Goal: Task Accomplishment & Management: Use online tool/utility

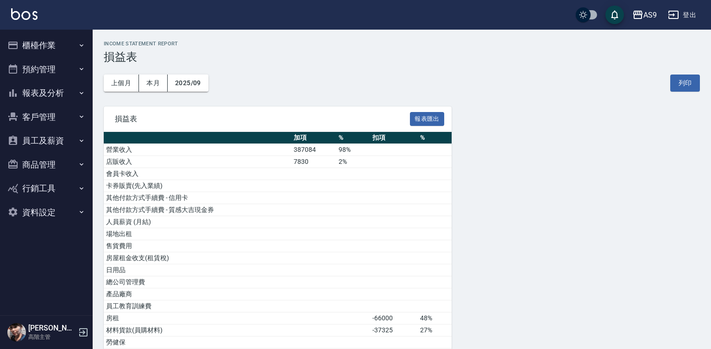
scroll to position [93, 0]
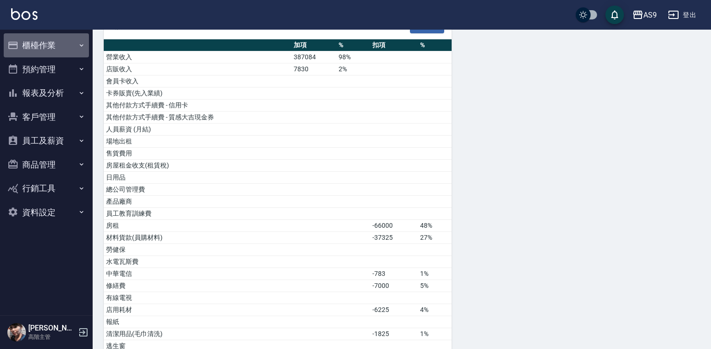
drag, startPoint x: 48, startPoint y: 49, endPoint x: 52, endPoint y: 64, distance: 15.4
click at [48, 50] on button "櫃檯作業" at bounding box center [46, 45] width 85 height 24
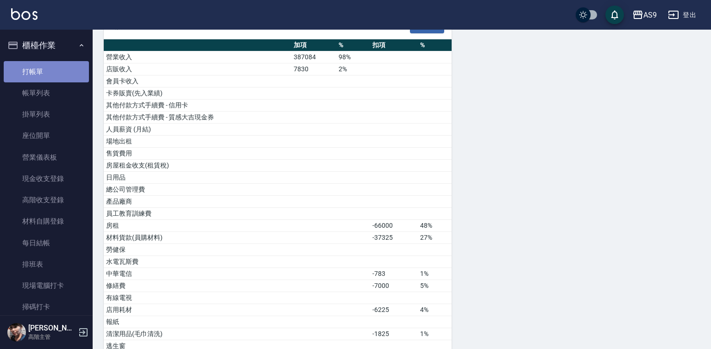
click at [56, 74] on link "打帳單" at bounding box center [46, 71] width 85 height 21
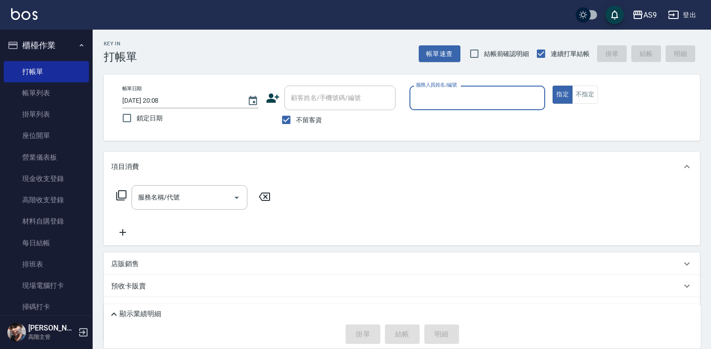
click at [468, 96] on input "服務人員姓名/編號" at bounding box center [477, 98] width 128 height 16
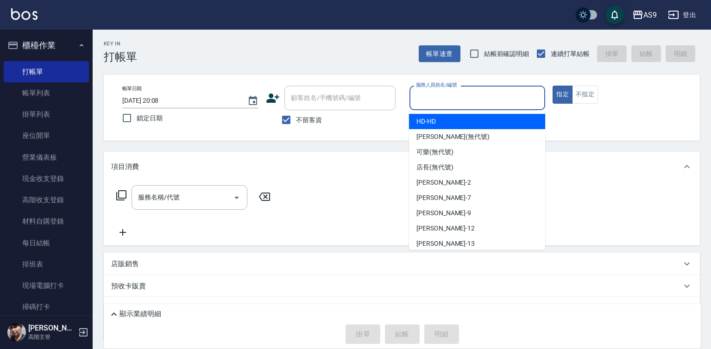
drag, startPoint x: 494, startPoint y: 94, endPoint x: 550, endPoint y: 209, distance: 127.8
click at [526, 173] on div "Key In 打帳單 帳單速查 結帳前確認明細 連續打單結帳 掛單 結帳 明細 帳單日期 [DATE] 20:08 鎖定日期 顧客姓名/手機號碼/編號 顧客姓…" at bounding box center [402, 211] width 618 height 363
click at [442, 96] on input "服務人員姓名/編號" at bounding box center [477, 98] width 128 height 16
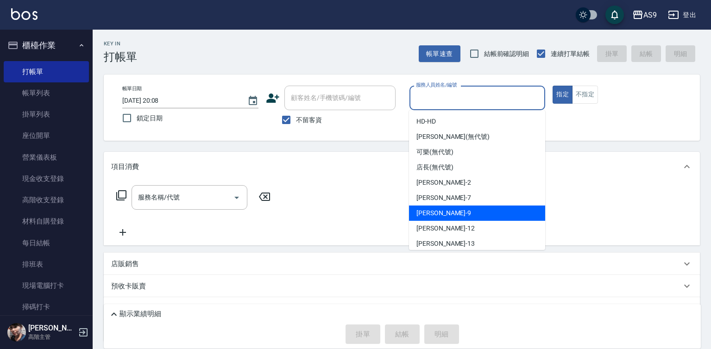
click at [427, 215] on span "[PERSON_NAME] -9" at bounding box center [443, 213] width 55 height 10
type input "[PERSON_NAME]-9"
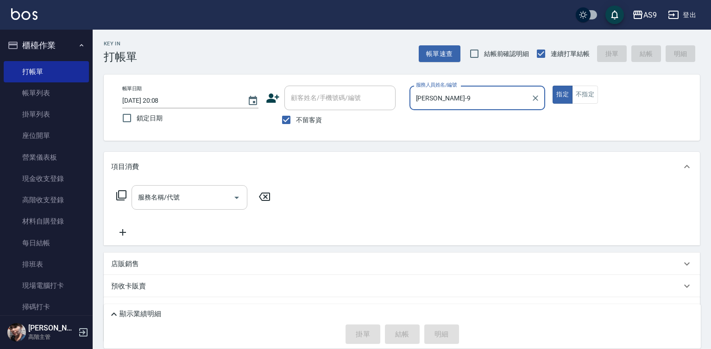
click at [213, 200] on input "服務名稱/代號" at bounding box center [183, 197] width 94 height 16
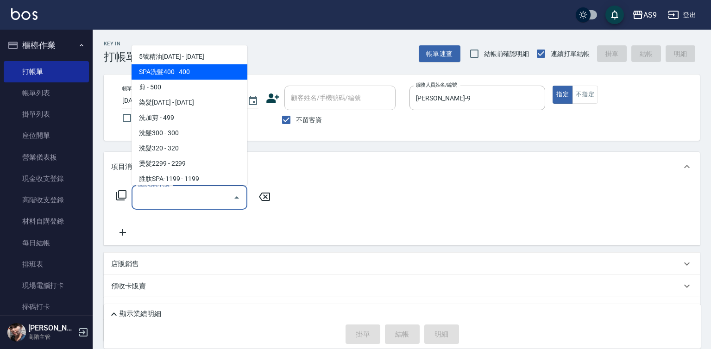
click at [186, 67] on span "SPA洗髮400 - 400" at bounding box center [190, 71] width 116 height 15
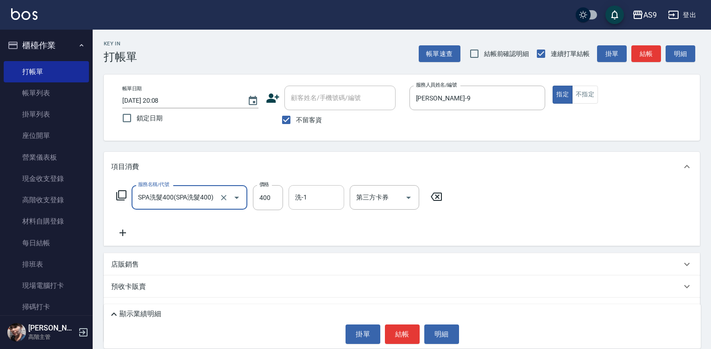
type input "SPA洗髮400"
click at [324, 200] on input "洗-1" at bounding box center [316, 197] width 47 height 16
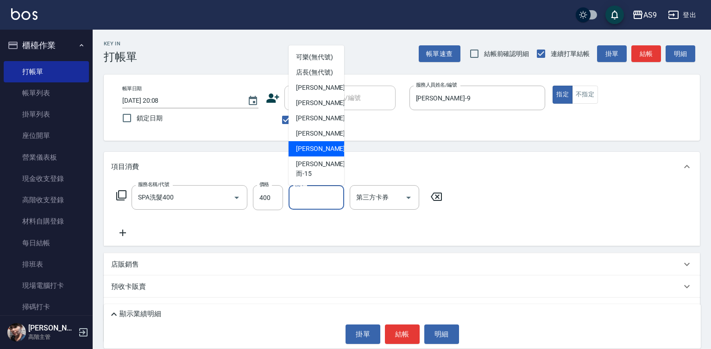
scroll to position [59, 0]
click at [318, 154] on span "[PERSON_NAME] -13" at bounding box center [325, 149] width 58 height 10
type input "[PERSON_NAME]-13"
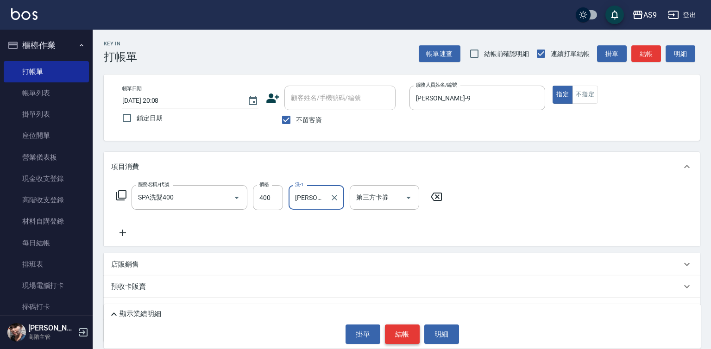
click at [394, 333] on button "結帳" at bounding box center [402, 334] width 35 height 19
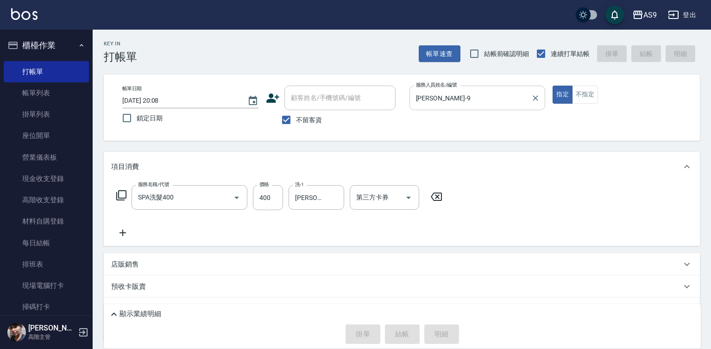
type input "[DATE] 20:10"
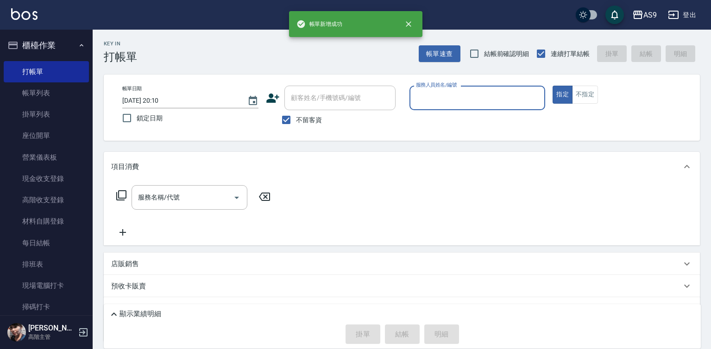
click at [438, 99] on input "服務人員姓名/編號" at bounding box center [477, 98] width 128 height 16
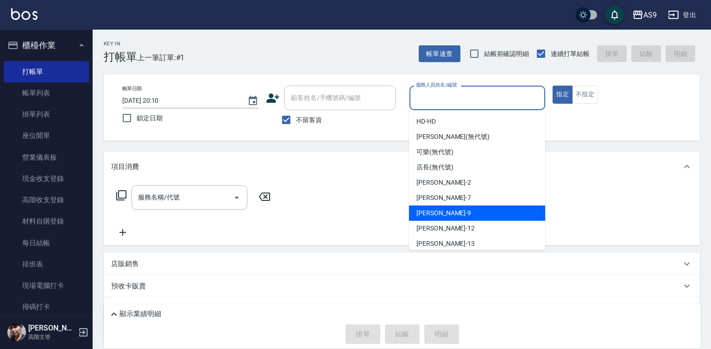
click at [439, 212] on span "[PERSON_NAME] -9" at bounding box center [443, 213] width 55 height 10
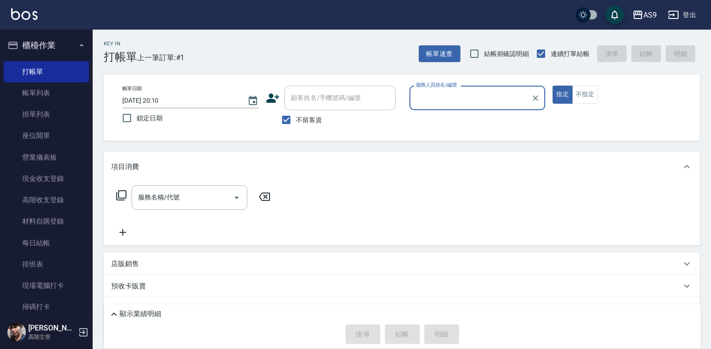
type input "[PERSON_NAME]-9"
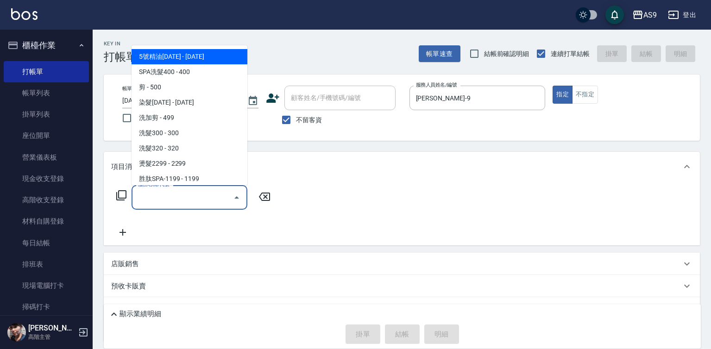
click at [201, 198] on input "服務名稱/代號" at bounding box center [183, 197] width 94 height 16
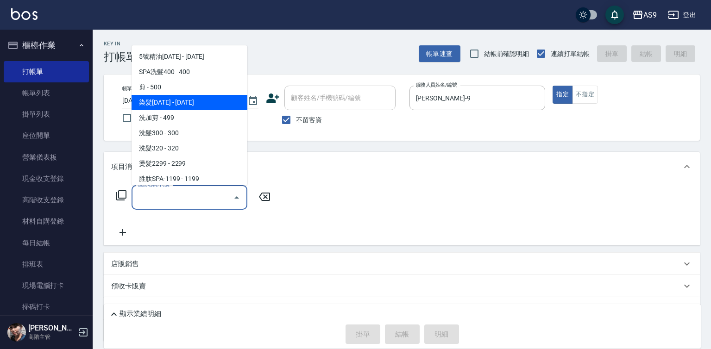
click at [186, 101] on span "染髮[DATE] - [DATE]" at bounding box center [190, 102] width 116 height 15
type input "染髮1500(染髮1500)"
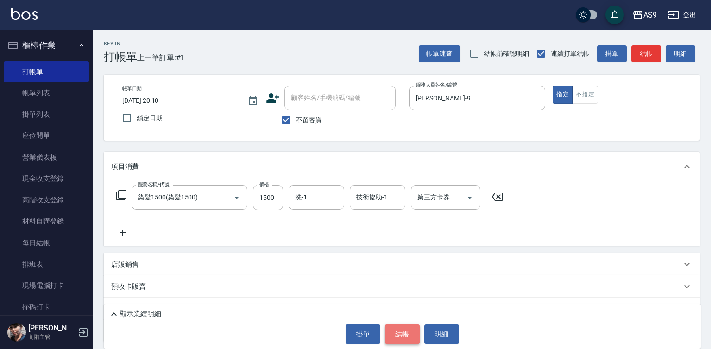
click at [406, 338] on button "結帳" at bounding box center [402, 334] width 35 height 19
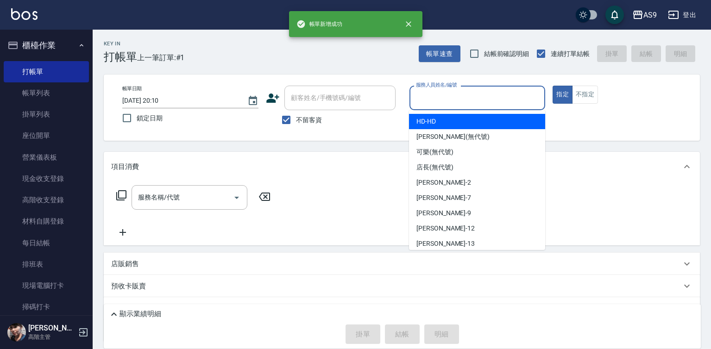
click at [434, 100] on input "服務人員姓名/編號" at bounding box center [477, 98] width 128 height 16
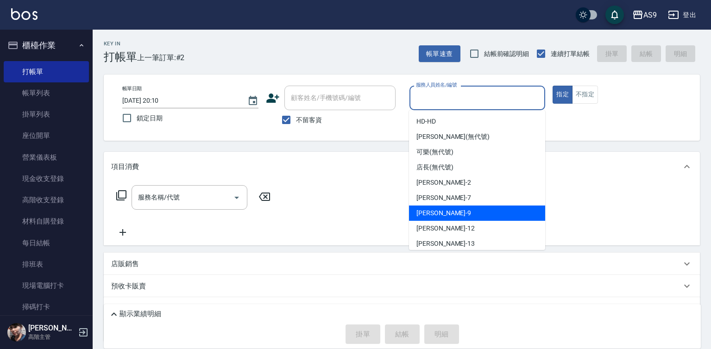
drag, startPoint x: 445, startPoint y: 213, endPoint x: 217, endPoint y: 215, distance: 227.8
click at [445, 213] on div "[PERSON_NAME] -9" at bounding box center [477, 213] width 136 height 15
type input "[PERSON_NAME]-9"
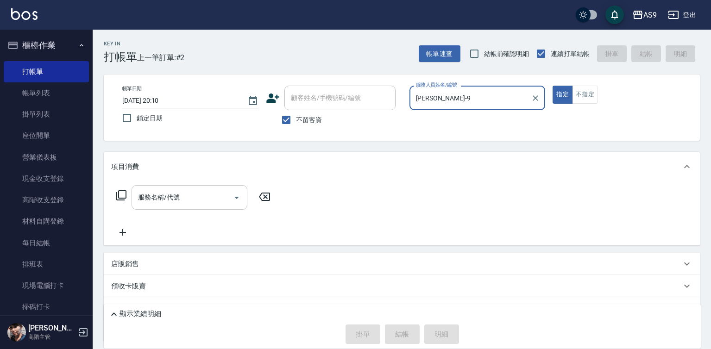
click at [160, 200] on input "服務名稱/代號" at bounding box center [183, 197] width 94 height 16
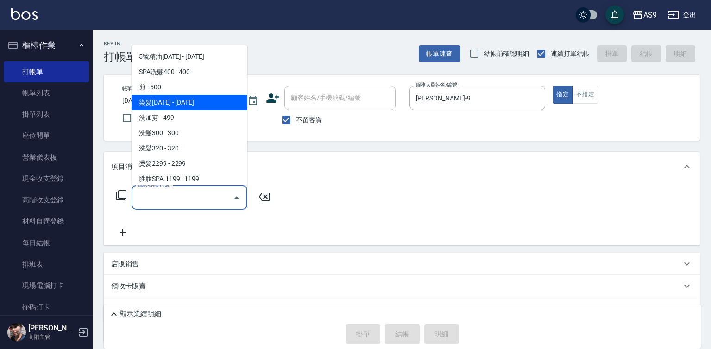
click at [186, 104] on span "染髮[DATE] - [DATE]" at bounding box center [190, 102] width 116 height 15
type input "染髮1500(染髮1500)"
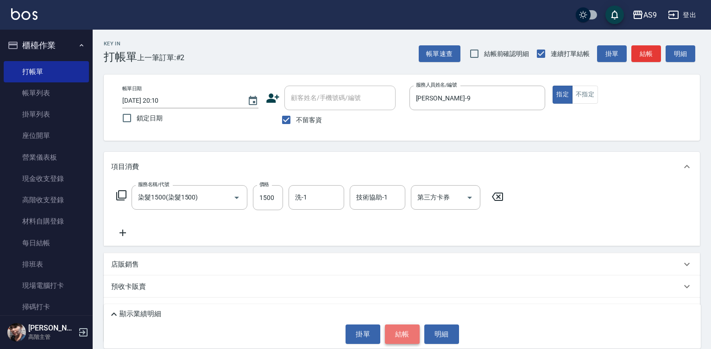
click at [393, 333] on button "結帳" at bounding box center [402, 334] width 35 height 19
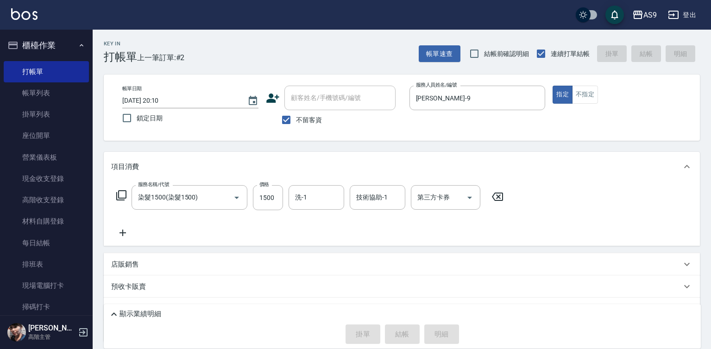
type input "[DATE] 20:11"
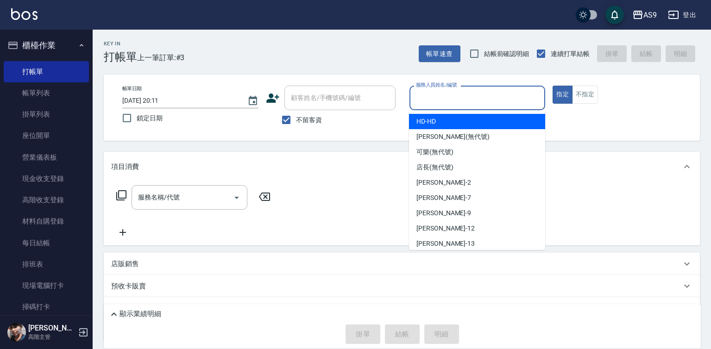
click at [450, 103] on input "服務人員姓名/編號" at bounding box center [477, 98] width 128 height 16
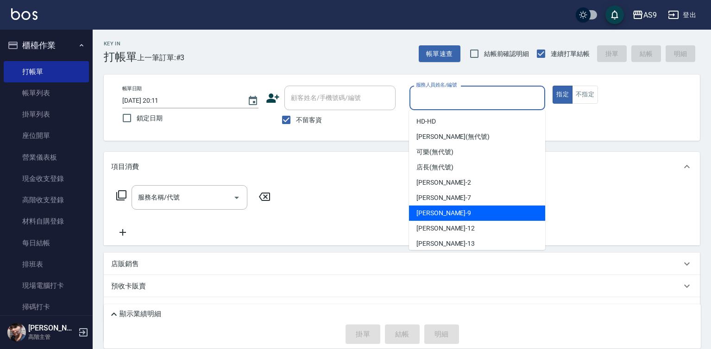
click at [455, 214] on div "[PERSON_NAME] -9" at bounding box center [477, 213] width 136 height 15
type input "[PERSON_NAME]-9"
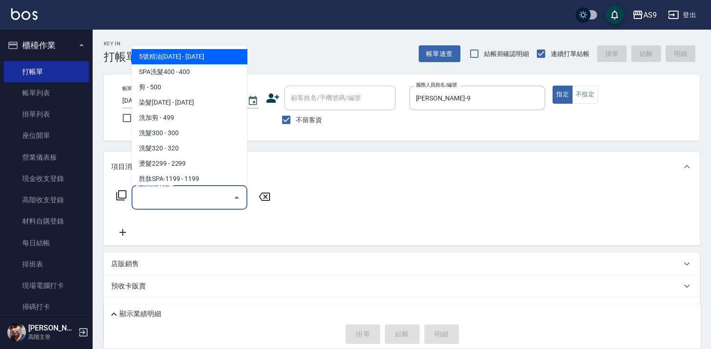
click at [184, 196] on input "服務名稱/代號" at bounding box center [183, 197] width 94 height 16
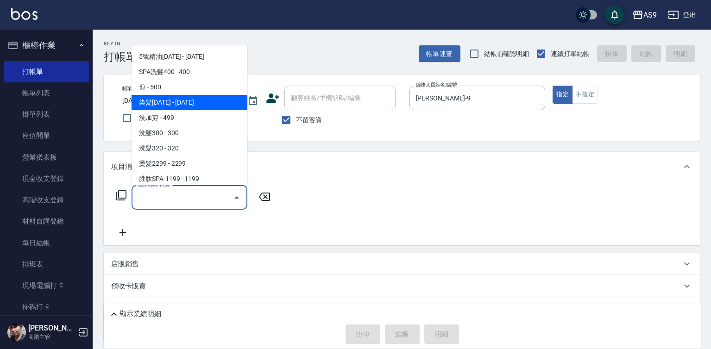
click at [188, 101] on span "染髮[DATE] - [DATE]" at bounding box center [190, 102] width 116 height 15
type input "染髮1500(染髮1500)"
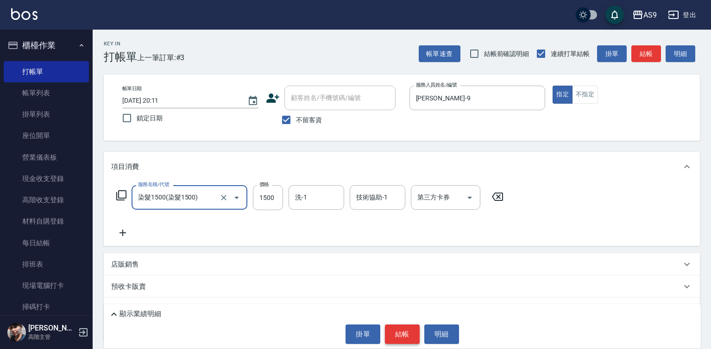
click at [409, 334] on button "結帳" at bounding box center [402, 334] width 35 height 19
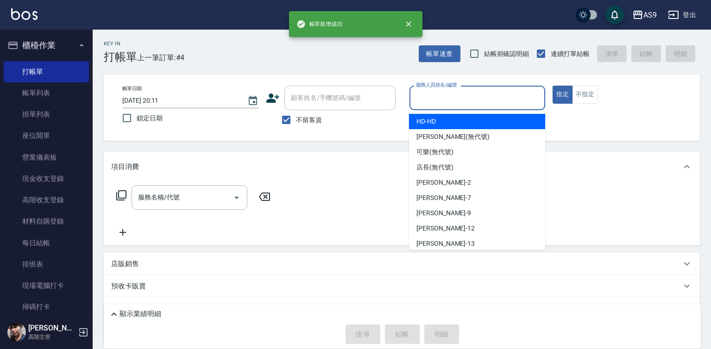
click at [442, 95] on input "服務人員姓名/編號" at bounding box center [477, 98] width 128 height 16
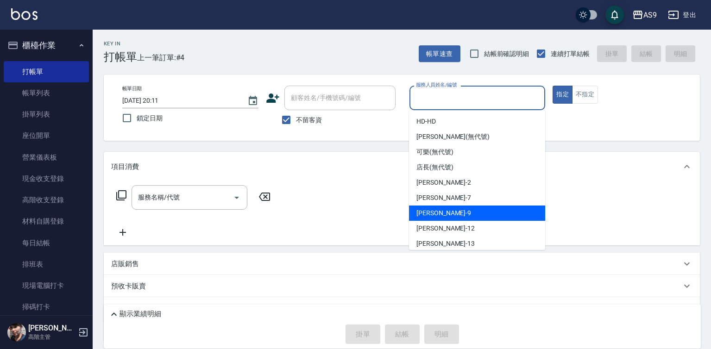
click at [442, 219] on div "[PERSON_NAME] -9" at bounding box center [477, 213] width 136 height 15
type input "[PERSON_NAME]-9"
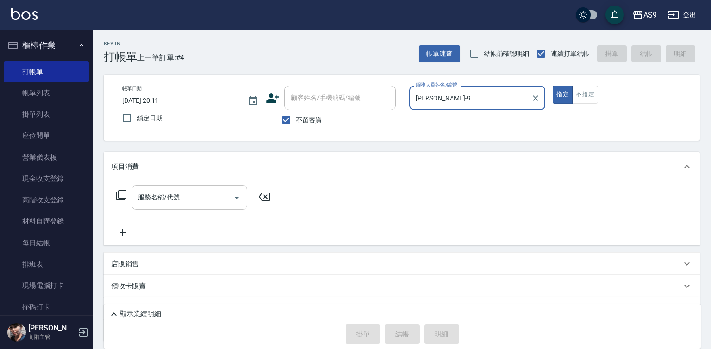
click at [187, 197] on input "服務名稱/代號" at bounding box center [183, 197] width 94 height 16
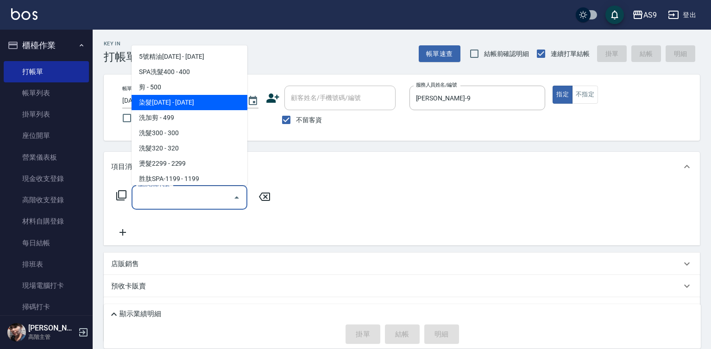
click at [177, 104] on span "染髮[DATE] - [DATE]" at bounding box center [190, 102] width 116 height 15
type input "染髮1500(染髮1500)"
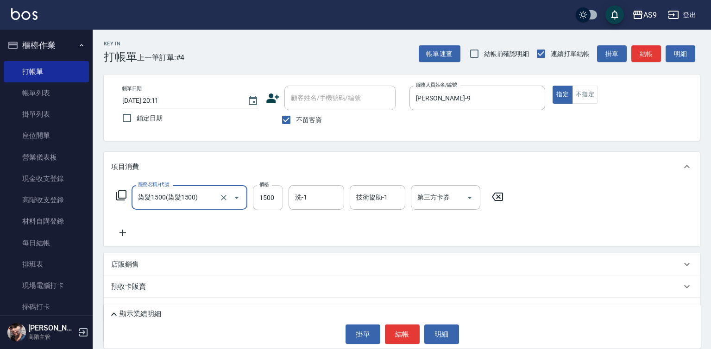
click at [265, 202] on input "1500" at bounding box center [268, 197] width 30 height 25
drag, startPoint x: 265, startPoint y: 202, endPoint x: 259, endPoint y: 193, distance: 10.4
click at [263, 200] on input "1500" at bounding box center [268, 197] width 30 height 25
click at [276, 196] on input "1290500" at bounding box center [268, 197] width 30 height 25
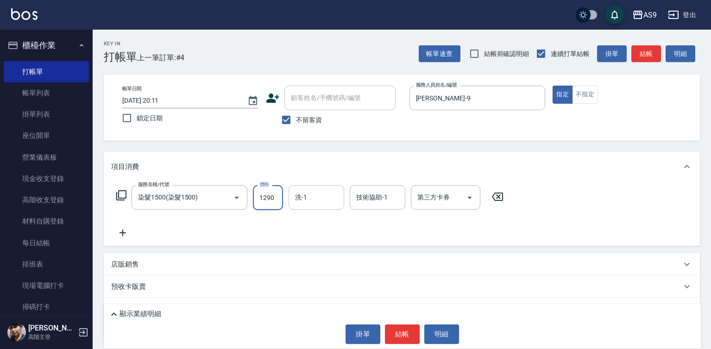
type input "1290"
click at [309, 197] on input "洗-1" at bounding box center [316, 197] width 47 height 16
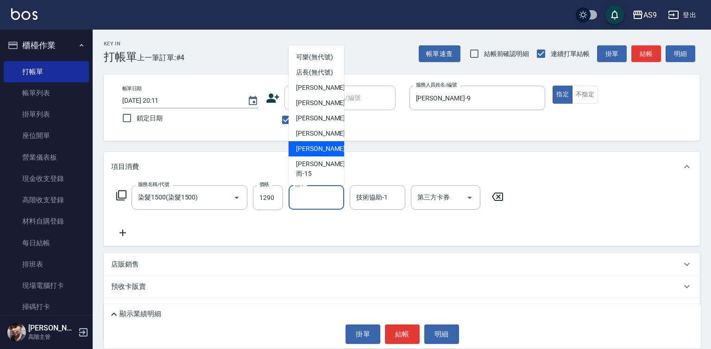
click at [319, 154] on span "[PERSON_NAME] -13" at bounding box center [325, 149] width 58 height 10
type input "[PERSON_NAME]-13"
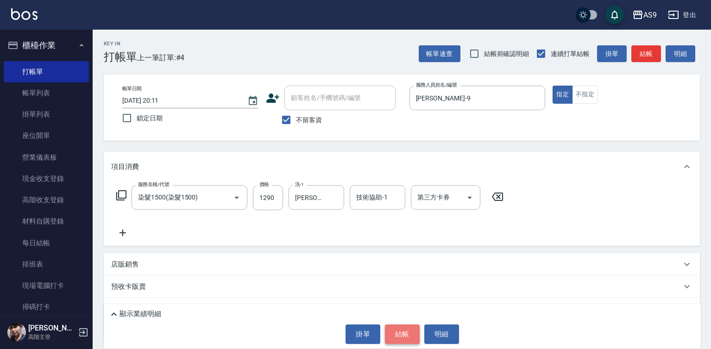
click at [403, 333] on button "結帳" at bounding box center [402, 334] width 35 height 19
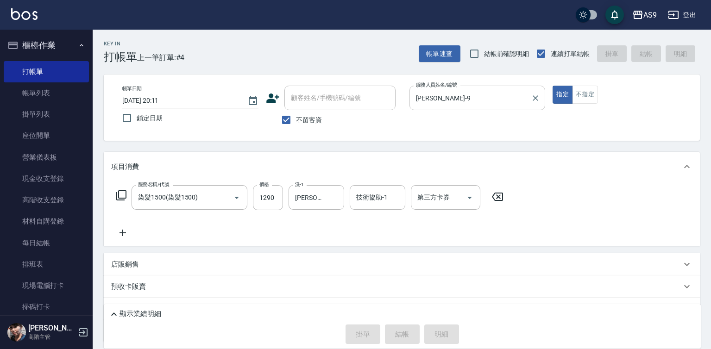
click at [436, 98] on input "[PERSON_NAME]-9" at bounding box center [470, 98] width 114 height 16
type input "[DATE] 20:12"
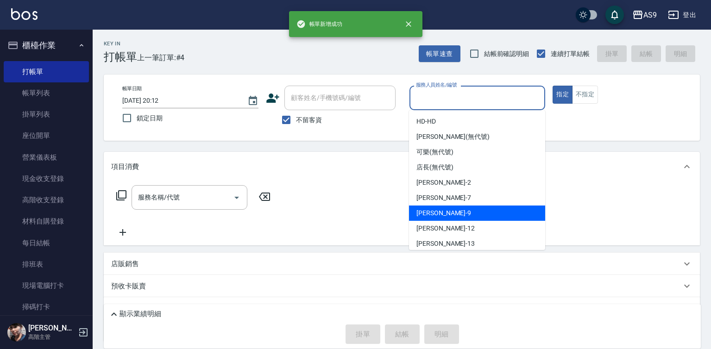
drag, startPoint x: 445, startPoint y: 215, endPoint x: 387, endPoint y: 209, distance: 58.2
click at [445, 215] on div "[PERSON_NAME] -9" at bounding box center [477, 213] width 136 height 15
type input "[PERSON_NAME]-9"
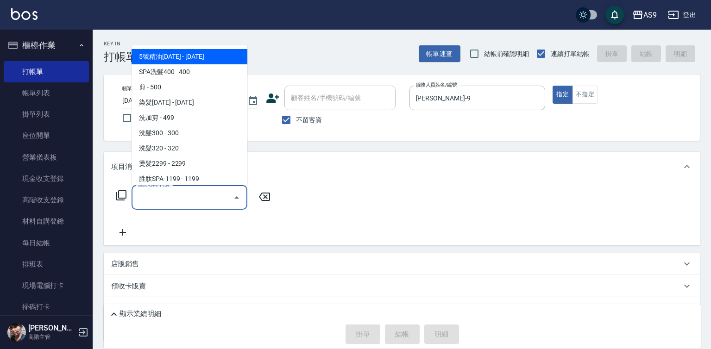
click at [200, 196] on input "服務名稱/代號" at bounding box center [183, 197] width 94 height 16
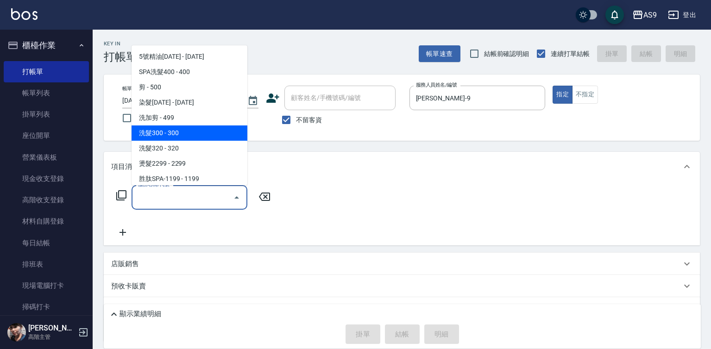
click at [174, 133] on span "洗髮300 - 300" at bounding box center [190, 132] width 116 height 15
type input "洗髮300(洗 髮300)"
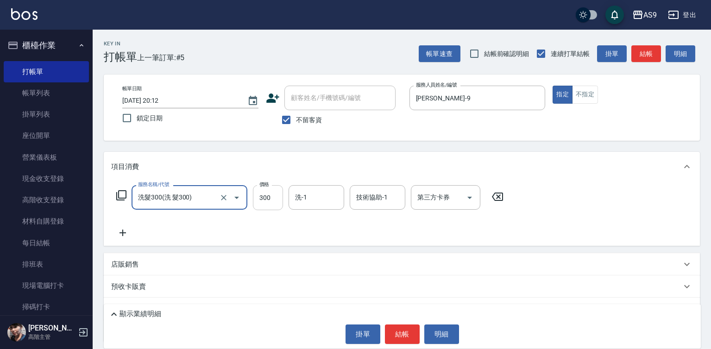
click at [275, 198] on input "300" at bounding box center [268, 197] width 30 height 25
type input "270"
click at [315, 202] on input "洗-1" at bounding box center [316, 197] width 47 height 16
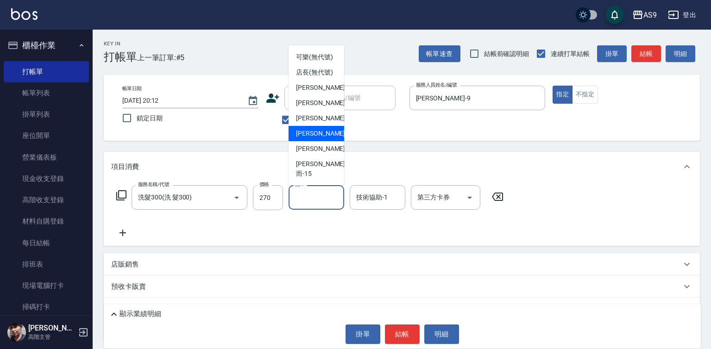
scroll to position [46, 0]
click at [325, 157] on div "[PERSON_NAME] -13" at bounding box center [316, 148] width 56 height 15
type input "[PERSON_NAME]-13"
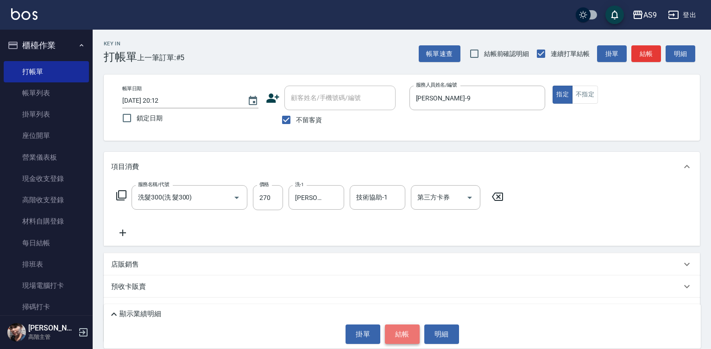
click at [401, 333] on button "結帳" at bounding box center [402, 334] width 35 height 19
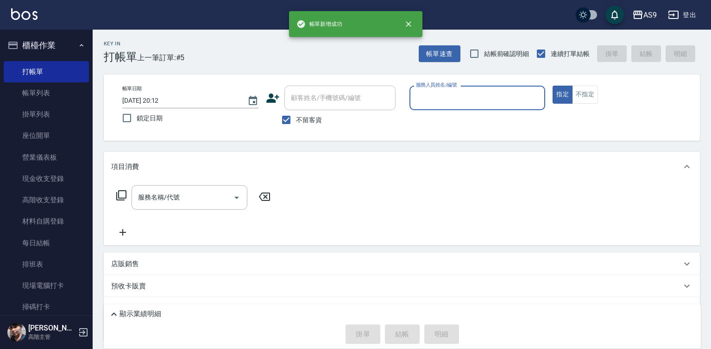
click at [441, 100] on input "服務人員姓名/編號" at bounding box center [477, 98] width 128 height 16
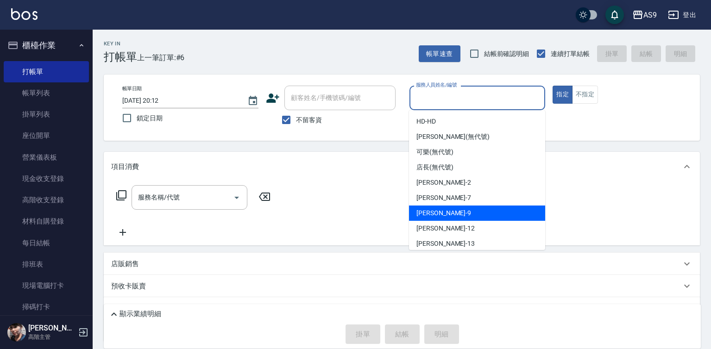
drag, startPoint x: 440, startPoint y: 211, endPoint x: 207, endPoint y: 175, distance: 235.7
click at [439, 211] on span "[PERSON_NAME] -9" at bounding box center [443, 213] width 55 height 10
type input "[PERSON_NAME]-9"
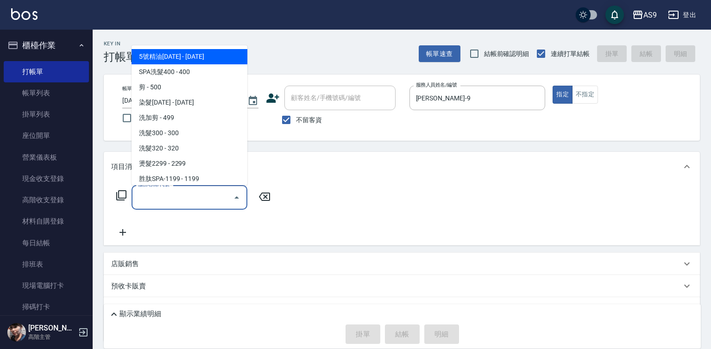
click at [163, 199] on input "服務名稱/代號" at bounding box center [183, 197] width 94 height 16
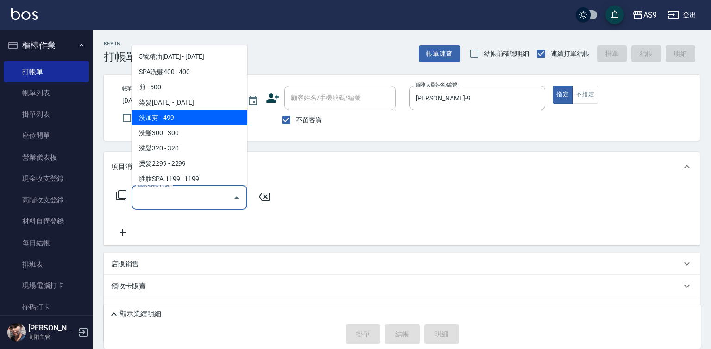
click at [171, 119] on span "洗加剪 - 499" at bounding box center [190, 117] width 116 height 15
type input "洗加剪(洗加剪)"
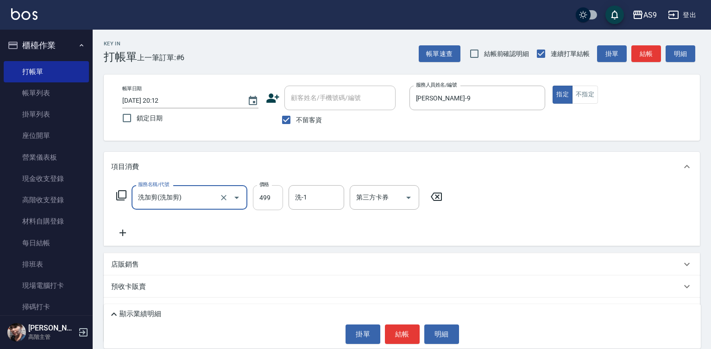
click at [266, 205] on input "499" at bounding box center [268, 197] width 30 height 25
type input "800"
click at [398, 332] on button "結帳" at bounding box center [402, 334] width 35 height 19
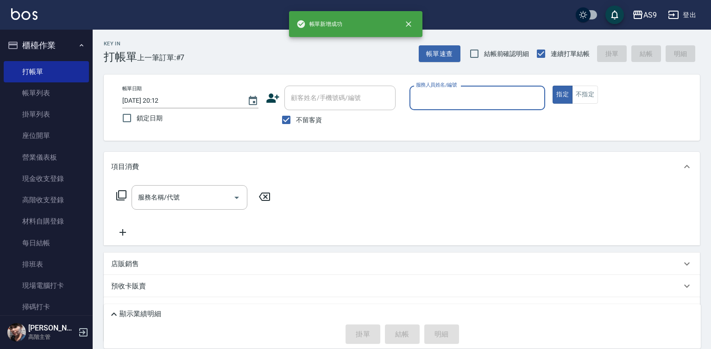
drag, startPoint x: 428, startPoint y: 90, endPoint x: 430, endPoint y: 102, distance: 11.7
click at [428, 92] on input "服務人員姓名/編號" at bounding box center [477, 98] width 128 height 16
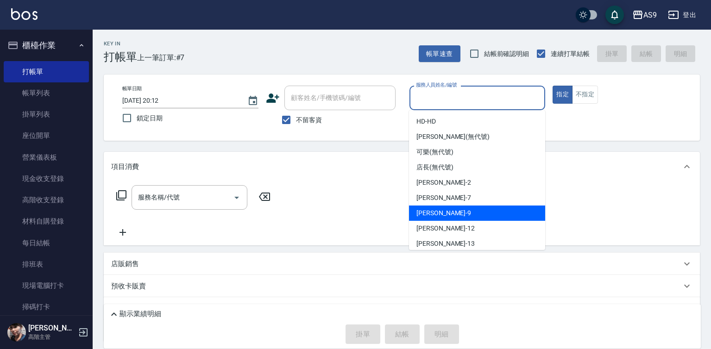
drag, startPoint x: 442, startPoint y: 210, endPoint x: 381, endPoint y: 209, distance: 60.7
click at [442, 210] on div "[PERSON_NAME] -9" at bounding box center [477, 213] width 136 height 15
type input "[PERSON_NAME]-9"
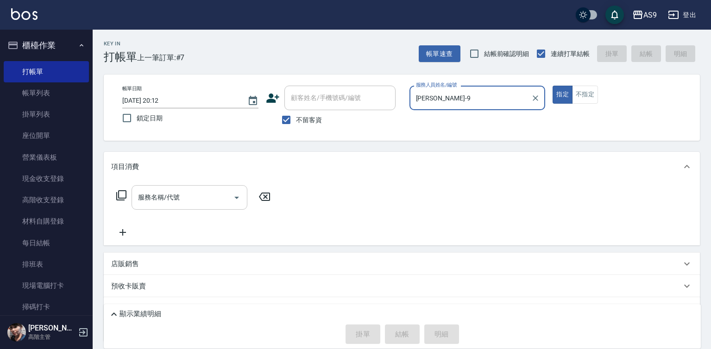
click at [185, 195] on input "服務名稱/代號" at bounding box center [183, 197] width 94 height 16
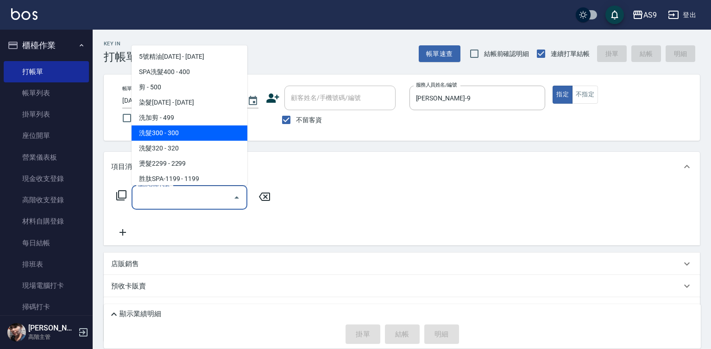
click at [163, 131] on span "洗髮300 - 300" at bounding box center [190, 132] width 116 height 15
type input "洗髮300(洗 髮300)"
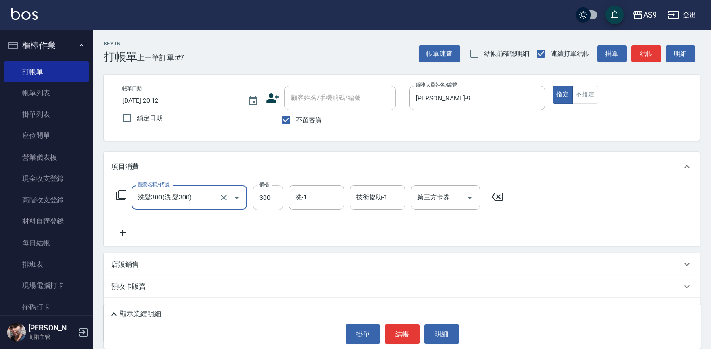
click at [257, 201] on input "300" at bounding box center [268, 197] width 30 height 25
type input "270"
click at [394, 338] on button "結帳" at bounding box center [402, 334] width 35 height 19
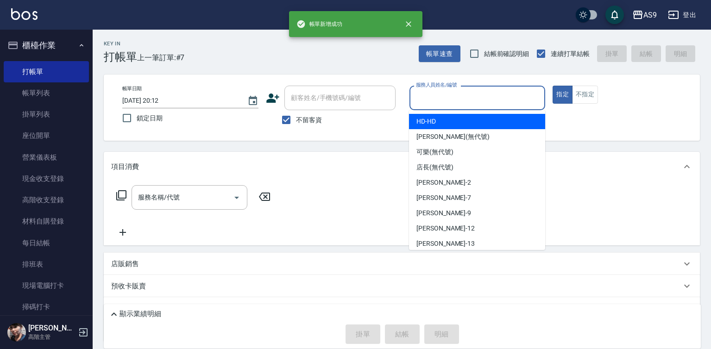
drag, startPoint x: 436, startPoint y: 96, endPoint x: 442, endPoint y: 156, distance: 60.0
click at [436, 95] on input "服務人員姓名/編號" at bounding box center [477, 98] width 128 height 16
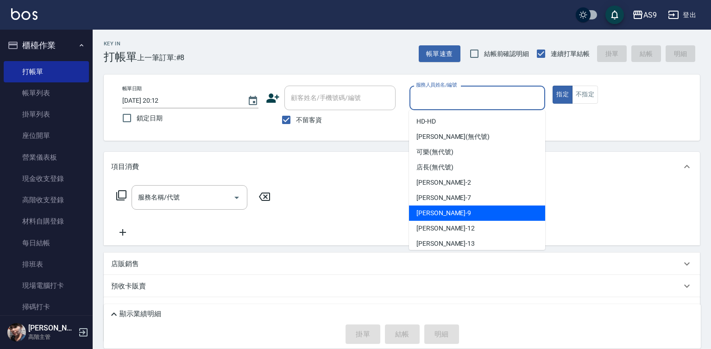
drag, startPoint x: 448, startPoint y: 211, endPoint x: 281, endPoint y: 193, distance: 168.6
click at [448, 212] on div "[PERSON_NAME] -9" at bounding box center [477, 213] width 136 height 15
type input "[PERSON_NAME]-9"
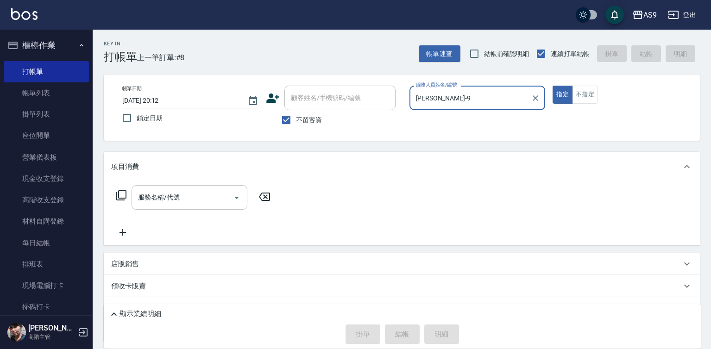
click at [198, 196] on input "服務名稱/代號" at bounding box center [183, 197] width 94 height 16
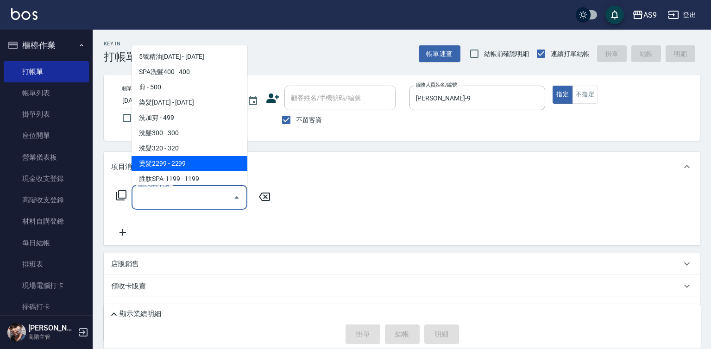
click at [184, 164] on span "燙髮2299 - 2299" at bounding box center [190, 163] width 116 height 15
type input "燙髮2299(燙2299)"
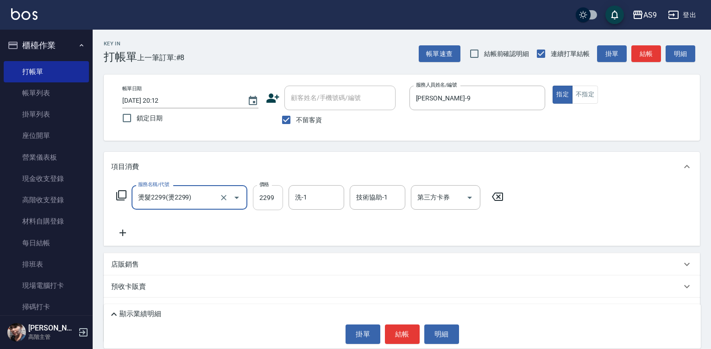
click at [265, 201] on input "2299" at bounding box center [268, 197] width 30 height 25
type input "2500"
click at [404, 335] on button "結帳" at bounding box center [402, 334] width 35 height 19
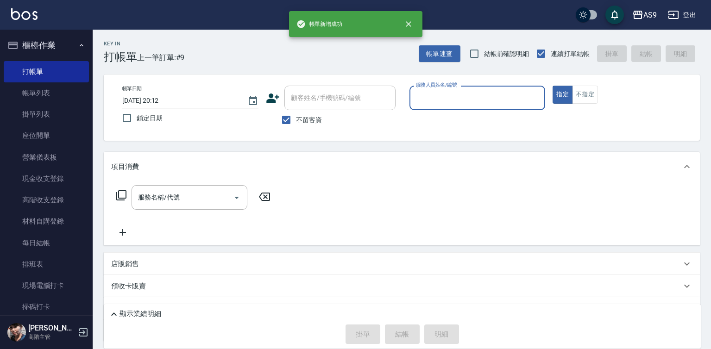
click at [435, 102] on input "服務人員姓名/編號" at bounding box center [477, 98] width 128 height 16
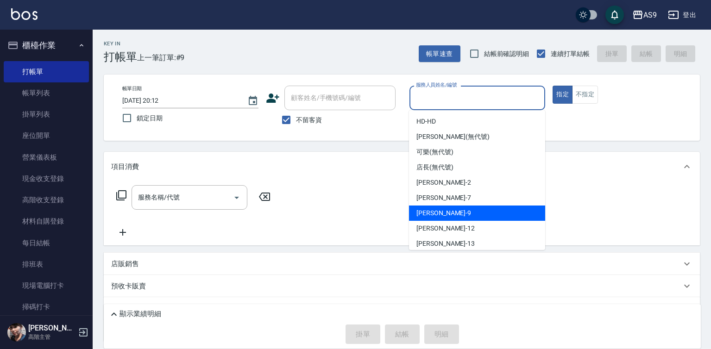
click at [440, 216] on span "[PERSON_NAME] -9" at bounding box center [443, 213] width 55 height 10
type input "[PERSON_NAME]-9"
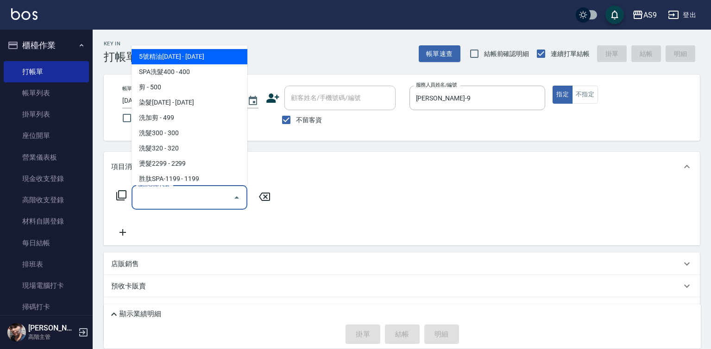
click at [190, 200] on input "服務名稱/代號" at bounding box center [183, 197] width 94 height 16
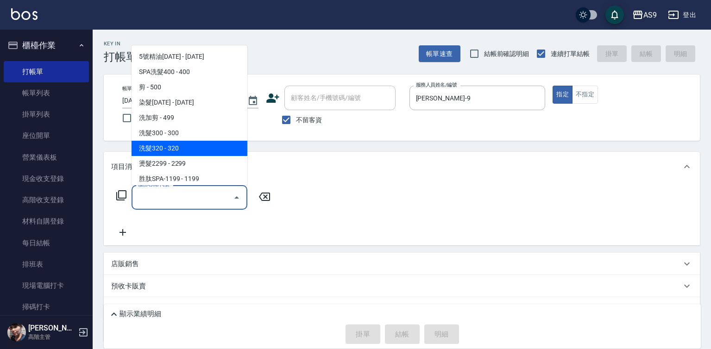
click at [179, 146] on span "洗髮320 - 320" at bounding box center [190, 148] width 116 height 15
type input "洗髮320(洗髮320)"
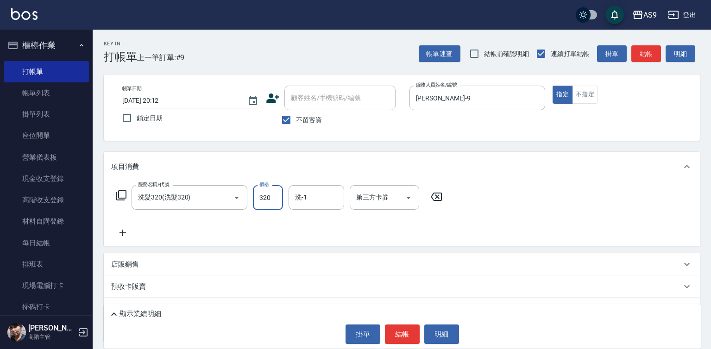
click at [270, 202] on input "320" at bounding box center [268, 197] width 30 height 25
type input "270"
click at [305, 199] on div "洗-1 洗-1" at bounding box center [316, 197] width 56 height 25
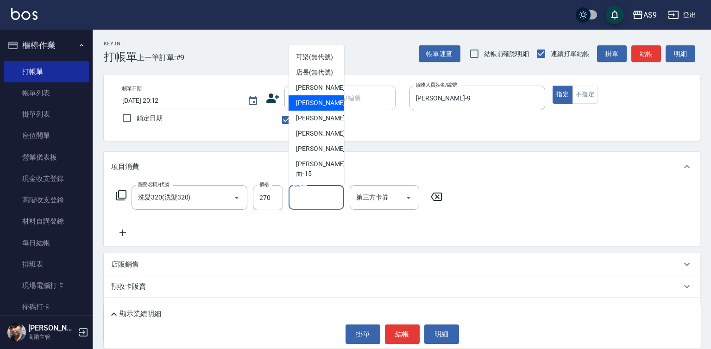
scroll to position [59, 0]
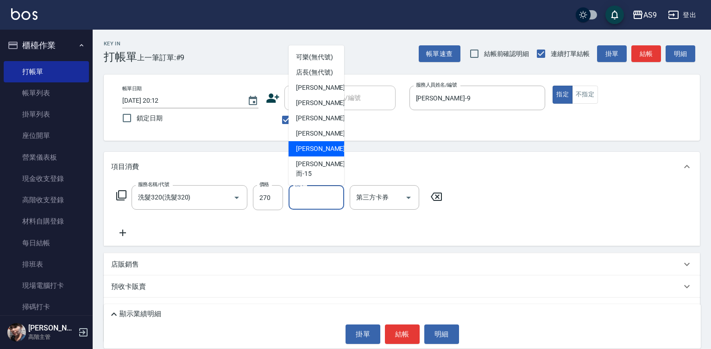
click at [313, 154] on span "[PERSON_NAME] -13" at bounding box center [325, 149] width 58 height 10
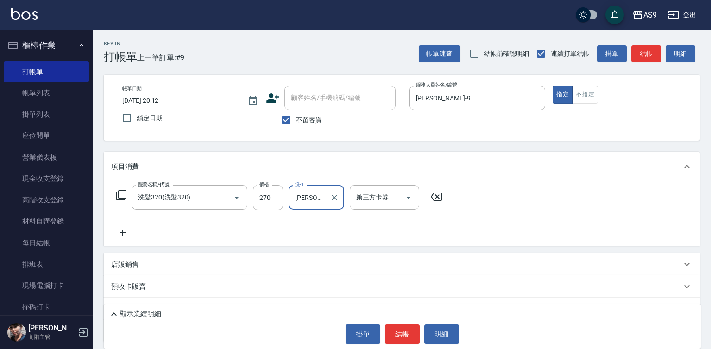
type input "[PERSON_NAME]-13"
click at [396, 333] on button "結帳" at bounding box center [402, 334] width 35 height 19
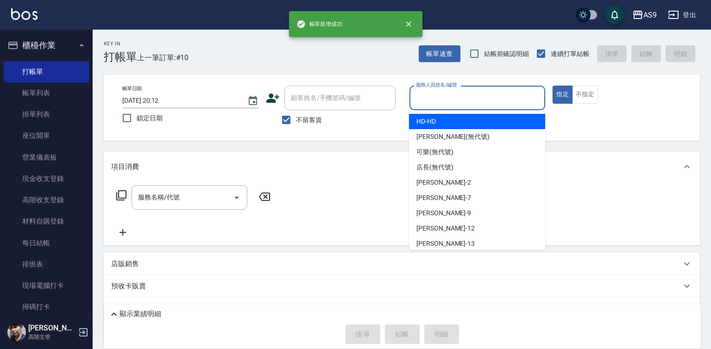
click at [419, 101] on input "服務人員姓名/編號" at bounding box center [477, 98] width 128 height 16
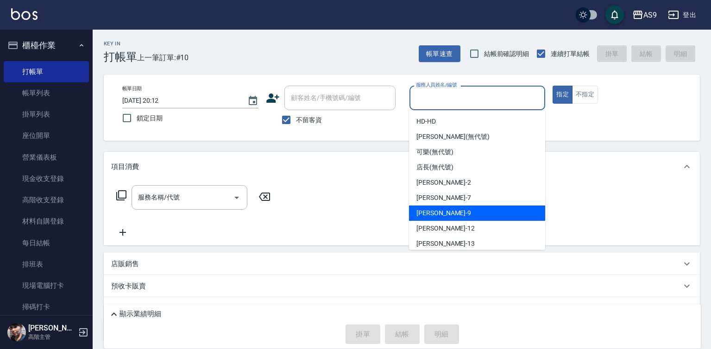
click at [444, 213] on div "[PERSON_NAME] -9" at bounding box center [477, 213] width 136 height 15
type input "[PERSON_NAME]-9"
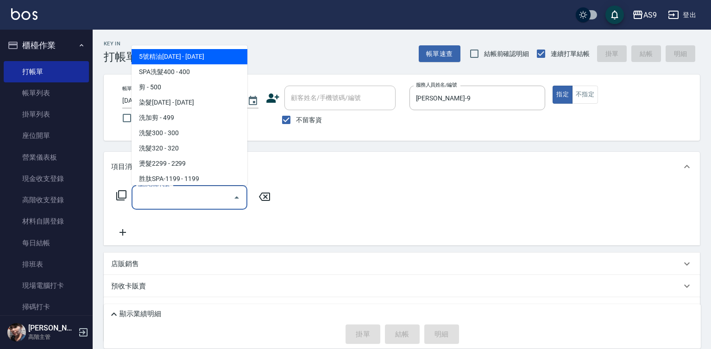
click at [203, 200] on input "服務名稱/代號" at bounding box center [183, 197] width 94 height 16
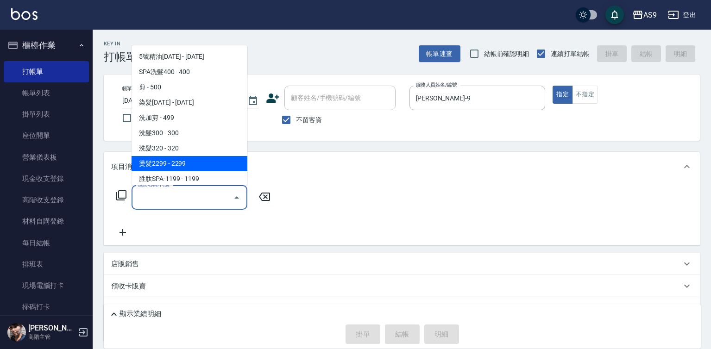
click at [188, 163] on span "燙髮2299 - 2299" at bounding box center [190, 163] width 116 height 15
type input "燙髮2299(燙2299)"
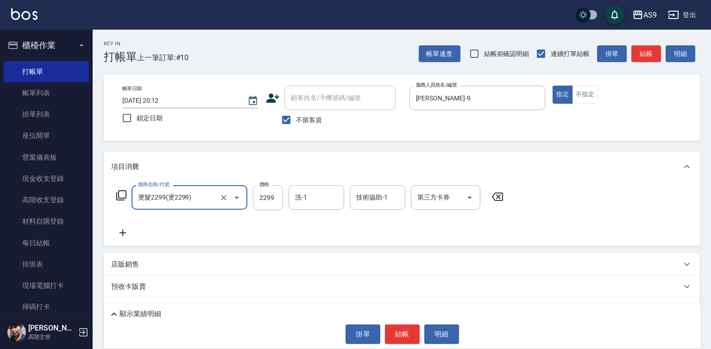
drag, startPoint x: 118, startPoint y: 227, endPoint x: 123, endPoint y: 228, distance: 4.7
click at [123, 228] on icon at bounding box center [122, 232] width 23 height 11
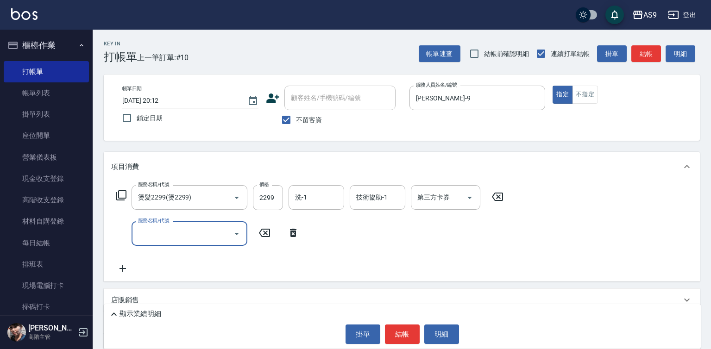
drag, startPoint x: 163, startPoint y: 233, endPoint x: 167, endPoint y: 225, distance: 9.1
click at [164, 233] on input "服務名稱/代號" at bounding box center [183, 234] width 94 height 16
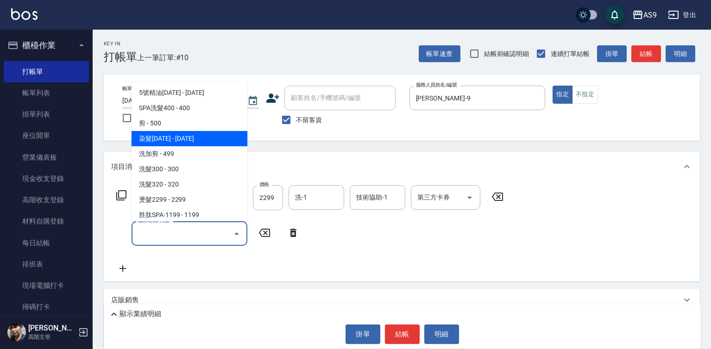
click at [182, 140] on span "染髮[DATE] - [DATE]" at bounding box center [190, 138] width 116 height 15
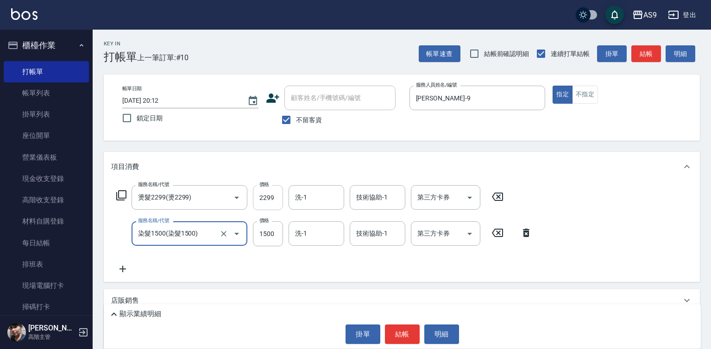
click at [271, 197] on input "2299" at bounding box center [268, 197] width 30 height 25
type input "染髮1500"
click at [271, 197] on input "2299" at bounding box center [268, 197] width 30 height 25
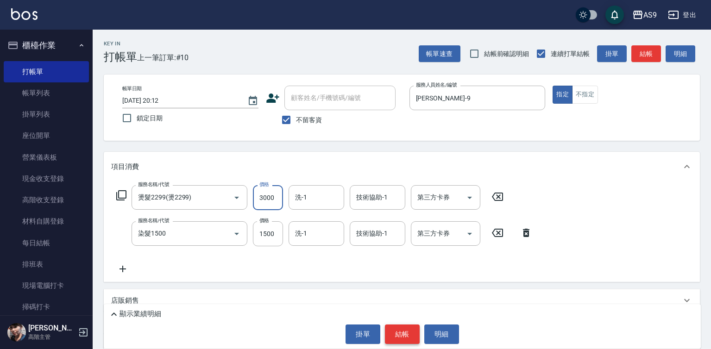
type input "3000"
click at [410, 337] on button "結帳" at bounding box center [402, 334] width 35 height 19
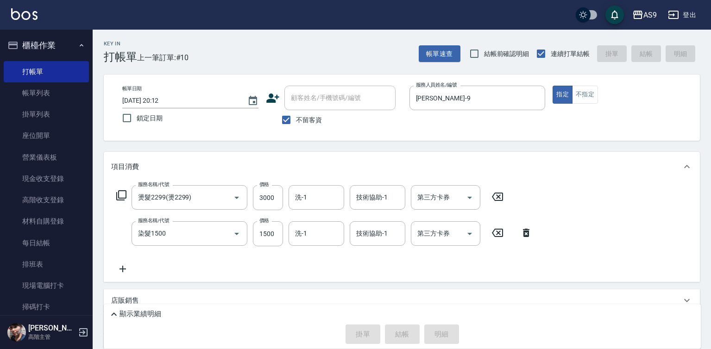
type input "[DATE] 20:13"
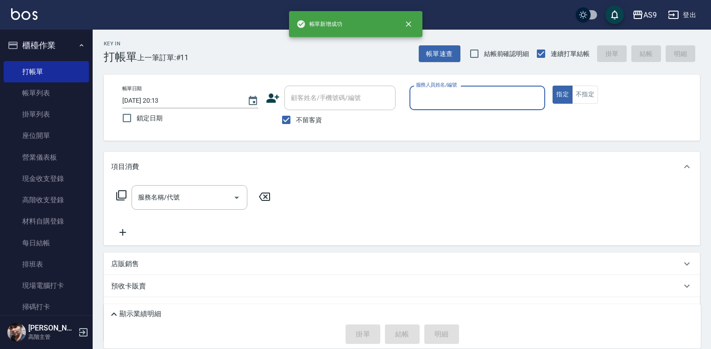
click at [450, 105] on input "服務人員姓名/編號" at bounding box center [477, 98] width 128 height 16
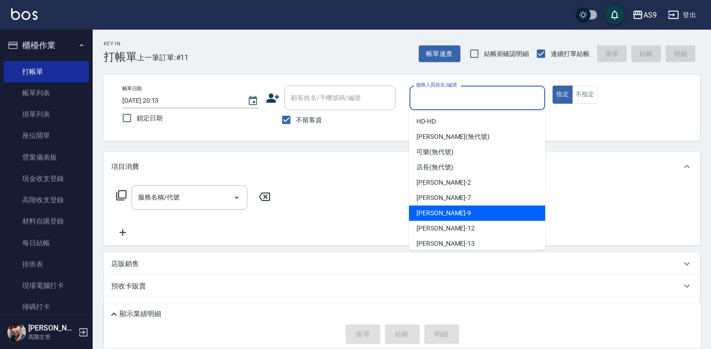
click at [439, 211] on span "[PERSON_NAME] -9" at bounding box center [443, 213] width 55 height 10
type input "[PERSON_NAME]-9"
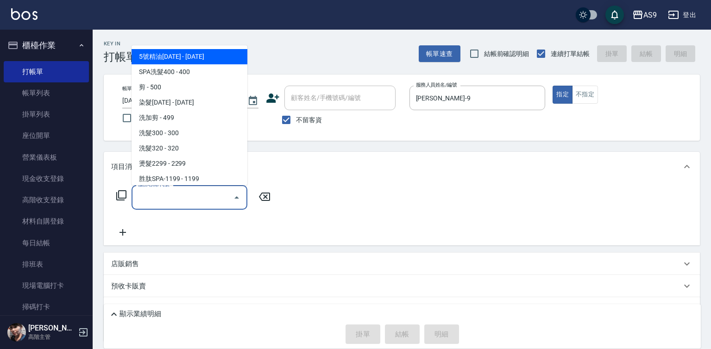
click at [204, 196] on input "服務名稱/代號" at bounding box center [183, 197] width 94 height 16
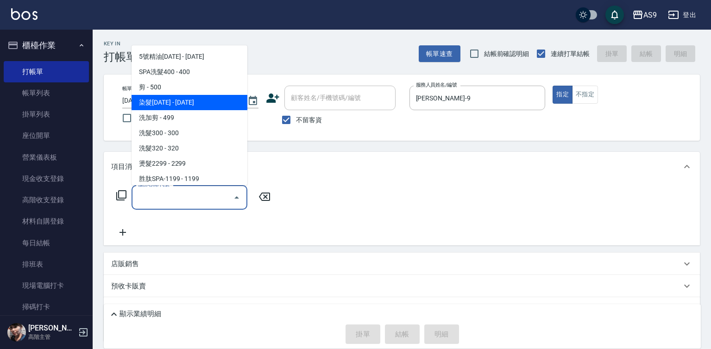
click at [185, 103] on span "染髮[DATE] - [DATE]" at bounding box center [190, 102] width 116 height 15
type input "染髮1500(染髮1500)"
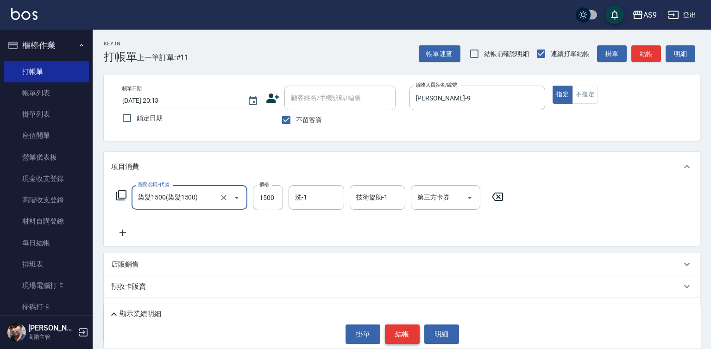
click at [401, 337] on button "結帳" at bounding box center [402, 334] width 35 height 19
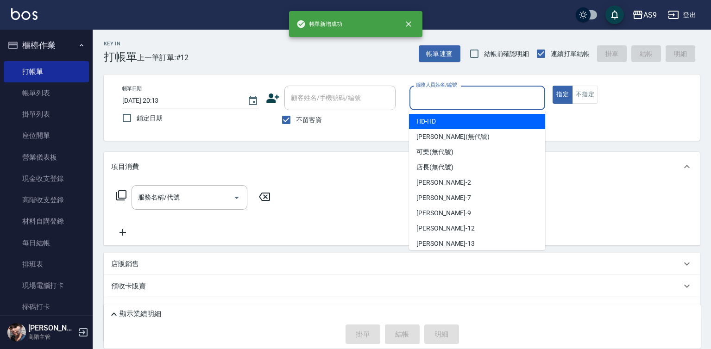
drag, startPoint x: 430, startPoint y: 92, endPoint x: 448, endPoint y: 169, distance: 79.5
click at [431, 99] on input "服務人員姓名/編號" at bounding box center [477, 98] width 128 height 16
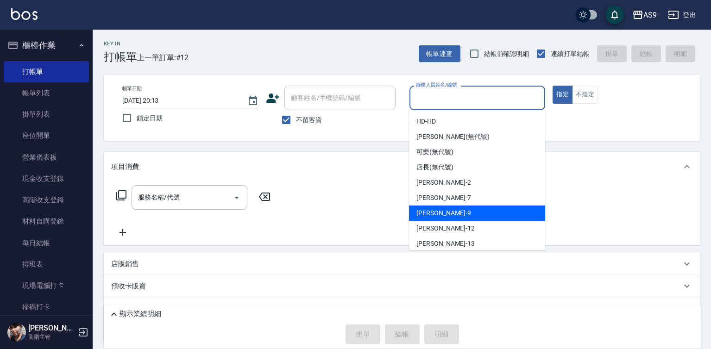
drag, startPoint x: 447, startPoint y: 210, endPoint x: 331, endPoint y: 210, distance: 116.2
click at [446, 210] on div "[PERSON_NAME] -9" at bounding box center [477, 213] width 136 height 15
type input "[PERSON_NAME]-9"
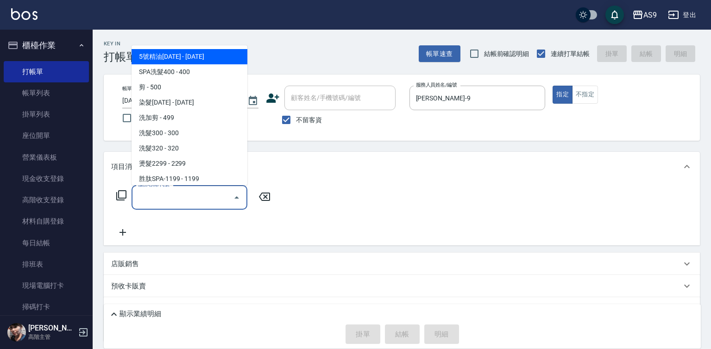
click at [171, 199] on input "服務名稱/代號" at bounding box center [183, 197] width 94 height 16
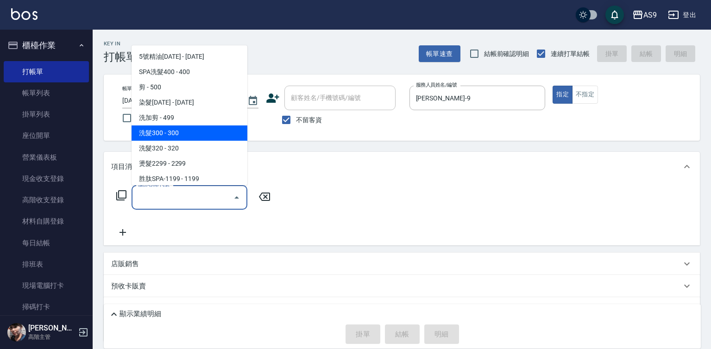
click at [169, 136] on span "洗髮300 - 300" at bounding box center [190, 132] width 116 height 15
type input "洗髮300(洗 髮300)"
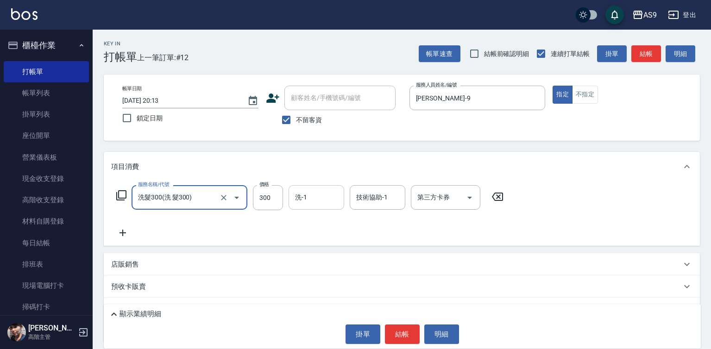
drag, startPoint x: 314, startPoint y: 188, endPoint x: 314, endPoint y: 201, distance: 12.5
click at [314, 190] on div "洗-1" at bounding box center [316, 197] width 56 height 25
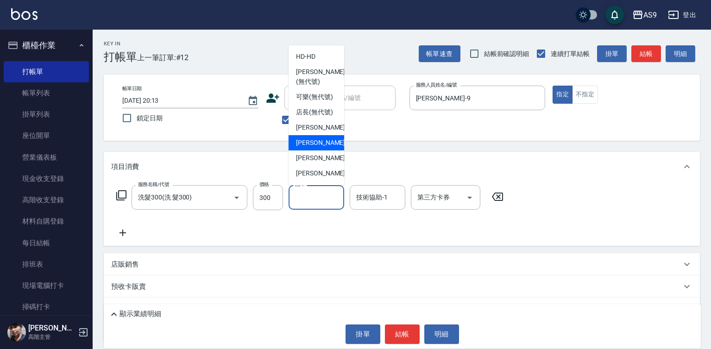
click at [319, 148] on span "Peggy -7" at bounding box center [323, 143] width 55 height 10
type input "Peggy-7"
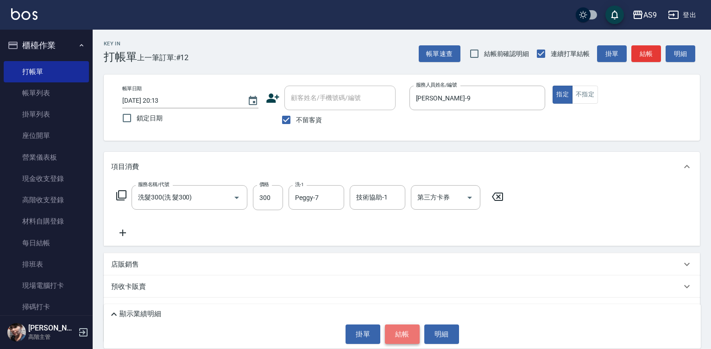
click at [399, 329] on button "結帳" at bounding box center [402, 334] width 35 height 19
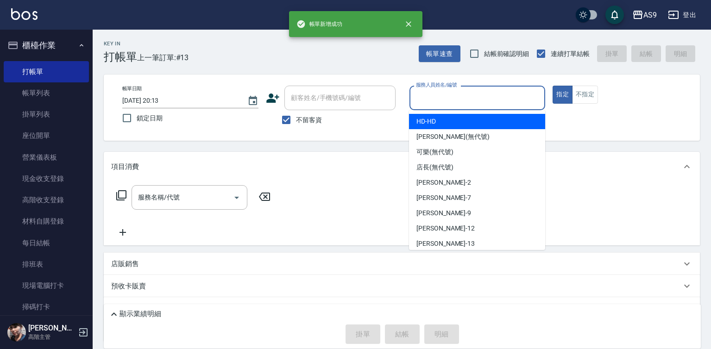
drag, startPoint x: 438, startPoint y: 93, endPoint x: 438, endPoint y: 151, distance: 57.9
click at [438, 99] on input "服務人員姓名/編號" at bounding box center [477, 98] width 128 height 16
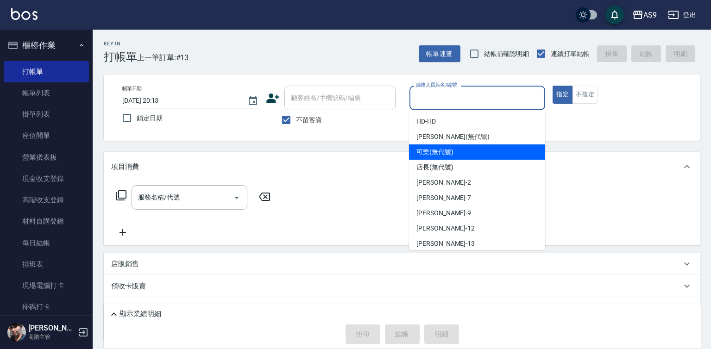
drag, startPoint x: 438, startPoint y: 145, endPoint x: 402, endPoint y: 162, distance: 39.6
click at [437, 145] on div "可樂 (無代號)" at bounding box center [477, 151] width 136 height 15
type input "可樂(無代號)"
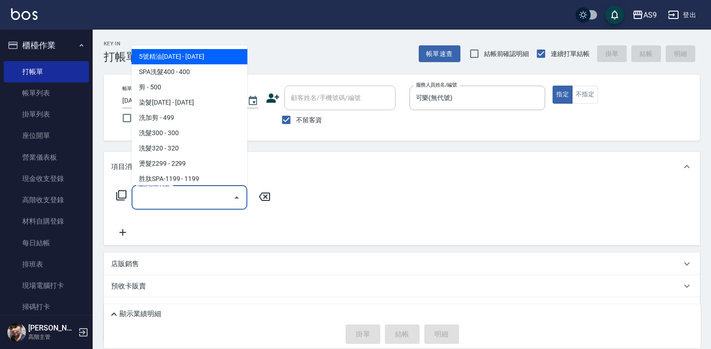
click at [205, 196] on input "服務名稱/代號" at bounding box center [183, 197] width 94 height 16
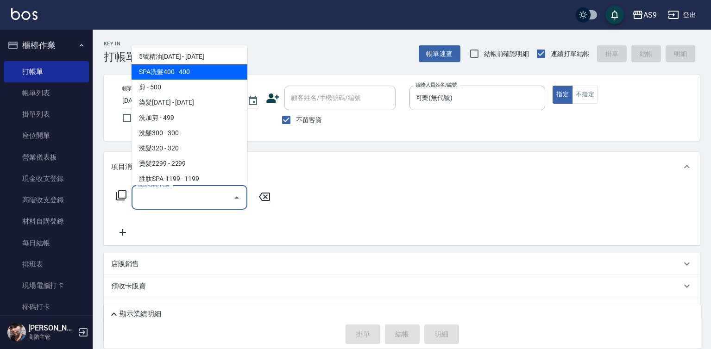
click at [184, 73] on span "SPA洗髮400 - 400" at bounding box center [190, 71] width 116 height 15
type input "SPA洗髮400"
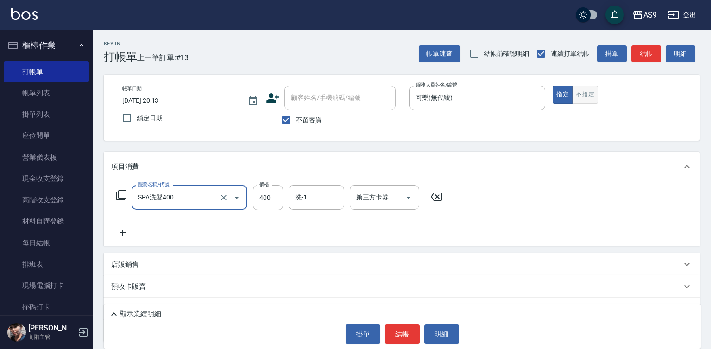
click at [583, 96] on button "不指定" at bounding box center [585, 95] width 26 height 18
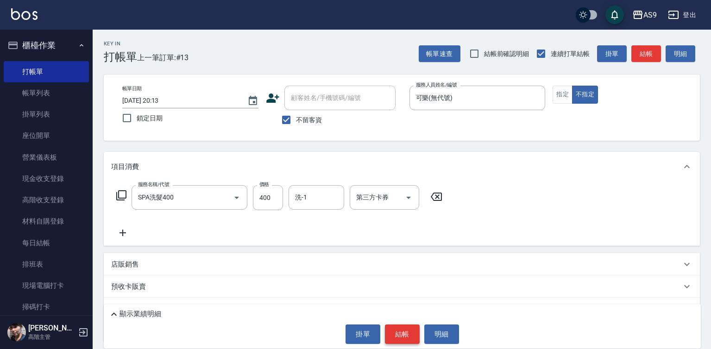
click at [405, 338] on button "結帳" at bounding box center [402, 334] width 35 height 19
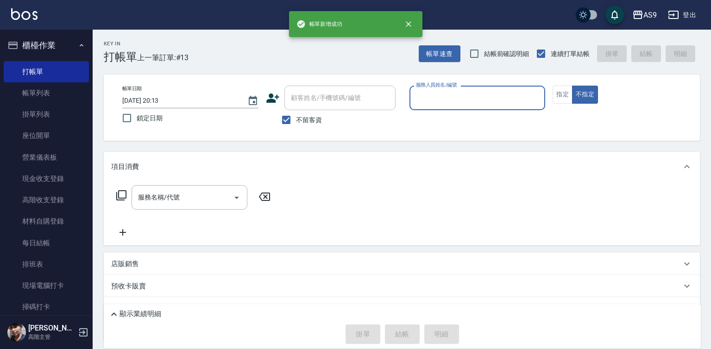
click at [456, 102] on input "服務人員姓名/編號" at bounding box center [477, 98] width 128 height 16
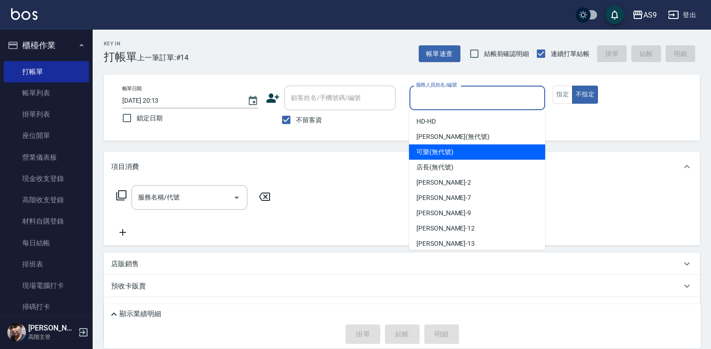
click at [444, 155] on span "可樂 (無代號)" at bounding box center [434, 152] width 37 height 10
type input "可樂(無代號)"
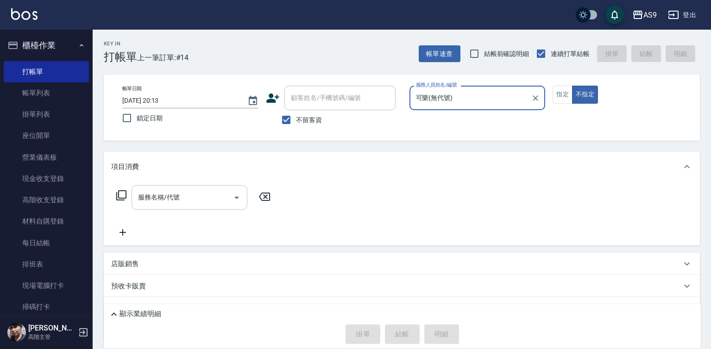
click at [213, 195] on input "服務名稱/代號" at bounding box center [183, 197] width 94 height 16
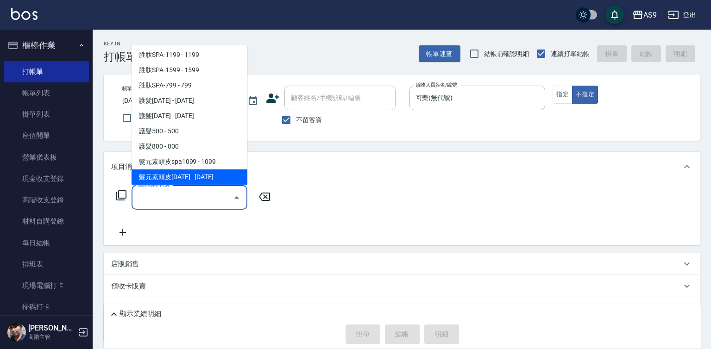
scroll to position [139, 0]
click at [211, 179] on span "髮元素頭皮SPA-699 - 699" at bounding box center [190, 177] width 116 height 15
type input "髮元素頭皮SPA-699(髮元素頭皮SPA-699)"
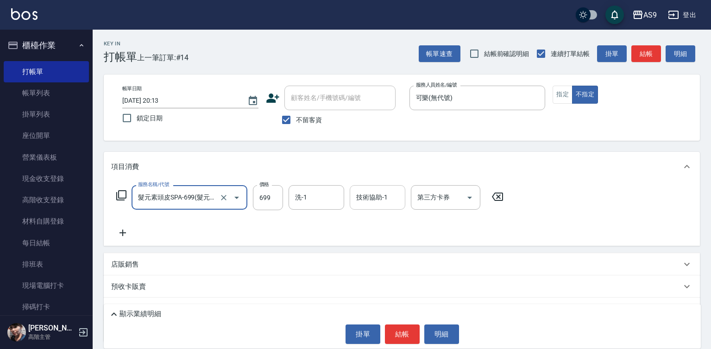
click at [382, 193] on div "技術協助-1 技術協助-1" at bounding box center [378, 197] width 56 height 25
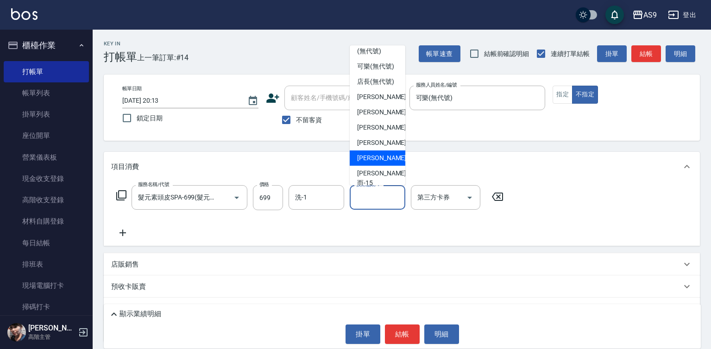
scroll to position [46, 0]
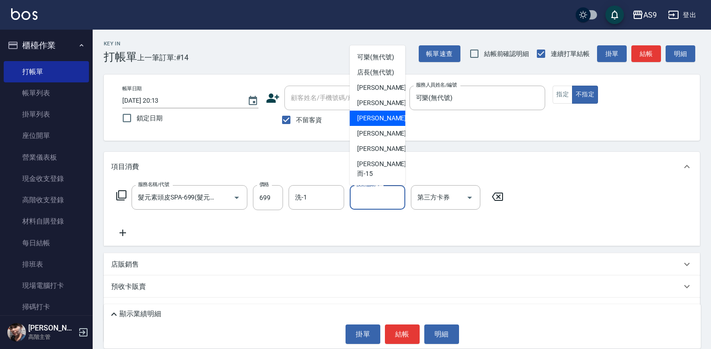
click at [375, 123] on span "[PERSON_NAME] -9" at bounding box center [384, 118] width 55 height 10
type input "[PERSON_NAME]-9"
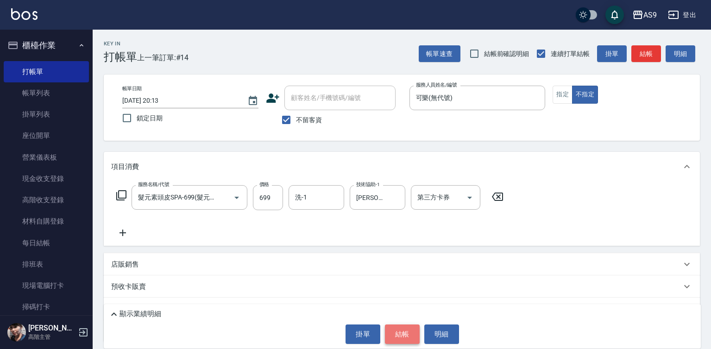
click at [407, 329] on button "結帳" at bounding box center [402, 334] width 35 height 19
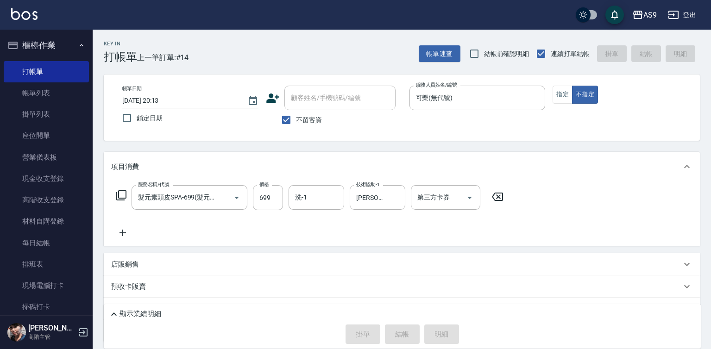
type input "[DATE] 20:14"
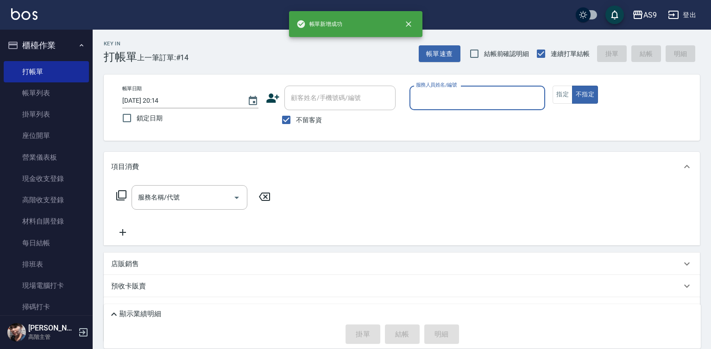
click at [463, 100] on input "服務人員姓名/編號" at bounding box center [477, 98] width 128 height 16
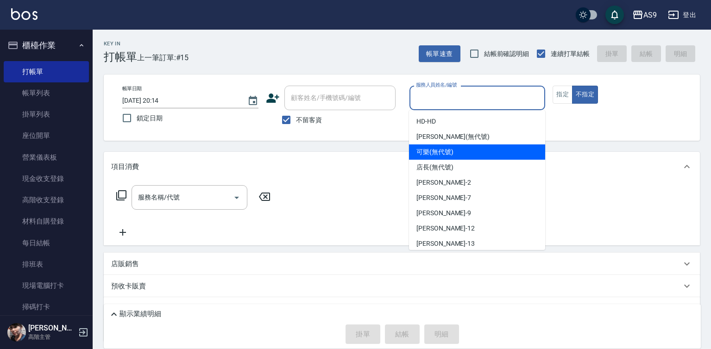
click at [456, 153] on div "可樂 (無代號)" at bounding box center [477, 151] width 136 height 15
type input "可樂(無代號)"
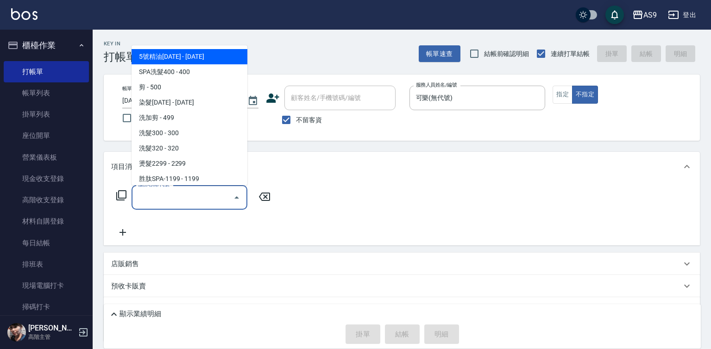
click at [176, 200] on input "服務名稱/代號" at bounding box center [183, 197] width 94 height 16
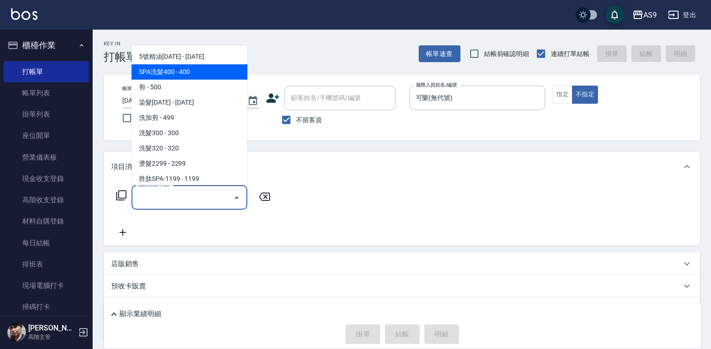
drag, startPoint x: 192, startPoint y: 71, endPoint x: 288, endPoint y: 175, distance: 140.9
click at [193, 71] on span "SPA洗髮400 - 400" at bounding box center [190, 71] width 116 height 15
type input "SPA洗髮400"
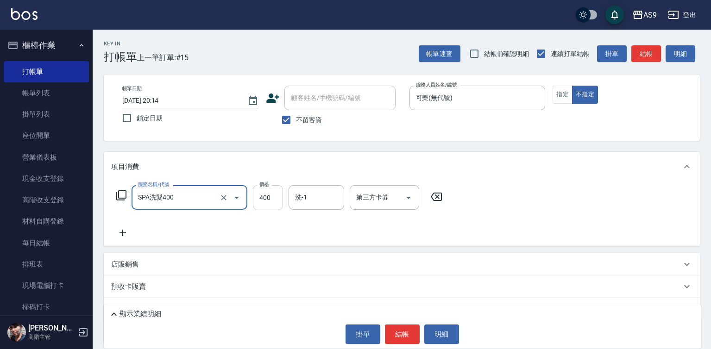
click at [274, 192] on input "400" at bounding box center [268, 197] width 30 height 25
drag, startPoint x: 274, startPoint y: 192, endPoint x: 266, endPoint y: 185, distance: 10.5
click at [272, 192] on input "400" at bounding box center [268, 197] width 30 height 25
type input "363"
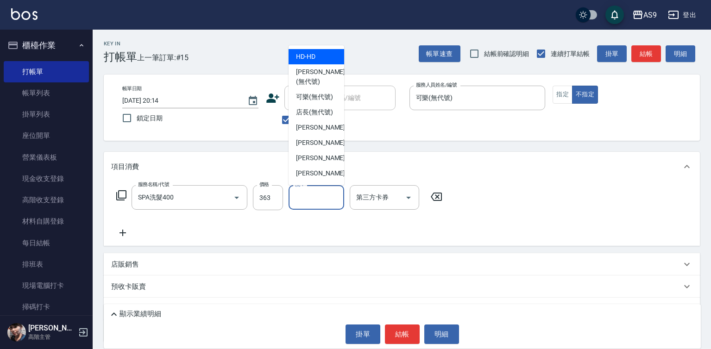
click at [308, 198] on input "洗-1" at bounding box center [316, 197] width 47 height 16
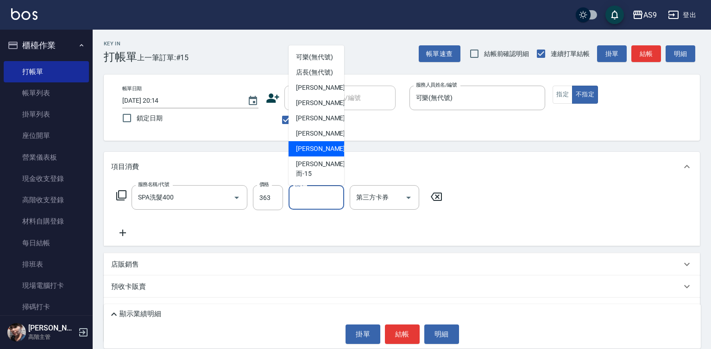
click at [327, 157] on div "[PERSON_NAME] -13" at bounding box center [316, 148] width 56 height 15
type input "[PERSON_NAME]-13"
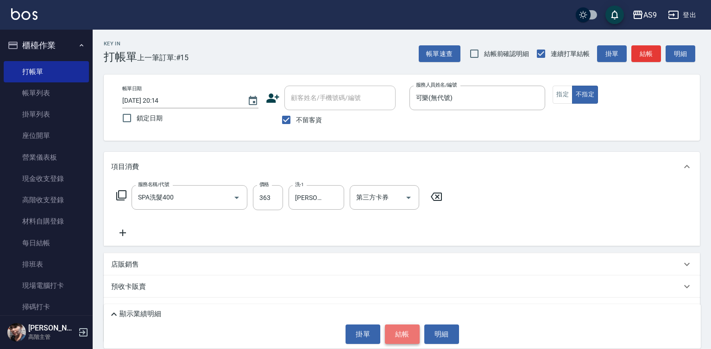
click at [399, 334] on button "結帳" at bounding box center [402, 334] width 35 height 19
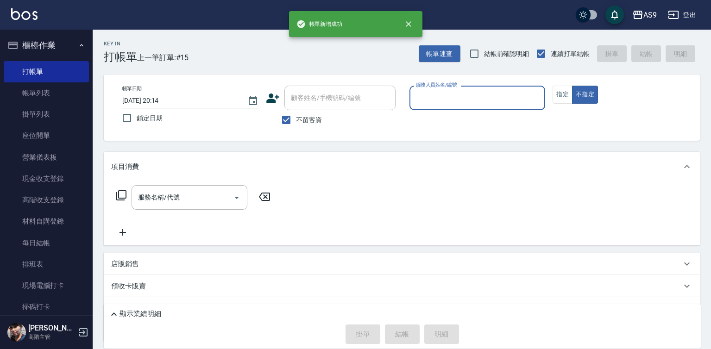
click at [426, 100] on input "服務人員姓名/編號" at bounding box center [477, 98] width 128 height 16
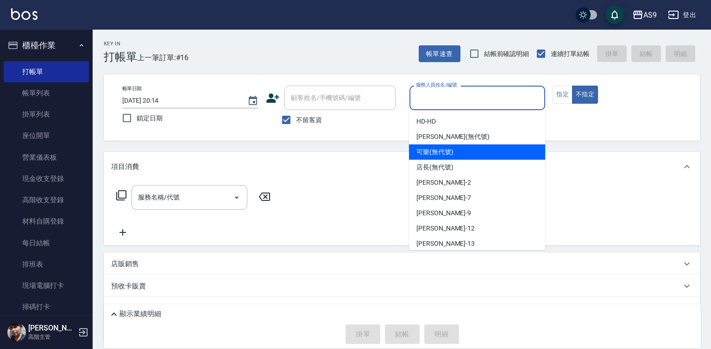
click at [439, 154] on span "可樂 (無代號)" at bounding box center [434, 152] width 37 height 10
type input "可樂(無代號)"
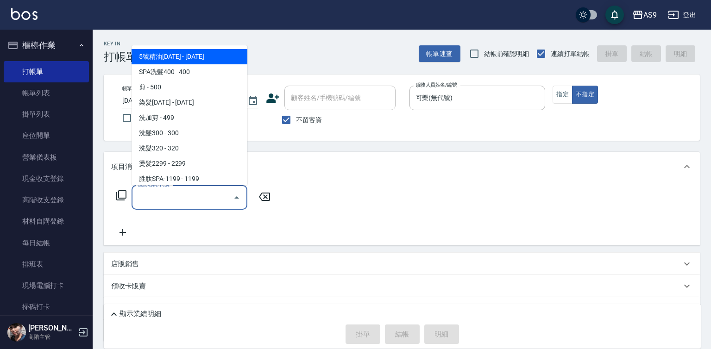
click at [200, 200] on input "服務名稱/代號" at bounding box center [183, 197] width 94 height 16
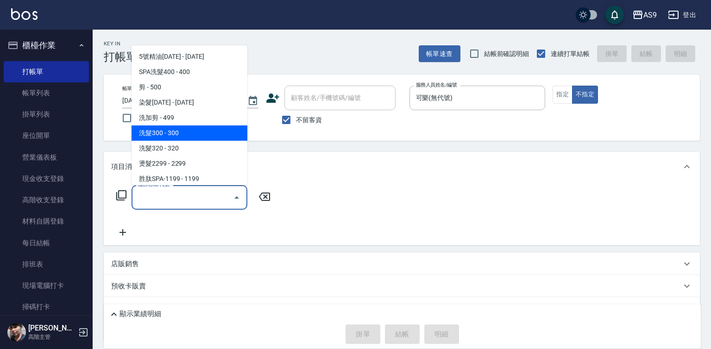
click at [170, 130] on span "洗髮300 - 300" at bounding box center [190, 132] width 116 height 15
type input "洗髮300(洗 髮300)"
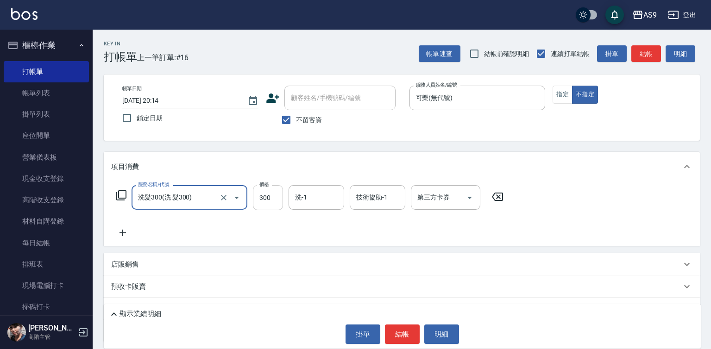
click at [264, 197] on input "300" at bounding box center [268, 197] width 30 height 25
click at [269, 197] on input "2700" at bounding box center [268, 197] width 30 height 25
type input "270"
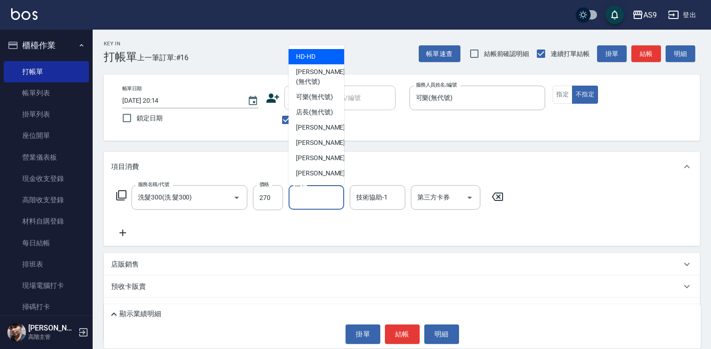
click at [300, 196] on input "洗-1" at bounding box center [316, 197] width 47 height 16
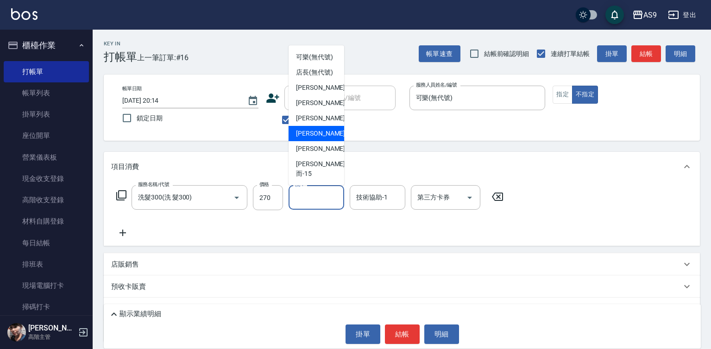
scroll to position [59, 0]
click at [312, 123] on span "[PERSON_NAME] -9" at bounding box center [323, 118] width 55 height 10
type input "[PERSON_NAME]-9"
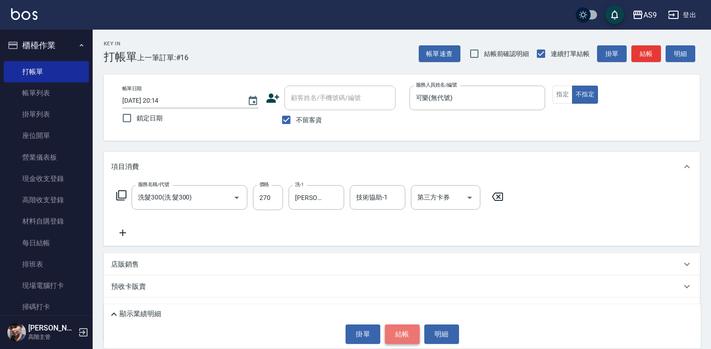
click at [406, 337] on button "結帳" at bounding box center [402, 334] width 35 height 19
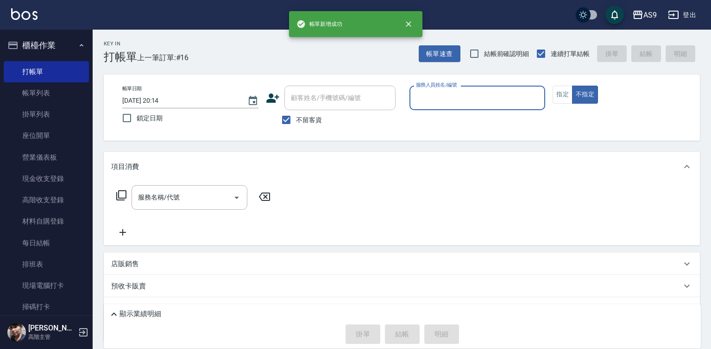
click at [431, 101] on input "服務人員姓名/編號" at bounding box center [477, 98] width 128 height 16
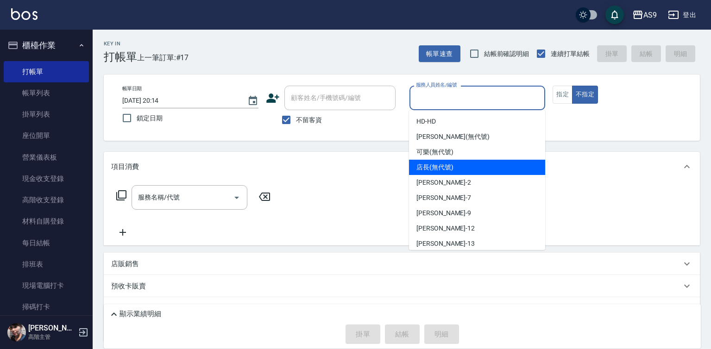
click at [426, 155] on span "可樂 (無代號)" at bounding box center [434, 152] width 37 height 10
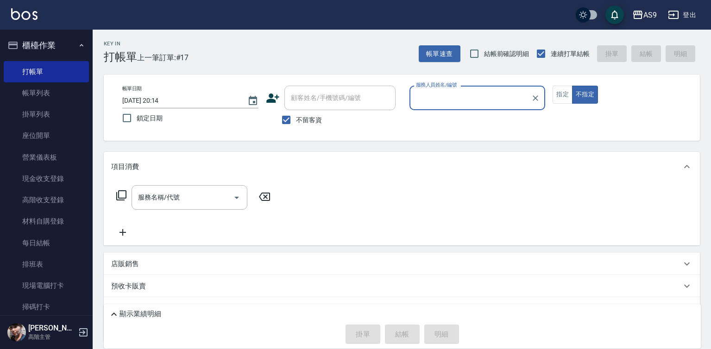
type input "可樂(無代號)"
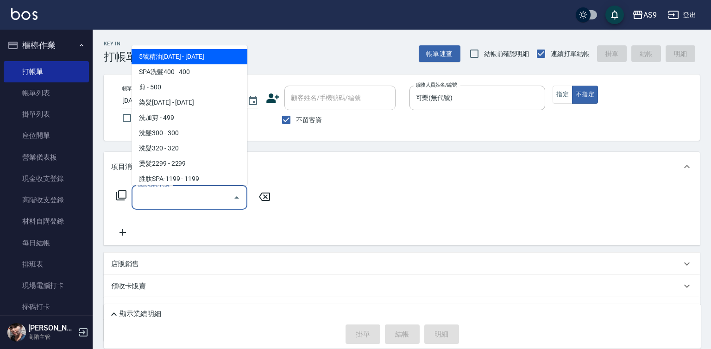
click at [189, 199] on input "服務名稱/代號" at bounding box center [183, 197] width 94 height 16
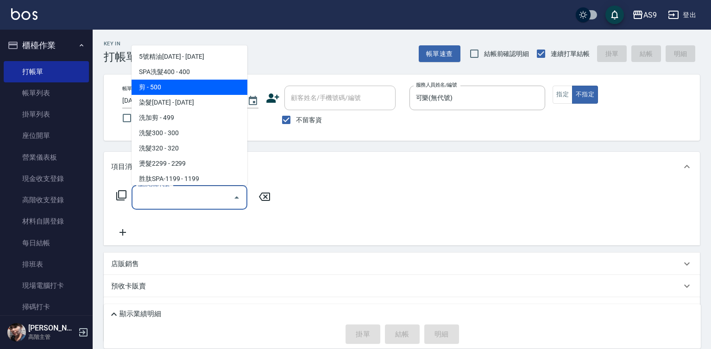
click at [186, 92] on span "剪 - 500" at bounding box center [190, 87] width 116 height 15
type input "剪(剪)"
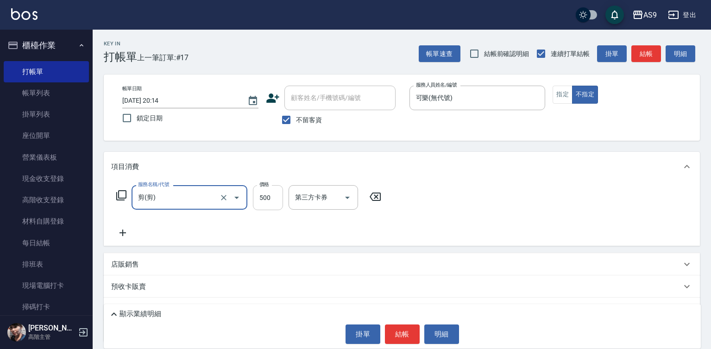
click at [262, 195] on input "500" at bounding box center [268, 197] width 30 height 25
type input "400"
click at [400, 330] on button "結帳" at bounding box center [402, 334] width 35 height 19
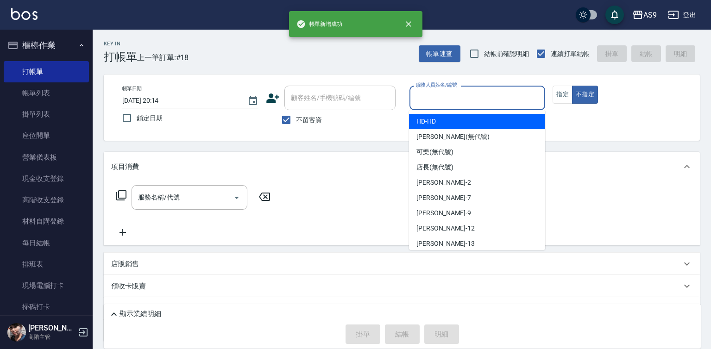
drag, startPoint x: 422, startPoint y: 100, endPoint x: 424, endPoint y: 156, distance: 56.5
click at [422, 104] on input "服務人員姓名/編號" at bounding box center [477, 98] width 128 height 16
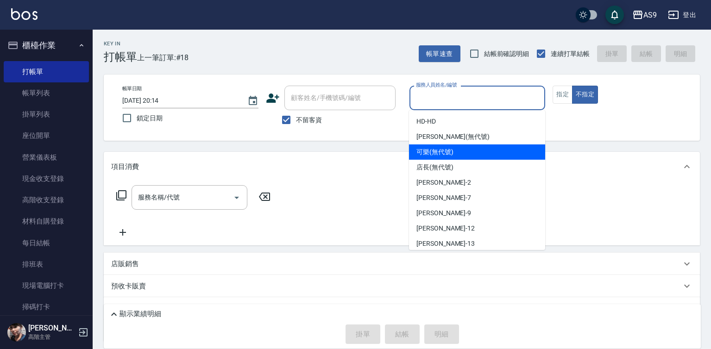
click at [422, 153] on span "可樂 (無代號)" at bounding box center [434, 152] width 37 height 10
type input "可樂(無代號)"
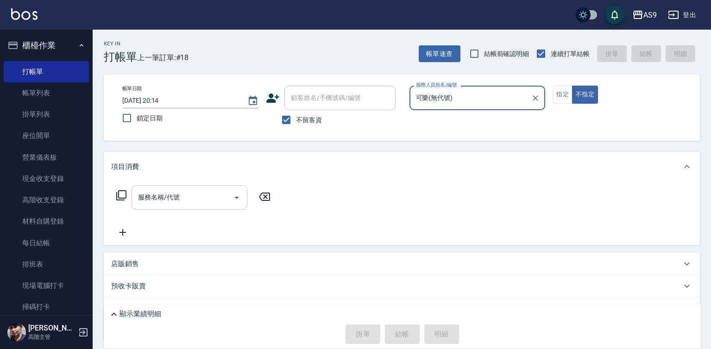
click at [183, 194] on input "服務名稱/代號" at bounding box center [183, 197] width 94 height 16
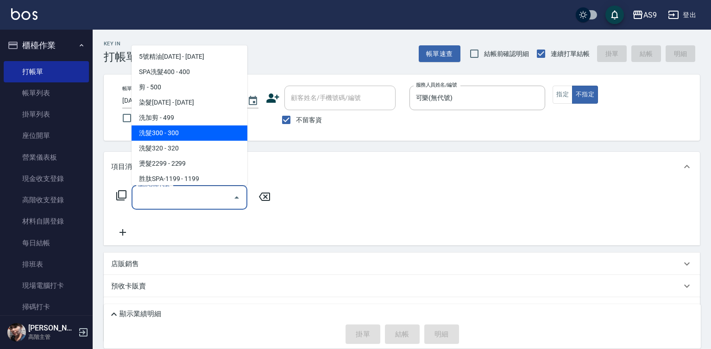
click at [179, 136] on span "洗髮300 - 300" at bounding box center [190, 132] width 116 height 15
type input "洗髮300(洗 髮300)"
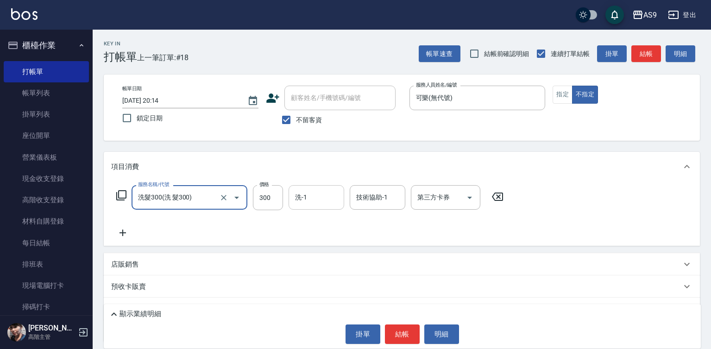
click at [299, 203] on input "洗-1" at bounding box center [316, 197] width 47 height 16
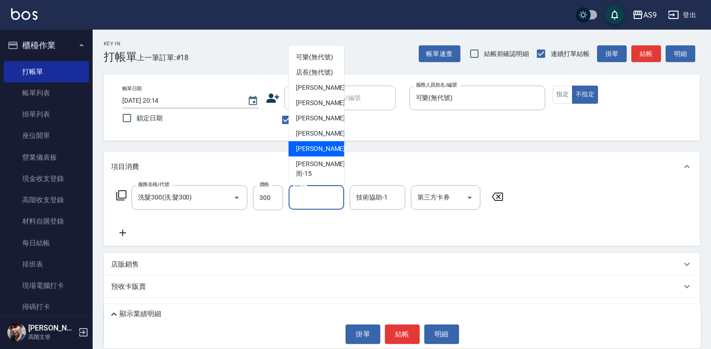
click at [324, 154] on span "[PERSON_NAME] -13" at bounding box center [325, 149] width 58 height 10
type input "[PERSON_NAME]-13"
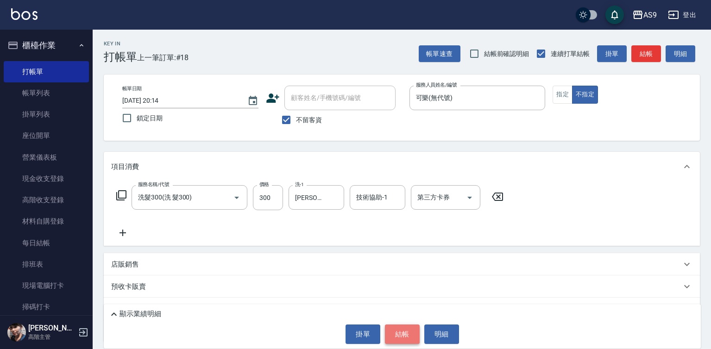
click at [394, 332] on button "結帳" at bounding box center [402, 334] width 35 height 19
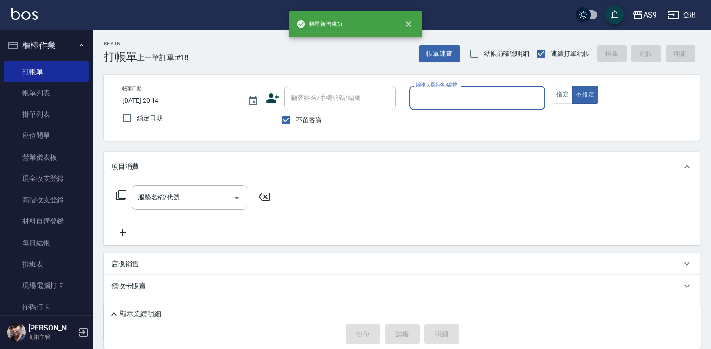
click at [438, 98] on input "服務人員姓名/編號" at bounding box center [477, 98] width 128 height 16
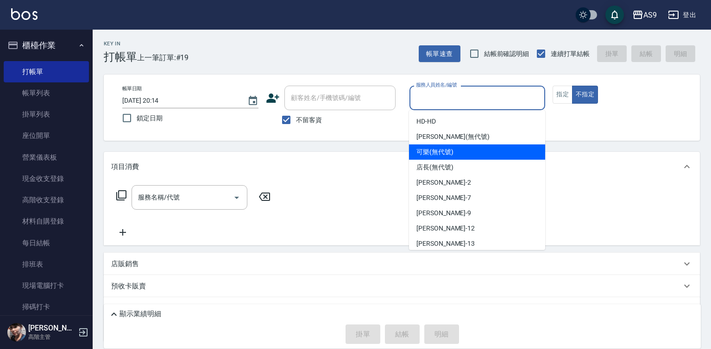
click at [433, 150] on span "可樂 (無代號)" at bounding box center [434, 152] width 37 height 10
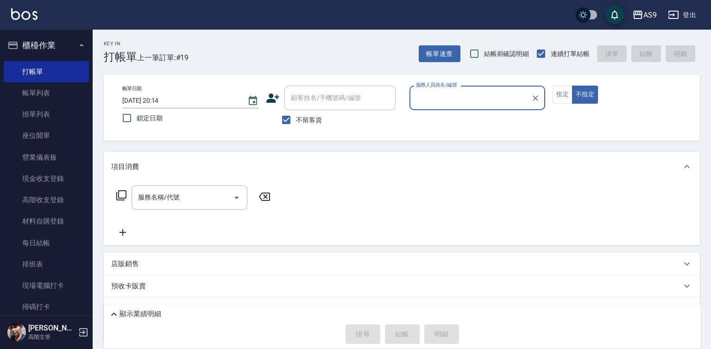
type input "可樂(無代號)"
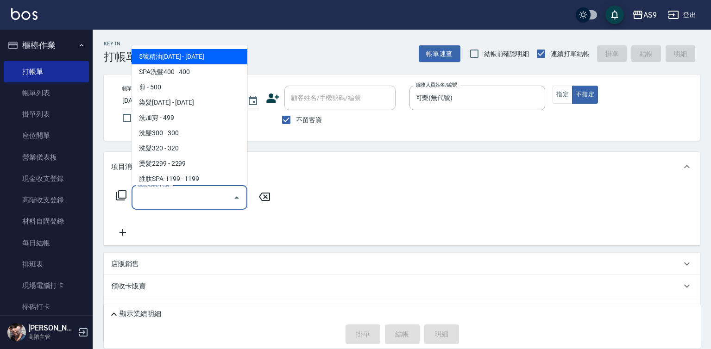
click at [194, 197] on input "服務名稱/代號" at bounding box center [183, 197] width 94 height 16
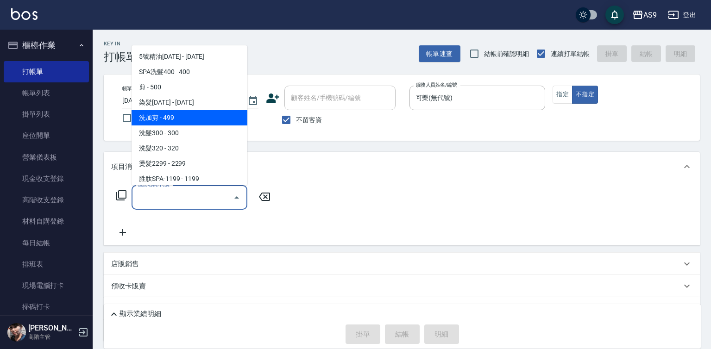
click at [184, 119] on span "洗加剪 - 499" at bounding box center [190, 117] width 116 height 15
type input "洗加剪(洗加剪)"
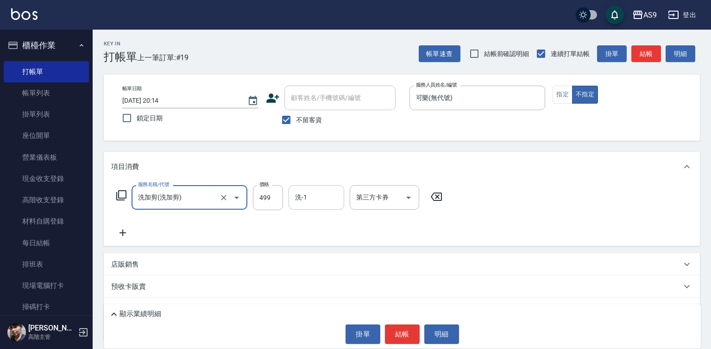
click at [300, 200] on div "洗-1 洗-1" at bounding box center [316, 197] width 56 height 25
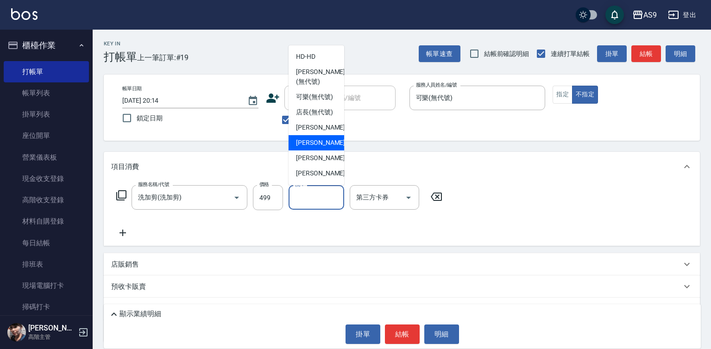
click at [320, 150] on div "Peggy -7" at bounding box center [316, 142] width 56 height 15
type input "Peggy-7"
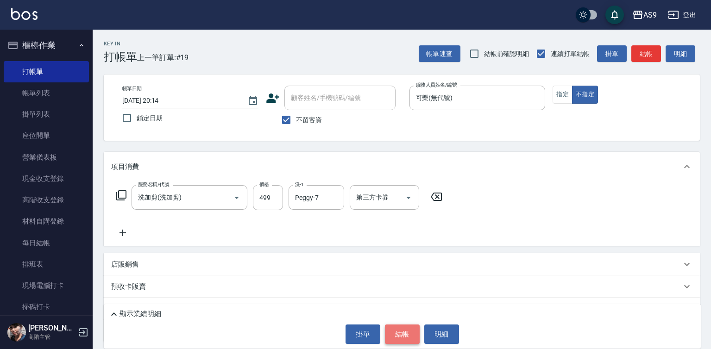
click at [407, 332] on button "結帳" at bounding box center [402, 334] width 35 height 19
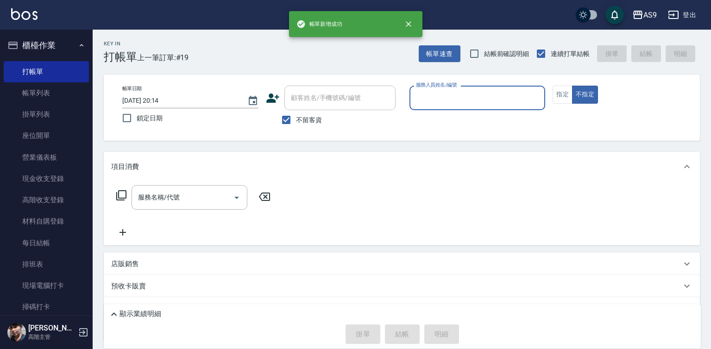
click at [432, 94] on input "服務人員姓名/編號" at bounding box center [477, 98] width 128 height 16
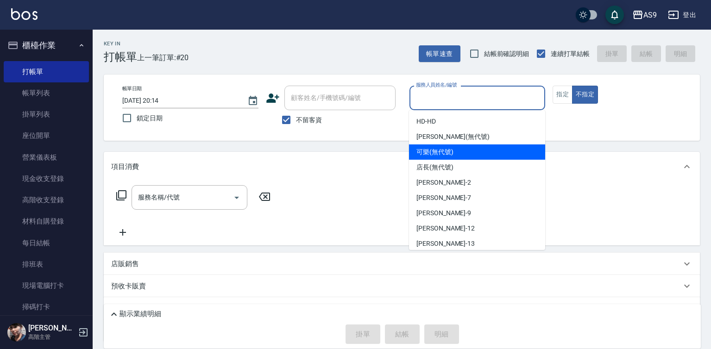
drag, startPoint x: 428, startPoint y: 149, endPoint x: 299, endPoint y: 172, distance: 131.6
click at [428, 150] on span "可樂 (無代號)" at bounding box center [434, 152] width 37 height 10
type input "可樂(無代號)"
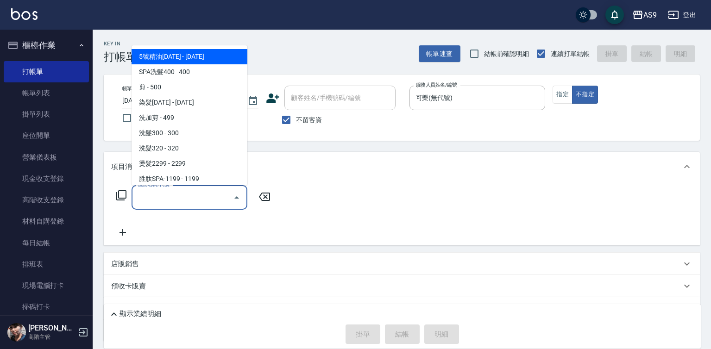
click at [198, 201] on input "服務名稱/代號" at bounding box center [183, 197] width 94 height 16
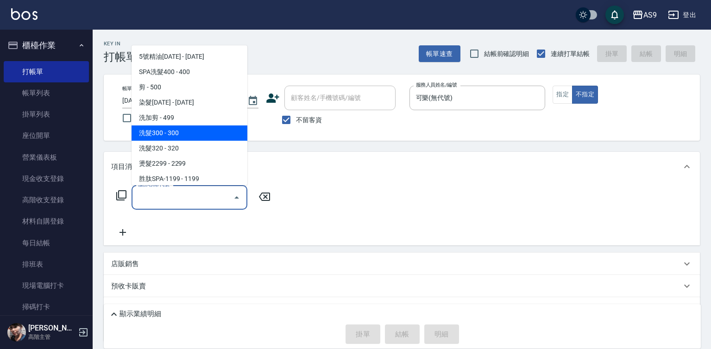
click at [187, 136] on span "洗髮300 - 300" at bounding box center [190, 132] width 116 height 15
type input "洗髮300(洗 髮300)"
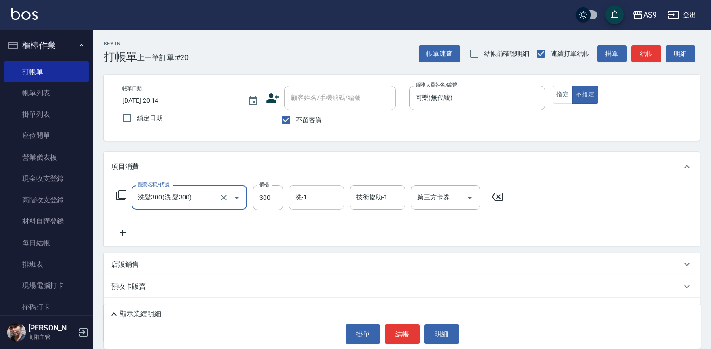
click at [313, 198] on input "洗-1" at bounding box center [316, 197] width 47 height 16
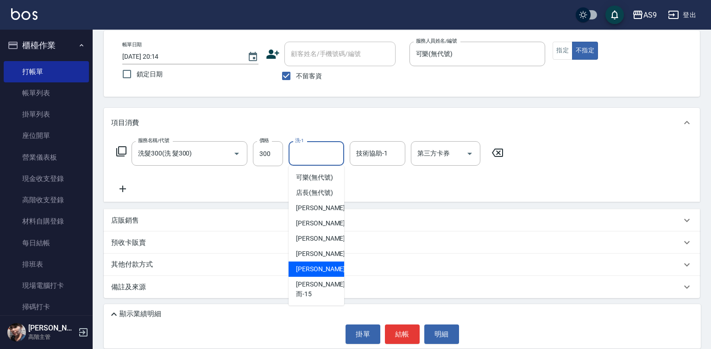
click at [318, 274] on span "[PERSON_NAME] -13" at bounding box center [325, 269] width 58 height 10
type input "[PERSON_NAME]-13"
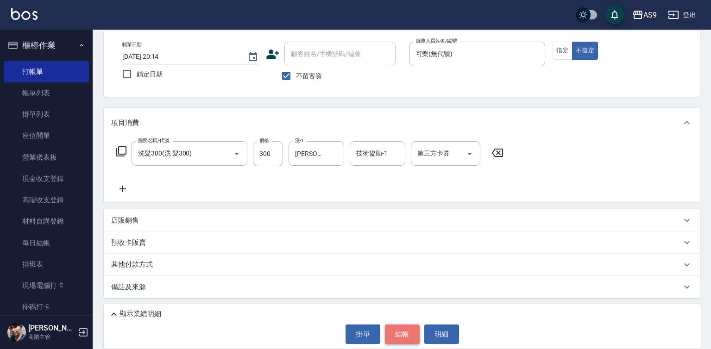
click at [393, 338] on button "結帳" at bounding box center [402, 334] width 35 height 19
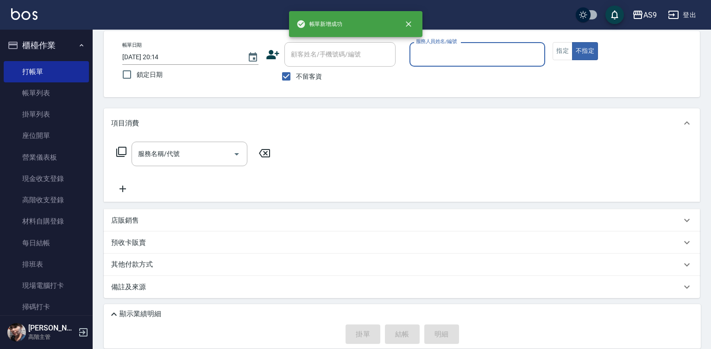
scroll to position [44, 0]
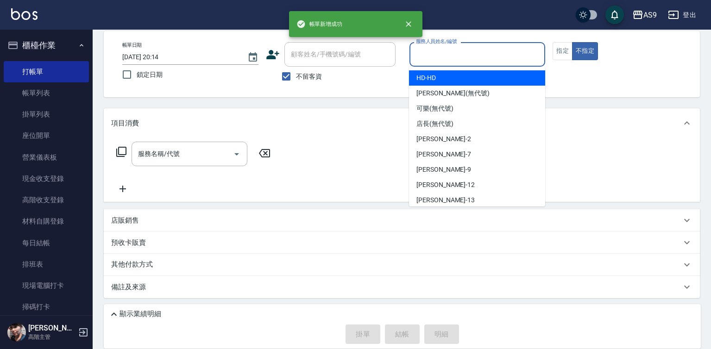
click at [437, 52] on input "服務人員姓名/編號" at bounding box center [477, 54] width 128 height 16
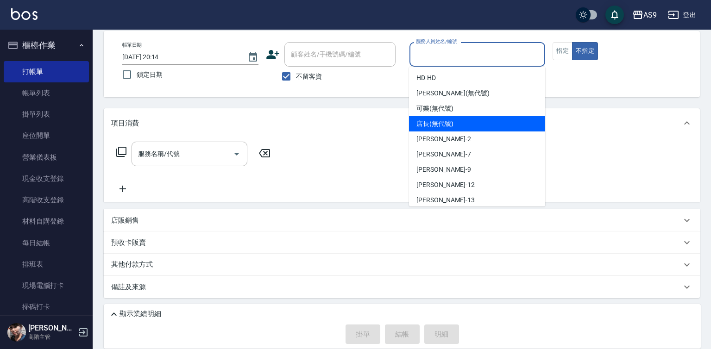
drag, startPoint x: 435, startPoint y: 105, endPoint x: 481, endPoint y: 109, distance: 46.0
click at [436, 106] on span "可樂 (無代號)" at bounding box center [434, 109] width 37 height 10
type input "可樂(無代號)"
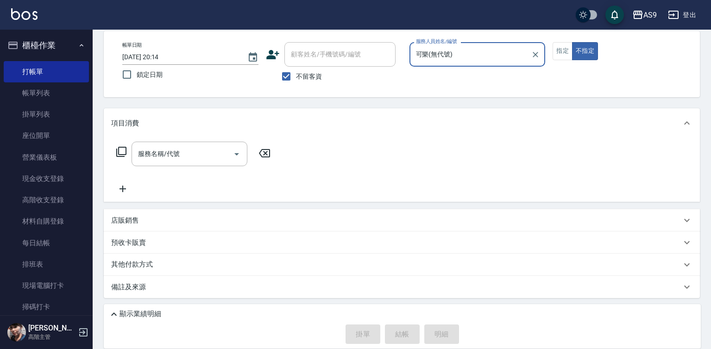
click at [546, 55] on div "帳單日期 [DATE] 20:14 鎖定日期 顧客姓名/手機號碼/編號 顧客姓名/手機號碼/編號 不留客資 服務人員姓名/編號 可樂(無代號) 服務人員姓名/…" at bounding box center [402, 64] width 574 height 44
click at [564, 56] on button "指定" at bounding box center [562, 51] width 20 height 18
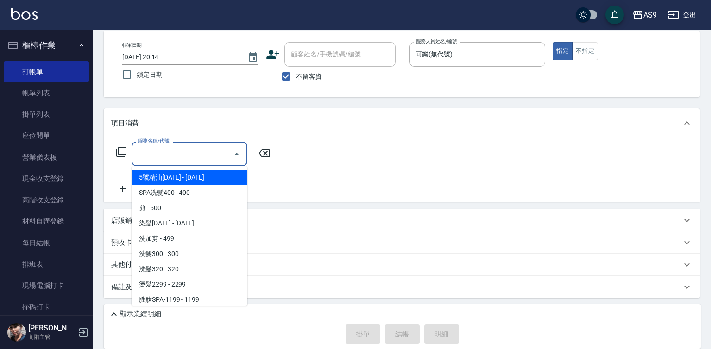
click at [197, 152] on input "服務名稱/代號" at bounding box center [183, 154] width 94 height 16
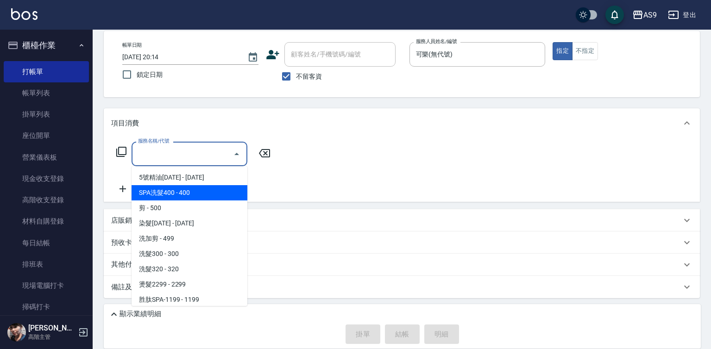
click at [171, 195] on span "SPA洗髮400 - 400" at bounding box center [190, 192] width 116 height 15
type input "SPA洗髮400"
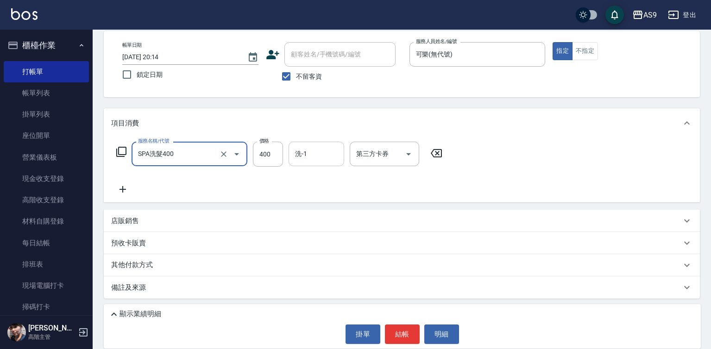
click at [317, 157] on input "洗-1" at bounding box center [316, 154] width 47 height 16
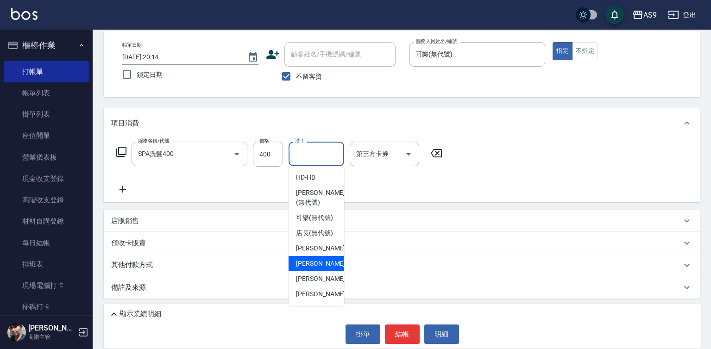
click at [315, 269] on span "Peggy -7" at bounding box center [323, 264] width 55 height 10
type input "Peggy-7"
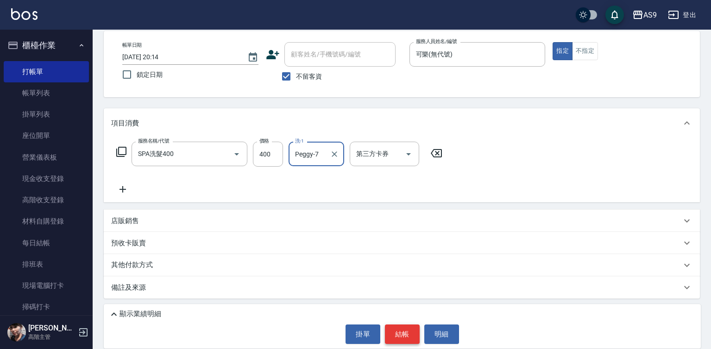
click at [404, 334] on button "結帳" at bounding box center [402, 334] width 35 height 19
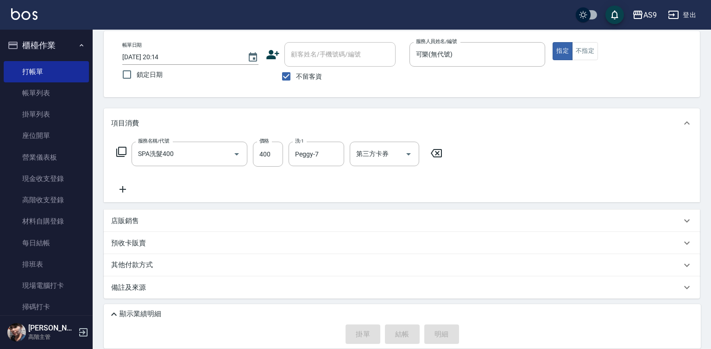
type input "[DATE] 20:15"
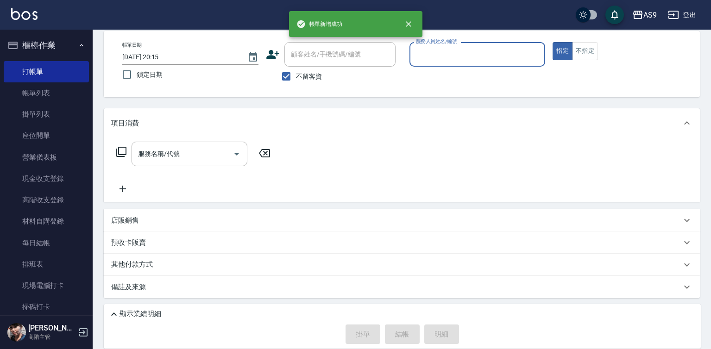
click at [440, 52] on input "服務人員姓名/編號" at bounding box center [477, 54] width 128 height 16
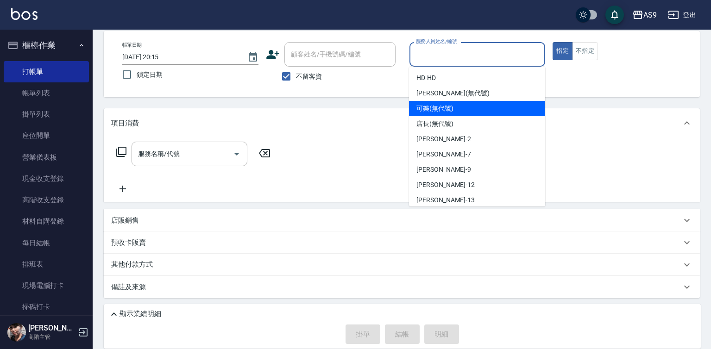
click at [435, 112] on span "可樂 (無代號)" at bounding box center [434, 109] width 37 height 10
type input "可樂(無代號)"
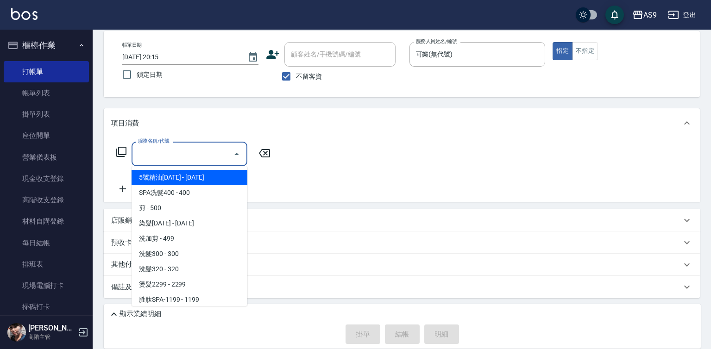
click at [186, 154] on input "服務名稱/代號" at bounding box center [183, 154] width 94 height 16
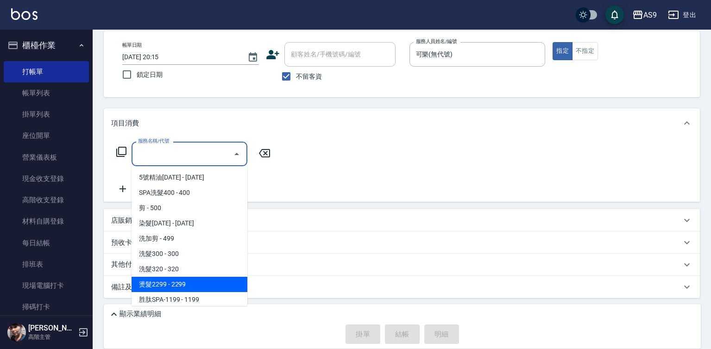
drag, startPoint x: 181, startPoint y: 279, endPoint x: 229, endPoint y: 247, distance: 57.8
click at [181, 281] on span "燙髮2299 - 2299" at bounding box center [190, 284] width 116 height 15
type input "燙髮2299(燙2299)"
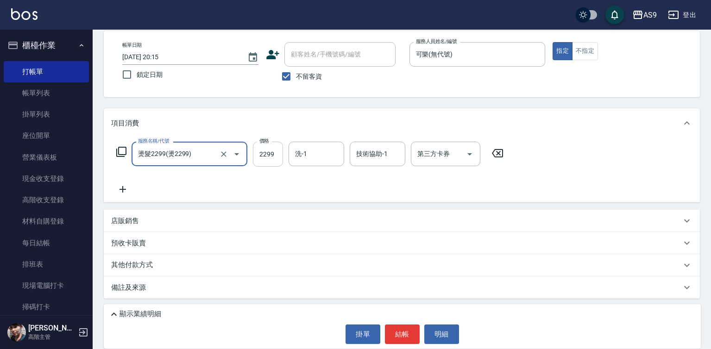
click at [272, 152] on input "2299" at bounding box center [268, 154] width 30 height 25
type input "2500"
click at [395, 334] on button "結帳" at bounding box center [402, 334] width 35 height 19
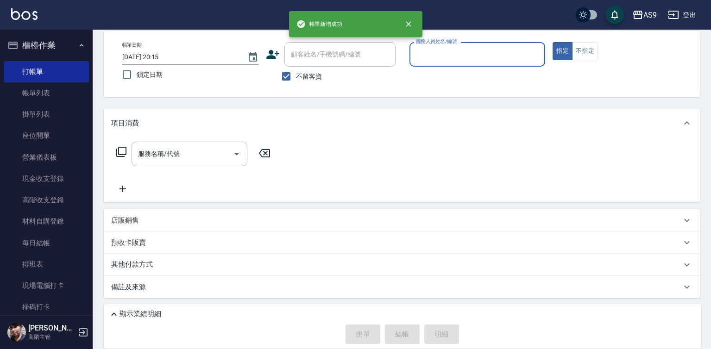
click at [426, 62] on input "服務人員姓名/編號" at bounding box center [477, 54] width 128 height 16
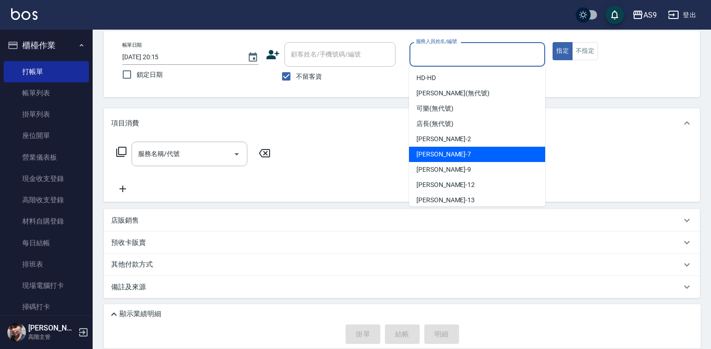
drag, startPoint x: 444, startPoint y: 150, endPoint x: 300, endPoint y: 161, distance: 144.4
click at [444, 151] on div "Peggy -7" at bounding box center [477, 154] width 136 height 15
type input "Peggy-7"
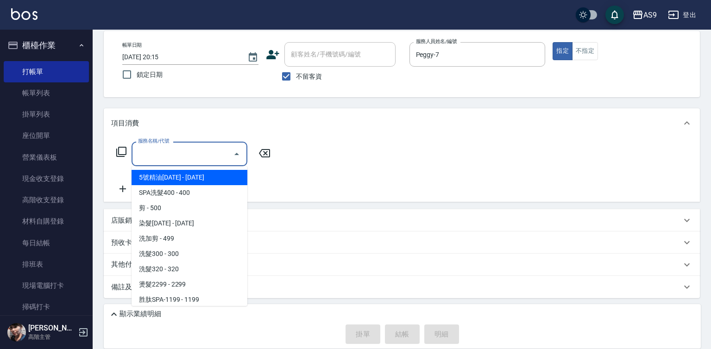
click at [193, 152] on input "服務名稱/代號" at bounding box center [183, 154] width 94 height 16
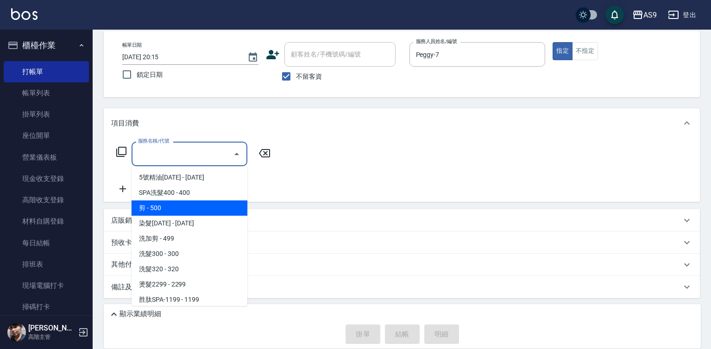
click at [162, 208] on span "剪 - 500" at bounding box center [190, 207] width 116 height 15
type input "剪(剪)"
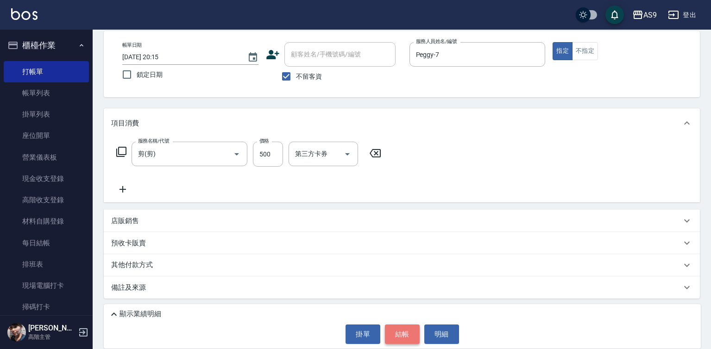
click at [394, 332] on button "結帳" at bounding box center [402, 334] width 35 height 19
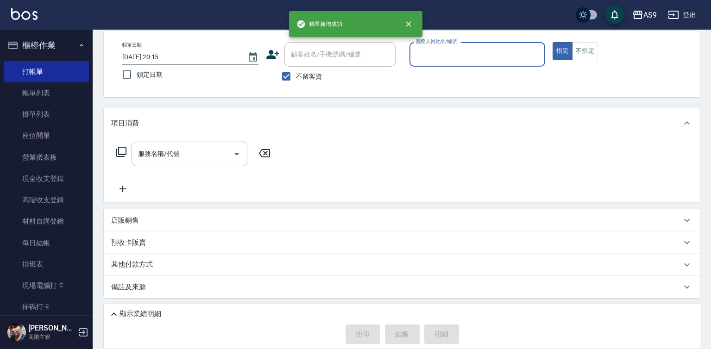
click at [445, 58] on input "服務人員姓名/編號" at bounding box center [477, 54] width 128 height 16
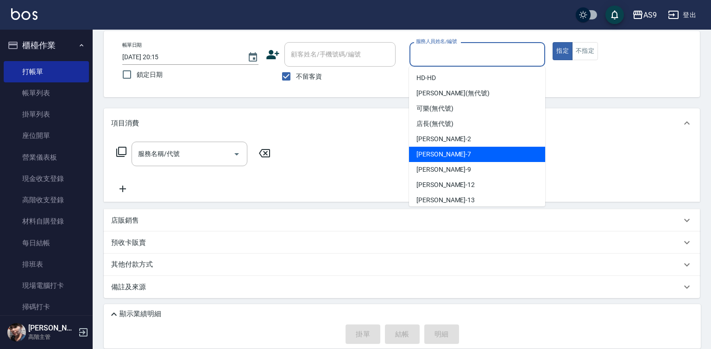
drag, startPoint x: 445, startPoint y: 153, endPoint x: 397, endPoint y: 157, distance: 47.9
click at [445, 153] on div "Peggy -7" at bounding box center [477, 154] width 136 height 15
type input "Peggy-7"
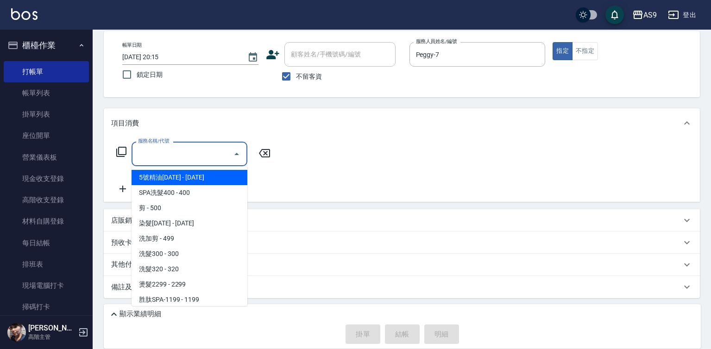
click at [178, 157] on input "服務名稱/代號" at bounding box center [183, 154] width 94 height 16
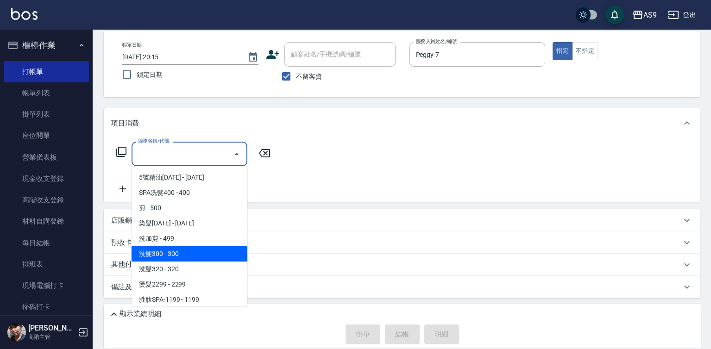
drag, startPoint x: 174, startPoint y: 260, endPoint x: 214, endPoint y: 234, distance: 48.3
click at [174, 260] on span "洗髮300 - 300" at bounding box center [190, 253] width 116 height 15
type input "洗髮300(洗 髮300)"
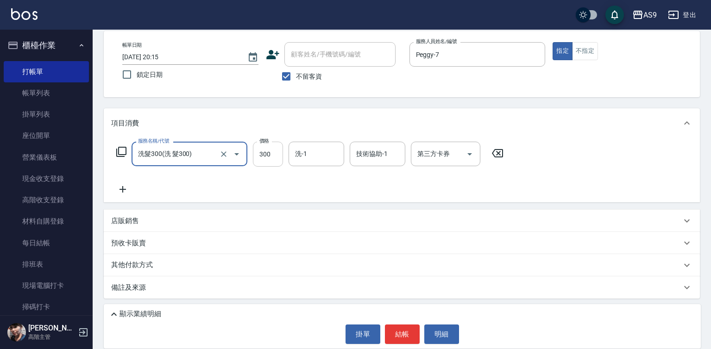
click at [264, 161] on input "300" at bounding box center [268, 154] width 30 height 25
click at [264, 160] on input "22700" at bounding box center [268, 154] width 30 height 25
type input "227"
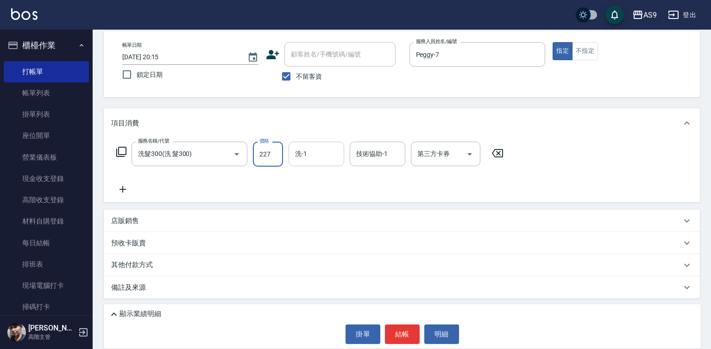
click at [304, 159] on input "洗-1" at bounding box center [316, 154] width 47 height 16
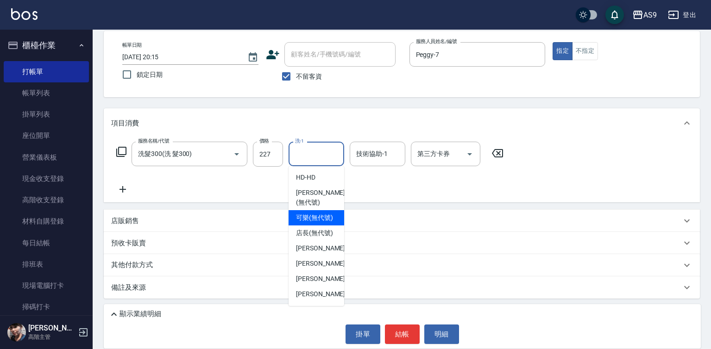
click at [305, 218] on span "可樂 (無代號)" at bounding box center [314, 218] width 37 height 10
type input "可樂(無代號)"
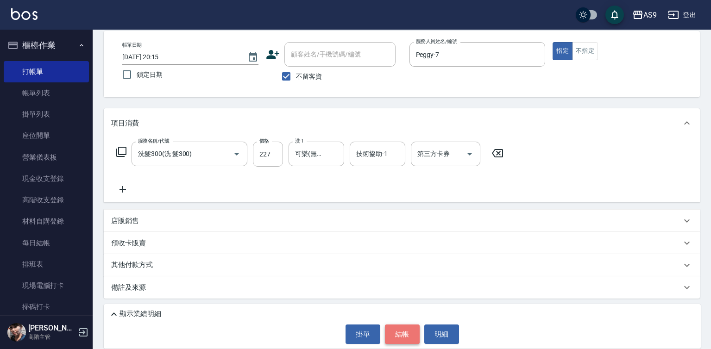
click at [405, 333] on button "結帳" at bounding box center [402, 334] width 35 height 19
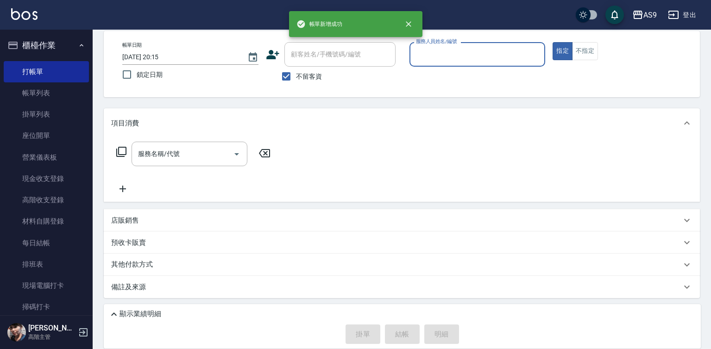
click at [430, 54] on input "服務人員姓名/編號" at bounding box center [477, 54] width 128 height 16
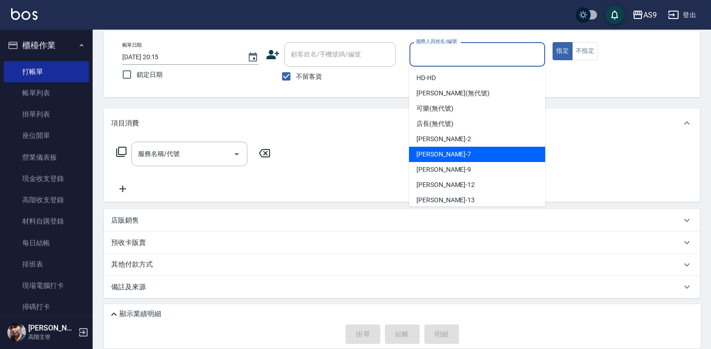
click at [438, 157] on span "Peggy -7" at bounding box center [443, 155] width 55 height 10
type input "Peggy-7"
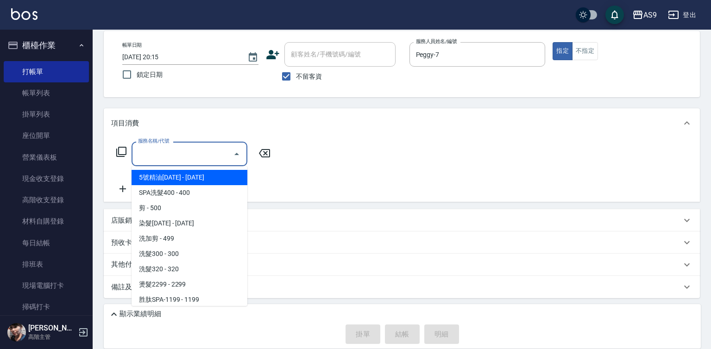
click at [175, 156] on input "服務名稱/代號" at bounding box center [183, 154] width 94 height 16
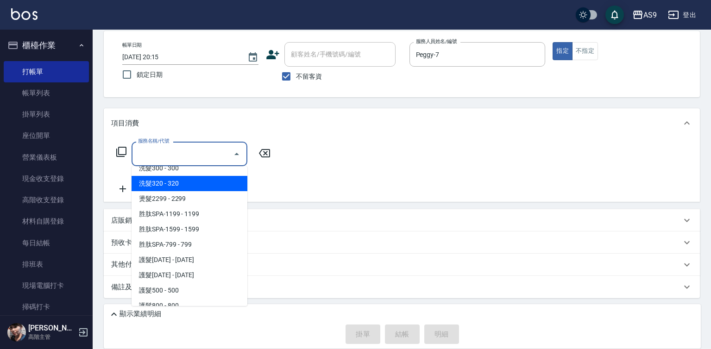
scroll to position [93, 0]
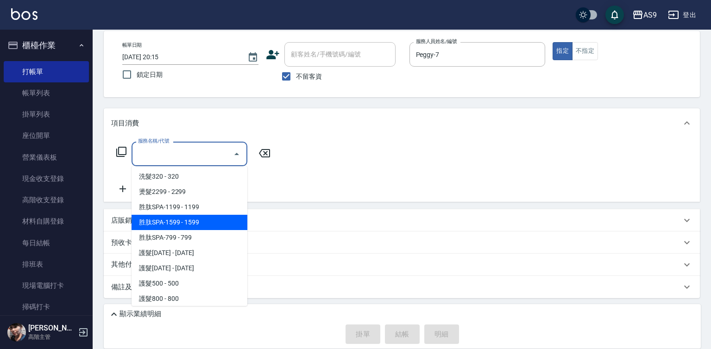
click at [195, 218] on span "胜肽SPA-1599 - 1599" at bounding box center [190, 222] width 116 height 15
type input "胜肽SPA-1599(胜肽SPA-1599)"
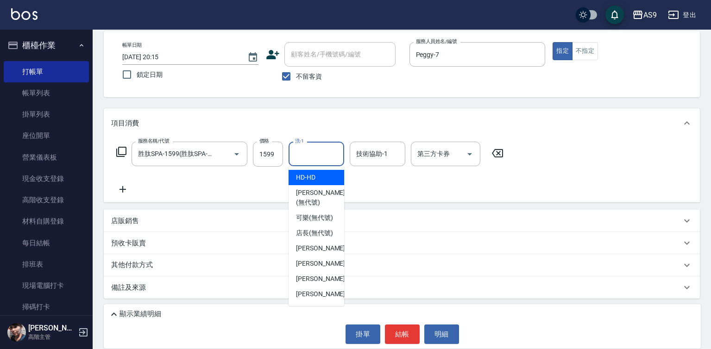
click at [322, 156] on input "洗-1" at bounding box center [316, 154] width 47 height 16
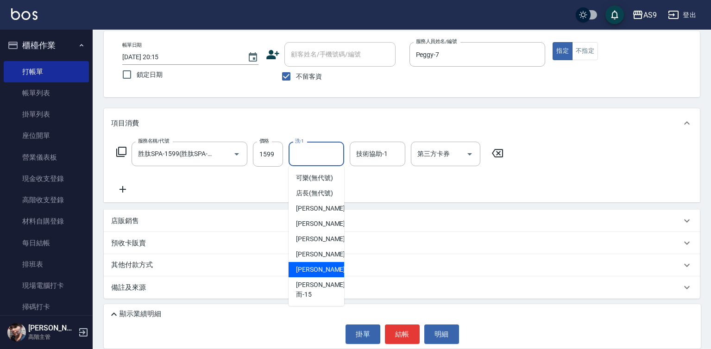
click at [313, 275] on span "[PERSON_NAME] -13" at bounding box center [325, 270] width 58 height 10
type input "[PERSON_NAME]-13"
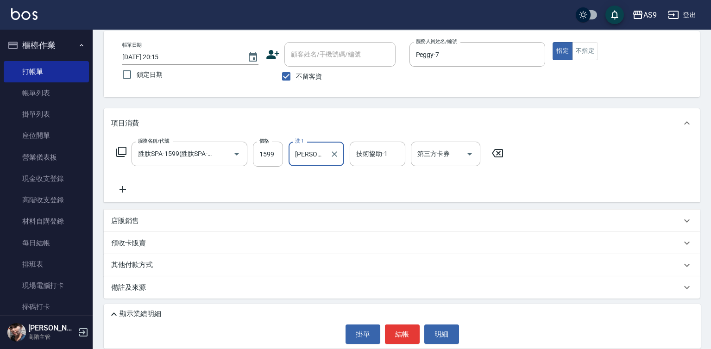
click at [376, 155] on div "技術協助-1 技術協助-1" at bounding box center [378, 154] width 56 height 25
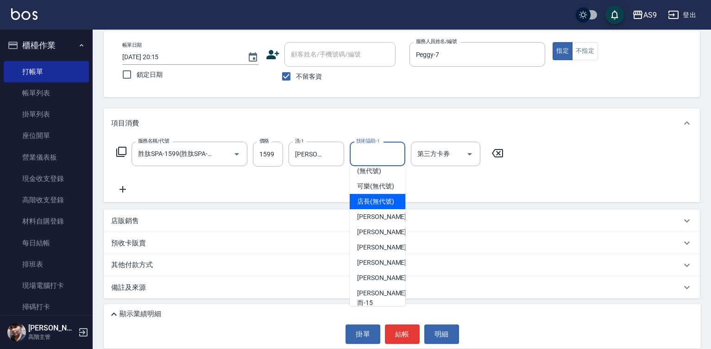
scroll to position [59, 0]
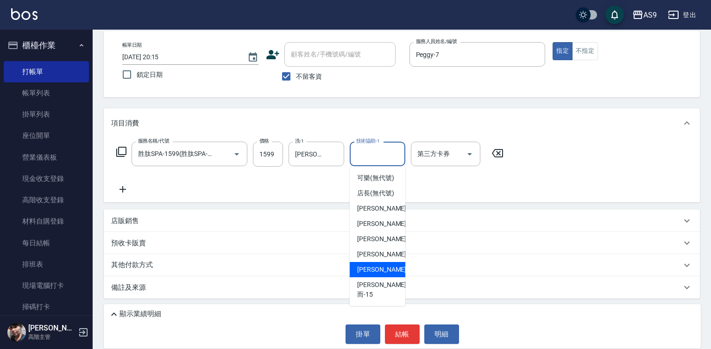
click at [378, 277] on div "[PERSON_NAME] -13" at bounding box center [378, 269] width 56 height 15
type input "[PERSON_NAME]-13"
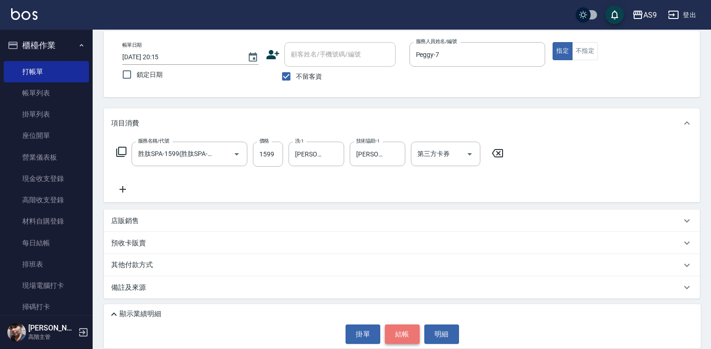
click at [401, 332] on button "結帳" at bounding box center [402, 334] width 35 height 19
type input "[DATE] 20:16"
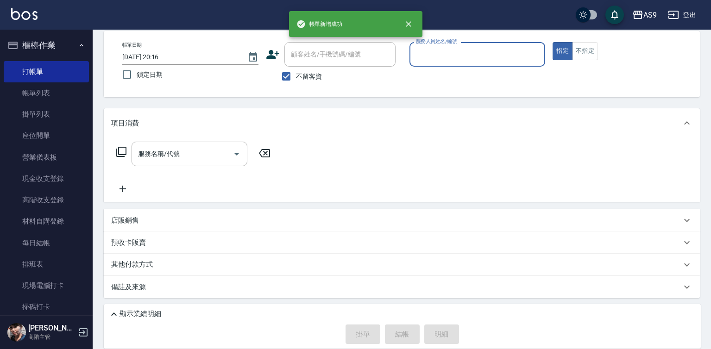
click at [448, 51] on input "服務人員姓名/編號" at bounding box center [477, 54] width 128 height 16
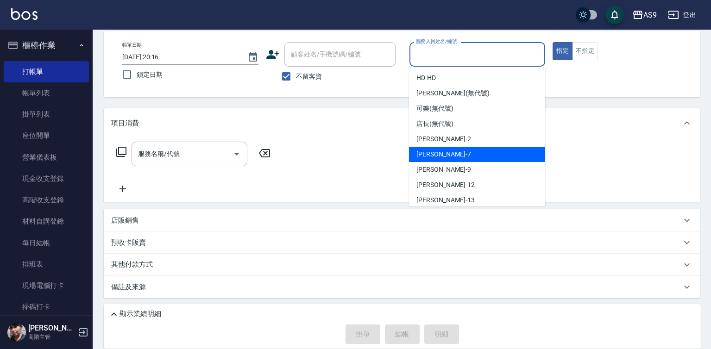
click at [436, 158] on span "Peggy -7" at bounding box center [443, 155] width 55 height 10
type input "Peggy-7"
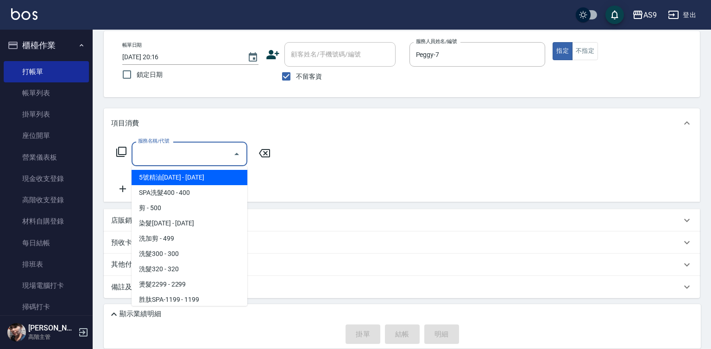
click at [216, 157] on input "服務名稱/代號" at bounding box center [183, 154] width 94 height 16
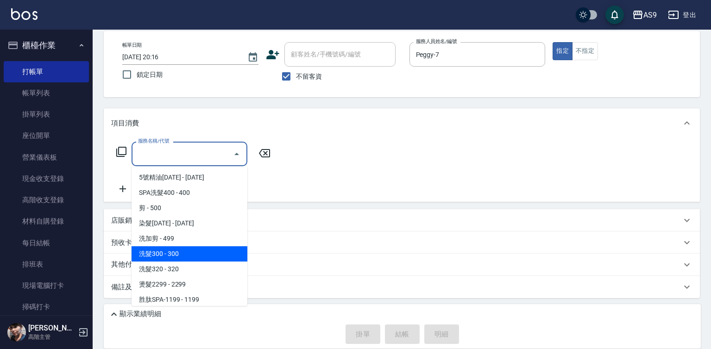
click at [186, 255] on span "洗髮300 - 300" at bounding box center [190, 253] width 116 height 15
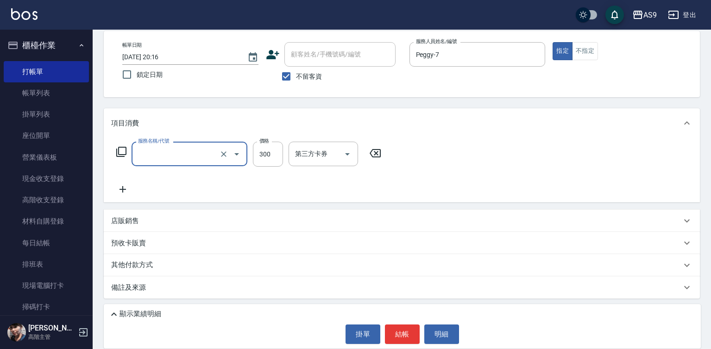
type input "洗髮300(洗 髮300)"
click at [408, 339] on button "結帳" at bounding box center [402, 334] width 35 height 19
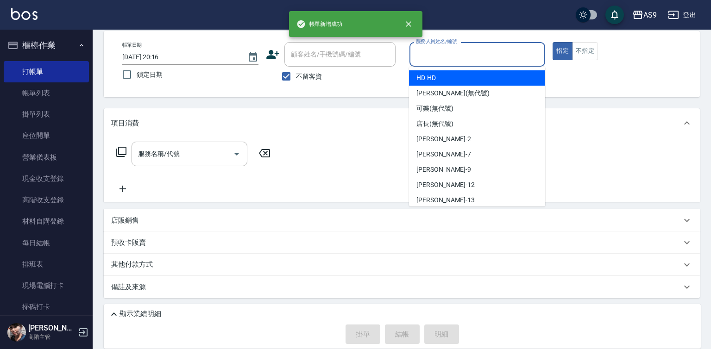
click at [438, 52] on input "服務人員姓名/編號" at bounding box center [477, 54] width 128 height 16
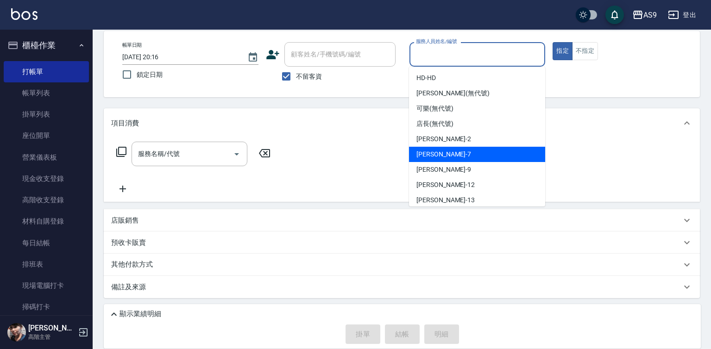
click at [434, 155] on span "Peggy -7" at bounding box center [443, 155] width 55 height 10
type input "Peggy-7"
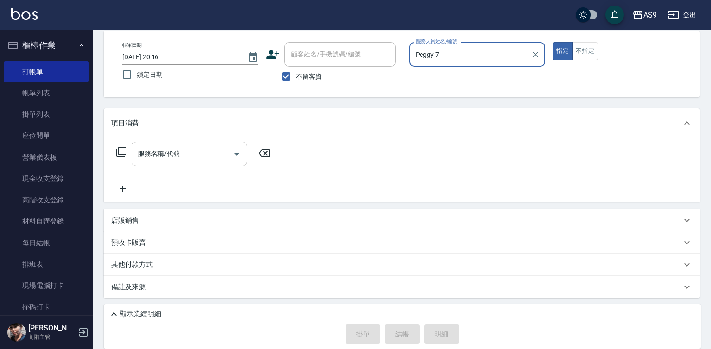
click at [186, 149] on input "服務名稱/代號" at bounding box center [183, 154] width 94 height 16
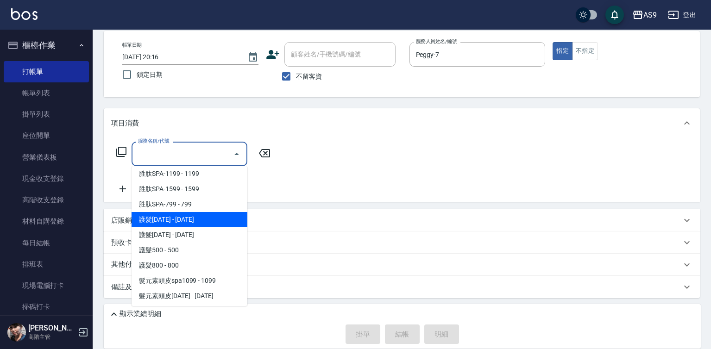
scroll to position [139, 0]
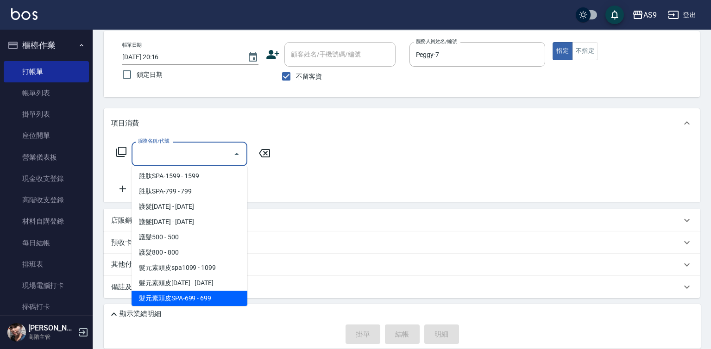
click at [216, 297] on span "髮元素頭皮SPA-699 - 699" at bounding box center [190, 298] width 116 height 15
type input "髮元素頭皮SPA-699(髮元素頭皮SPA-699)"
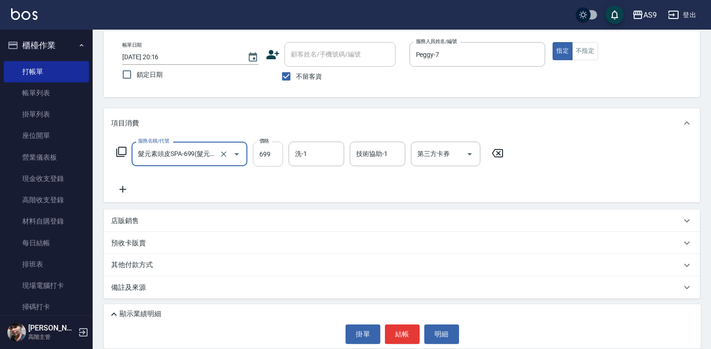
click at [273, 156] on input "699" at bounding box center [268, 154] width 30 height 25
type input "599"
click at [317, 155] on input "洗-1" at bounding box center [316, 154] width 47 height 16
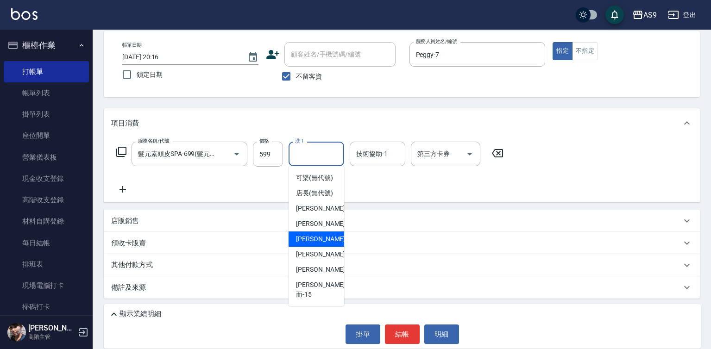
scroll to position [59, 0]
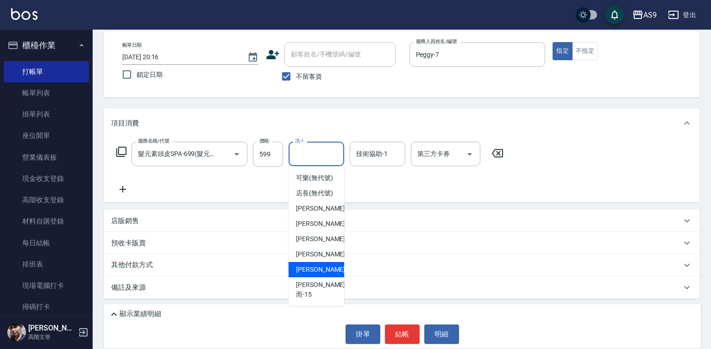
click at [326, 277] on div "[PERSON_NAME] -13" at bounding box center [316, 269] width 56 height 15
type input "[PERSON_NAME]-13"
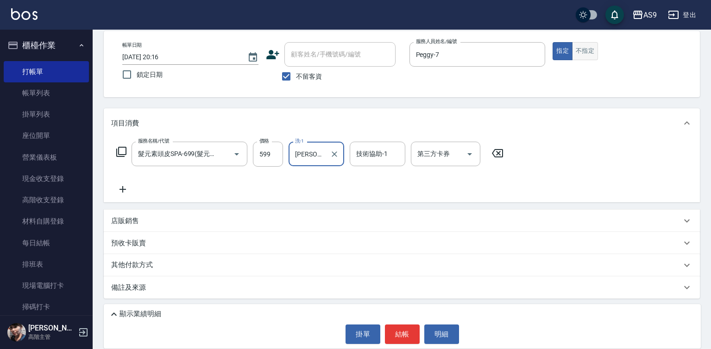
click at [591, 54] on button "不指定" at bounding box center [585, 51] width 26 height 18
click at [400, 335] on button "結帳" at bounding box center [402, 334] width 35 height 19
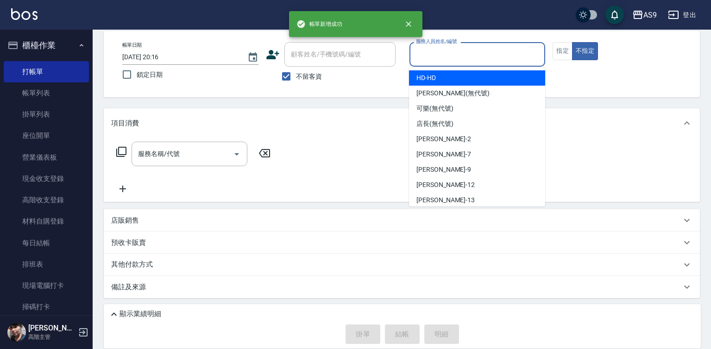
click at [445, 51] on input "服務人員姓名/編號" at bounding box center [477, 54] width 128 height 16
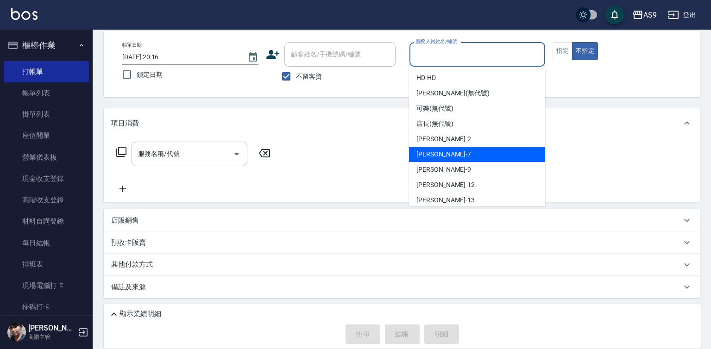
drag, startPoint x: 450, startPoint y: 155, endPoint x: 301, endPoint y: 156, distance: 148.6
click at [449, 155] on div "Peggy -7" at bounding box center [477, 154] width 136 height 15
type input "Peggy-7"
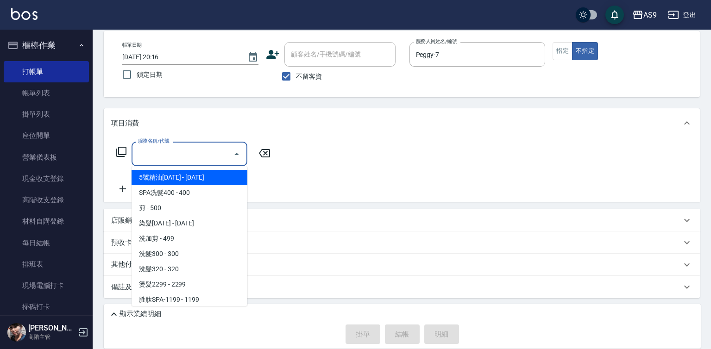
click at [208, 156] on input "服務名稱/代號" at bounding box center [183, 154] width 94 height 16
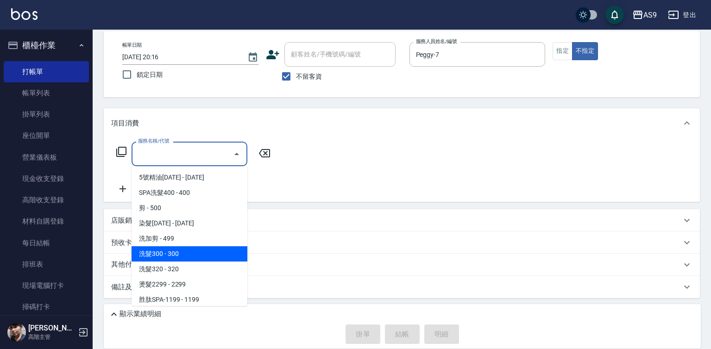
click at [188, 249] on span "洗髮300 - 300" at bounding box center [190, 253] width 116 height 15
type input "洗髮300(洗 髮300)"
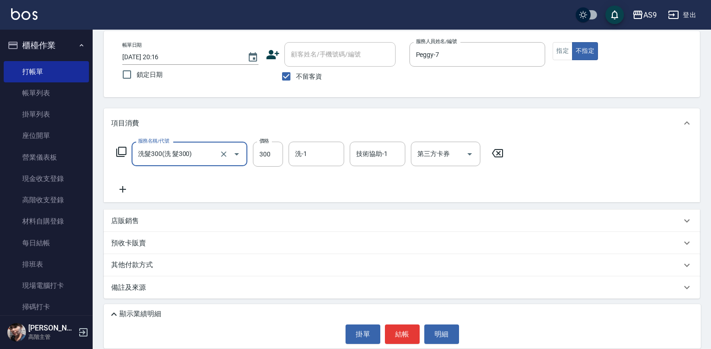
click at [304, 156] on div "洗-1 洗-1" at bounding box center [316, 154] width 56 height 25
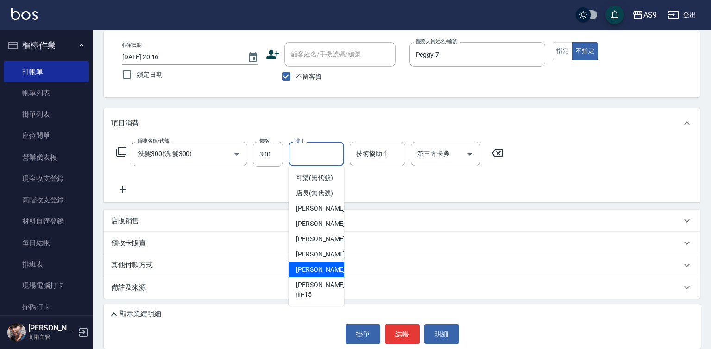
drag, startPoint x: 318, startPoint y: 278, endPoint x: 376, endPoint y: 307, distance: 65.4
click at [320, 275] on span "[PERSON_NAME] -13" at bounding box center [325, 270] width 58 height 10
type input "[PERSON_NAME]-13"
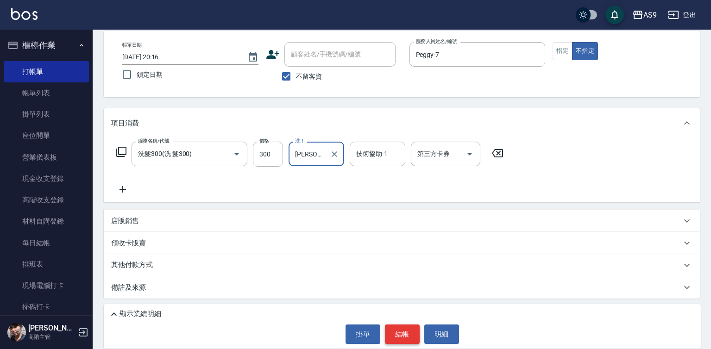
click at [407, 336] on button "結帳" at bounding box center [402, 334] width 35 height 19
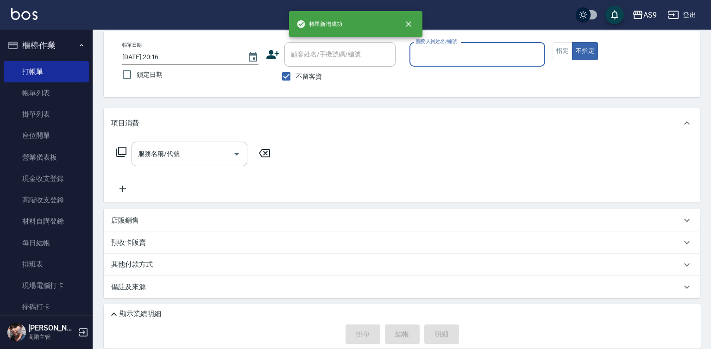
click at [449, 57] on input "服務人員姓名/編號" at bounding box center [477, 54] width 128 height 16
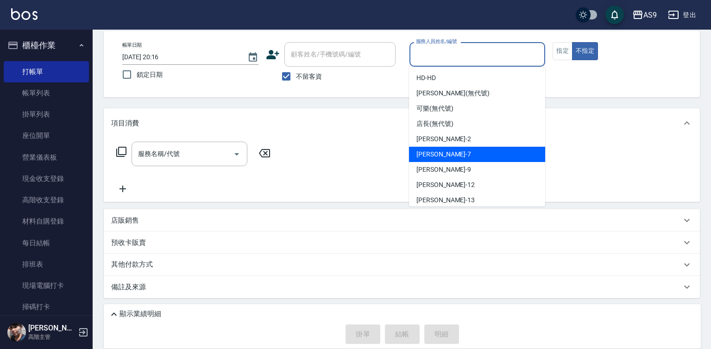
click at [448, 152] on div "Peggy -7" at bounding box center [477, 154] width 136 height 15
type input "Peggy-7"
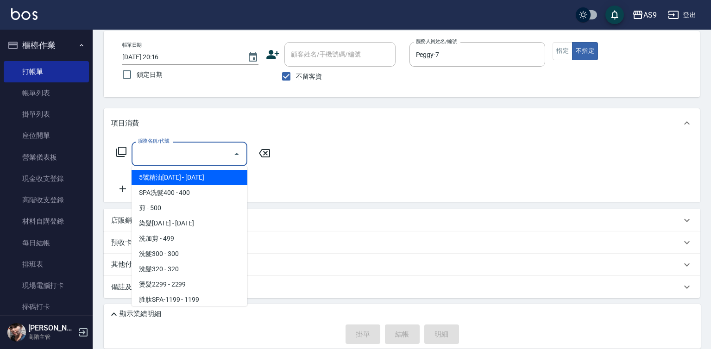
click at [213, 156] on input "服務名稱/代號" at bounding box center [183, 154] width 94 height 16
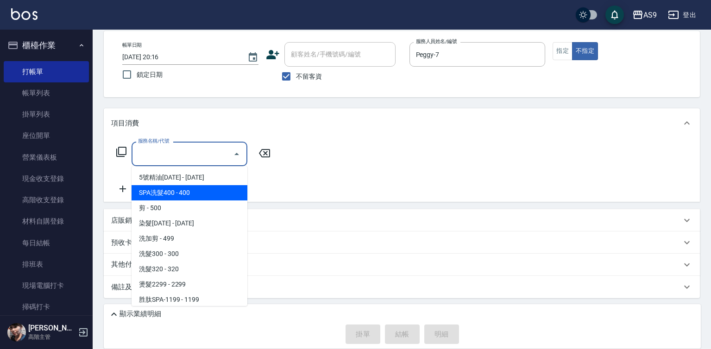
click at [199, 191] on span "SPA洗髮400 - 400" at bounding box center [190, 192] width 116 height 15
type input "SPA洗髮400"
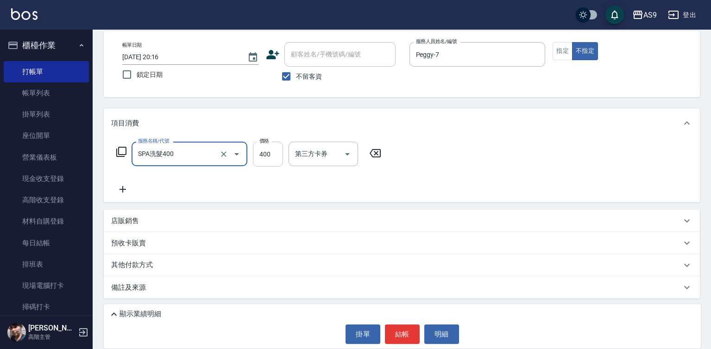
click at [267, 150] on input "400" at bounding box center [268, 154] width 30 height 25
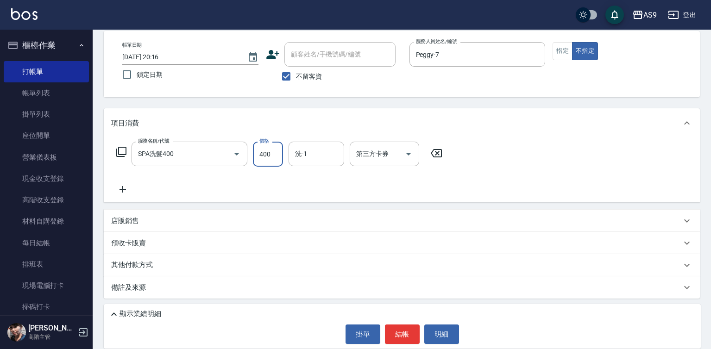
click at [267, 150] on input "400" at bounding box center [268, 154] width 30 height 25
click at [268, 147] on input "3630" at bounding box center [268, 154] width 30 height 25
type input "363"
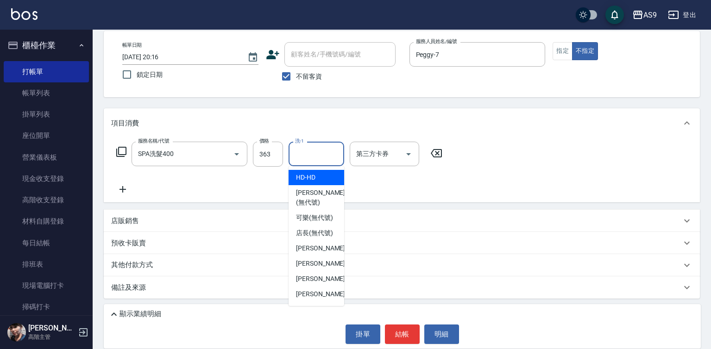
click at [305, 155] on input "洗-1" at bounding box center [316, 154] width 47 height 16
click at [393, 220] on div "店販銷售" at bounding box center [396, 221] width 570 height 10
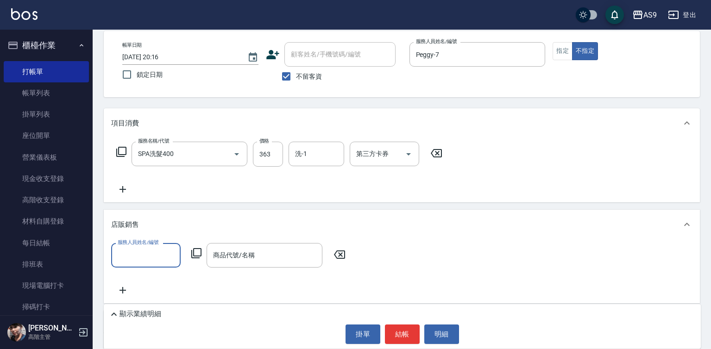
scroll to position [0, 0]
click at [400, 337] on button "結帳" at bounding box center [402, 334] width 35 height 19
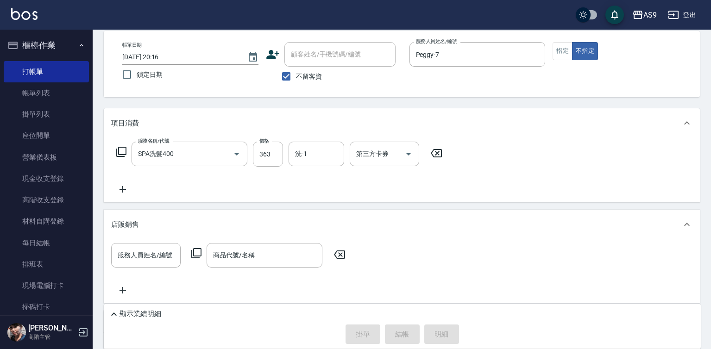
type input "[DATE] 20:17"
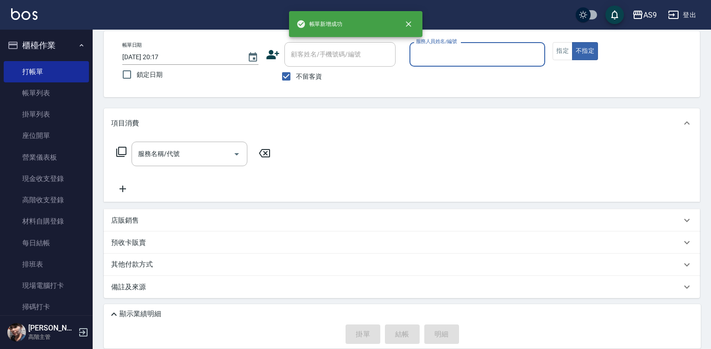
click at [432, 54] on input "服務人員姓名/編號" at bounding box center [477, 54] width 128 height 16
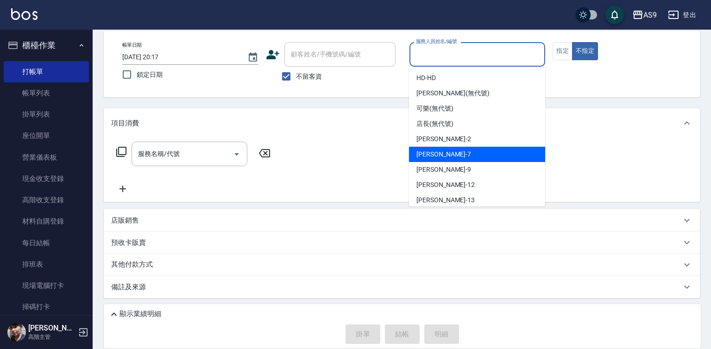
click at [432, 154] on span "Peggy -7" at bounding box center [443, 155] width 55 height 10
type input "Peggy-7"
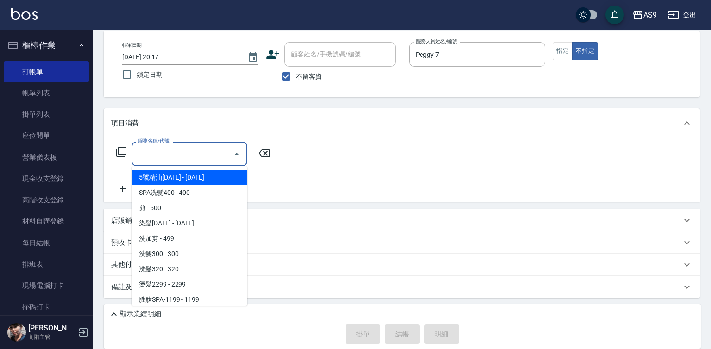
click at [213, 155] on input "服務名稱/代號" at bounding box center [183, 154] width 94 height 16
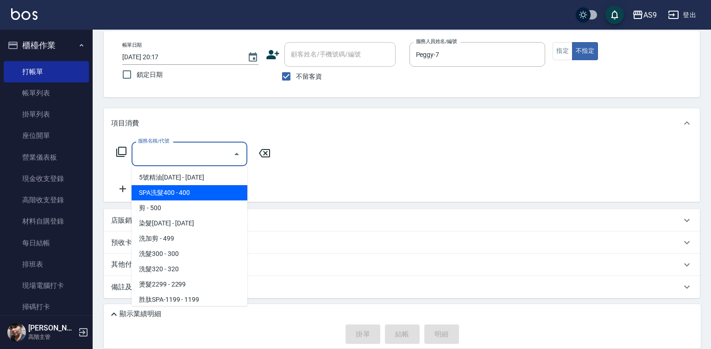
click at [187, 192] on span "SPA洗髮400 - 400" at bounding box center [190, 192] width 116 height 15
type input "SPA洗髮400"
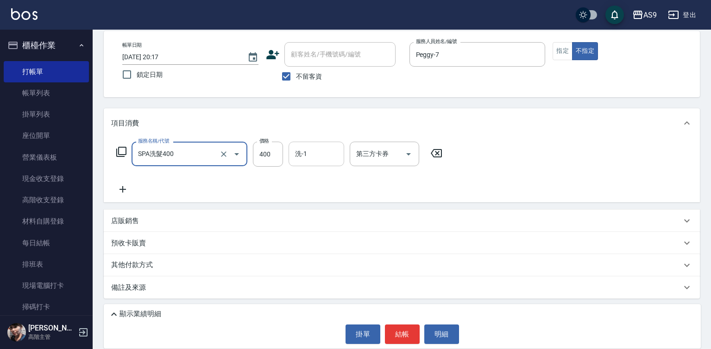
click at [320, 151] on input "洗-1" at bounding box center [316, 154] width 47 height 16
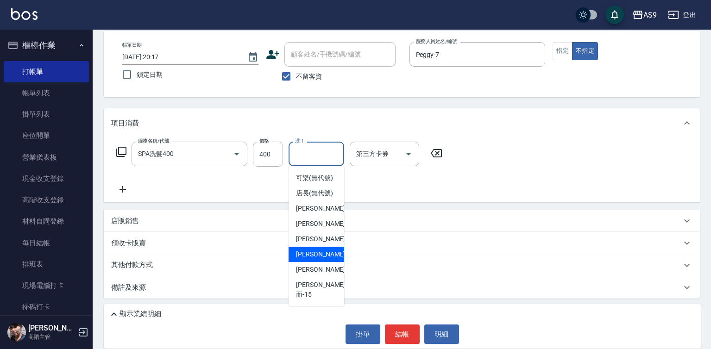
scroll to position [59, 0]
click at [319, 275] on span "[PERSON_NAME] -13" at bounding box center [325, 270] width 58 height 10
type input "[PERSON_NAME]-13"
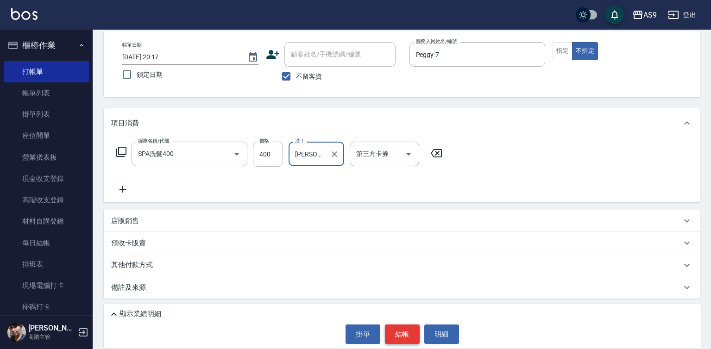
click at [410, 334] on button "結帳" at bounding box center [402, 334] width 35 height 19
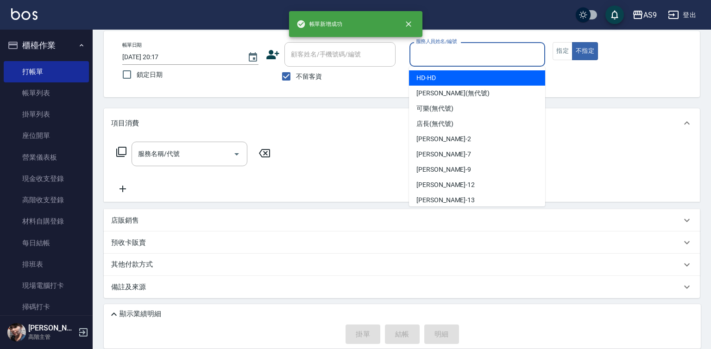
drag, startPoint x: 439, startPoint y: 48, endPoint x: 438, endPoint y: 56, distance: 8.3
click at [439, 49] on input "服務人員姓名/編號" at bounding box center [477, 54] width 128 height 16
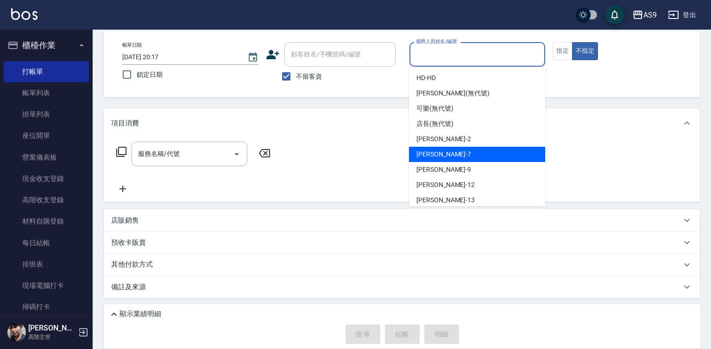
click at [438, 154] on span "Peggy -7" at bounding box center [443, 155] width 55 height 10
type input "Peggy-7"
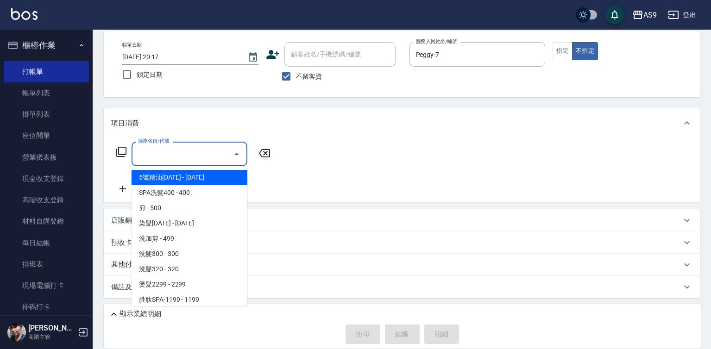
click at [221, 154] on input "服務名稱/代號" at bounding box center [183, 154] width 94 height 16
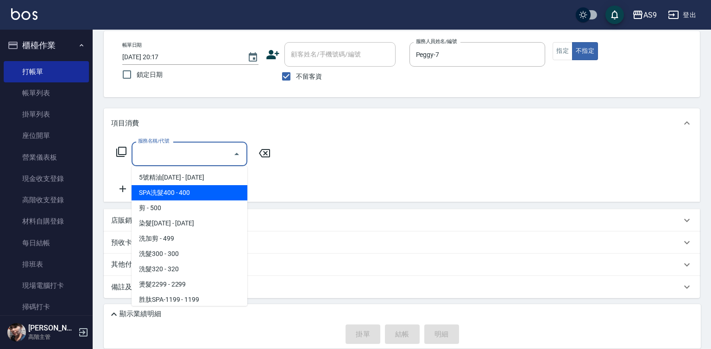
click at [185, 192] on span "SPA洗髮400 - 400" at bounding box center [190, 192] width 116 height 15
type input "SPA洗髮400"
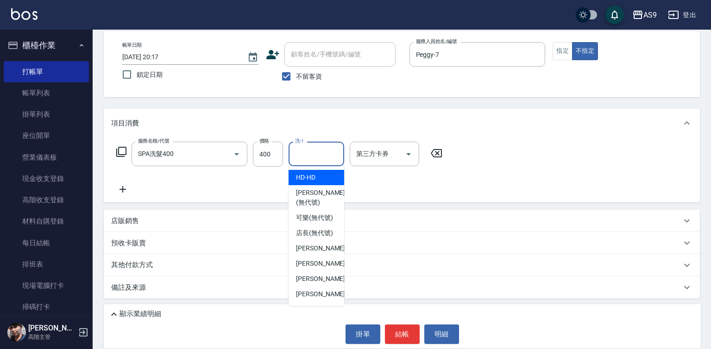
click at [307, 157] on input "洗-1" at bounding box center [316, 154] width 47 height 16
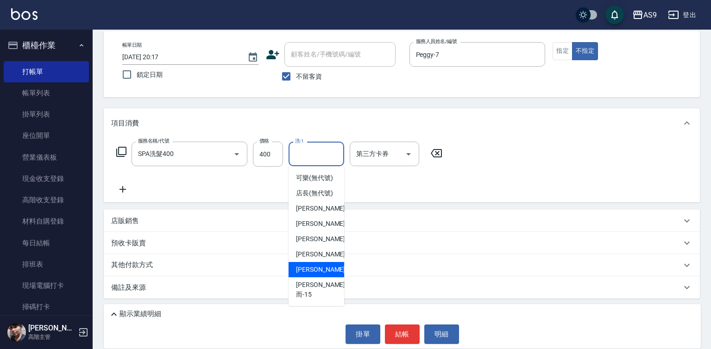
drag, startPoint x: 321, startPoint y: 276, endPoint x: 315, endPoint y: 275, distance: 6.7
click at [321, 275] on span "[PERSON_NAME] -13" at bounding box center [325, 270] width 58 height 10
type input "[PERSON_NAME]-13"
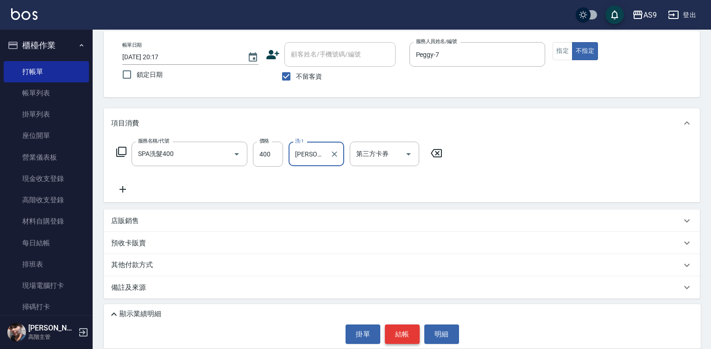
click at [395, 331] on button "結帳" at bounding box center [402, 334] width 35 height 19
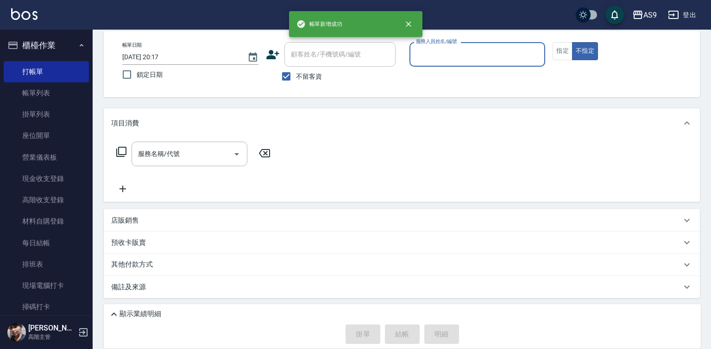
click at [439, 64] on div "服務人員姓名/編號" at bounding box center [477, 54] width 136 height 25
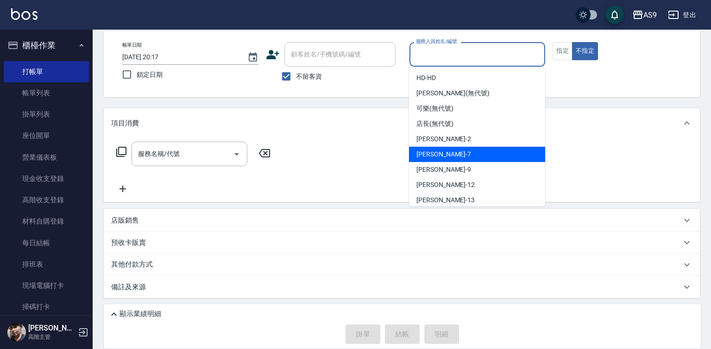
click at [438, 156] on span "Peggy -7" at bounding box center [443, 155] width 55 height 10
type input "Peggy-7"
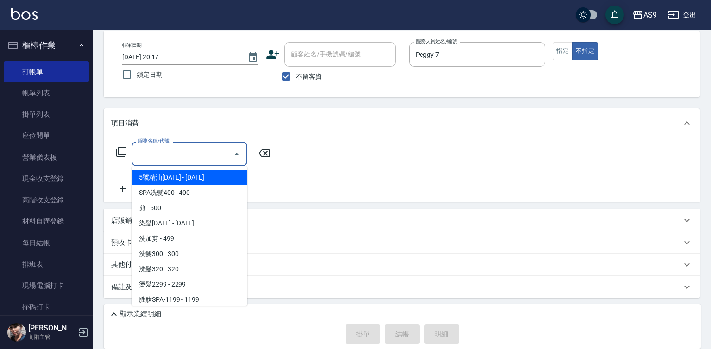
click at [192, 153] on input "服務名稱/代號" at bounding box center [183, 154] width 94 height 16
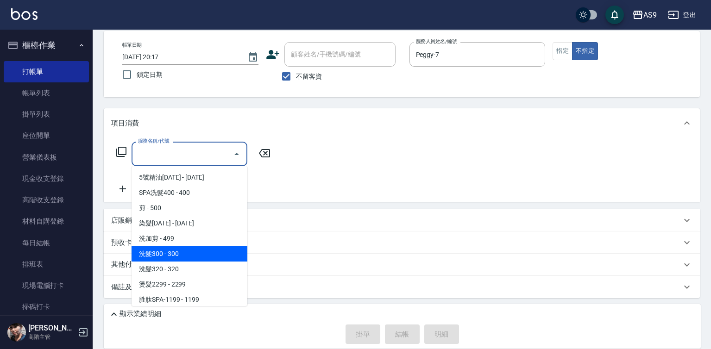
drag, startPoint x: 202, startPoint y: 249, endPoint x: 206, endPoint y: 241, distance: 8.7
click at [203, 250] on span "洗髮300 - 300" at bounding box center [190, 253] width 116 height 15
type input "洗髮300(洗 髮300)"
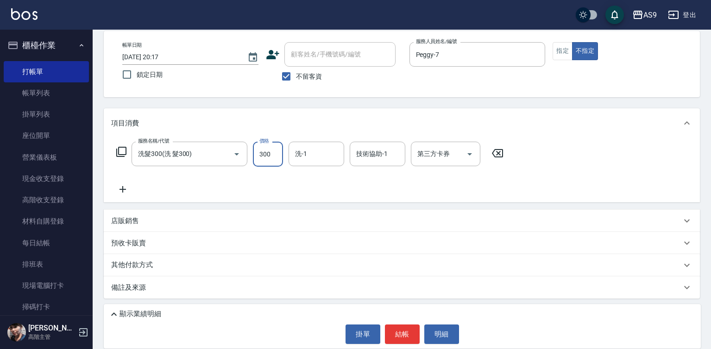
click at [266, 156] on input "300" at bounding box center [268, 154] width 30 height 25
type input "272"
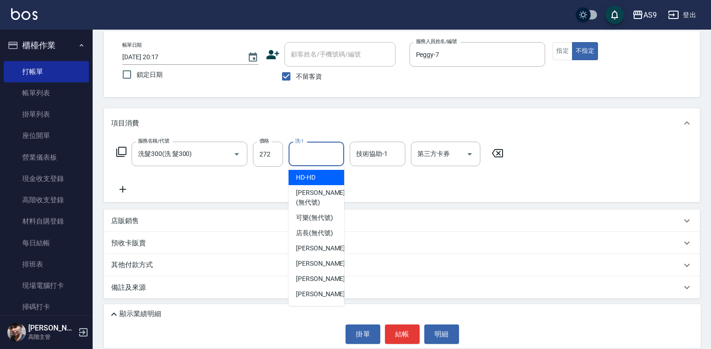
drag, startPoint x: 308, startPoint y: 153, endPoint x: 320, endPoint y: 192, distance: 41.3
click at [313, 157] on input "洗-1" at bounding box center [316, 154] width 47 height 16
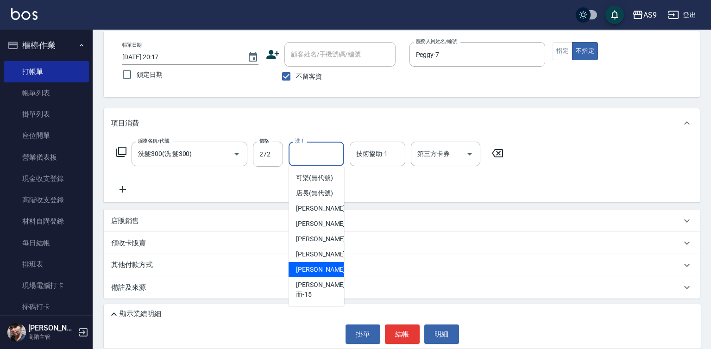
click at [312, 275] on span "[PERSON_NAME] -13" at bounding box center [325, 270] width 58 height 10
type input "[PERSON_NAME]-13"
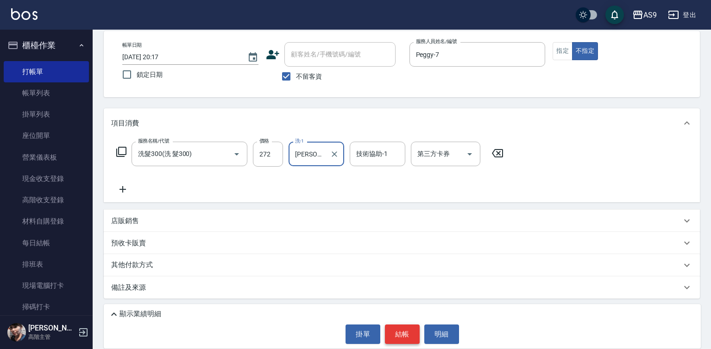
drag, startPoint x: 402, startPoint y: 339, endPoint x: 395, endPoint y: 324, distance: 17.2
click at [402, 338] on button "結帳" at bounding box center [402, 334] width 35 height 19
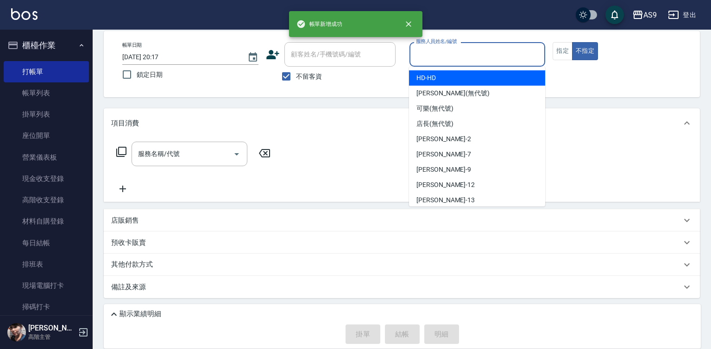
click at [443, 54] on input "服務人員姓名/編號" at bounding box center [477, 54] width 128 height 16
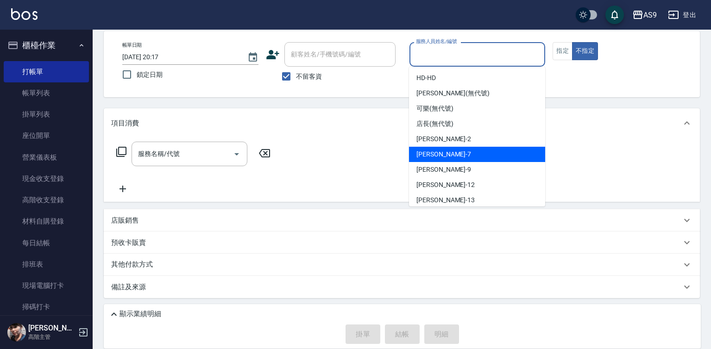
click at [439, 154] on span "Peggy -7" at bounding box center [443, 155] width 55 height 10
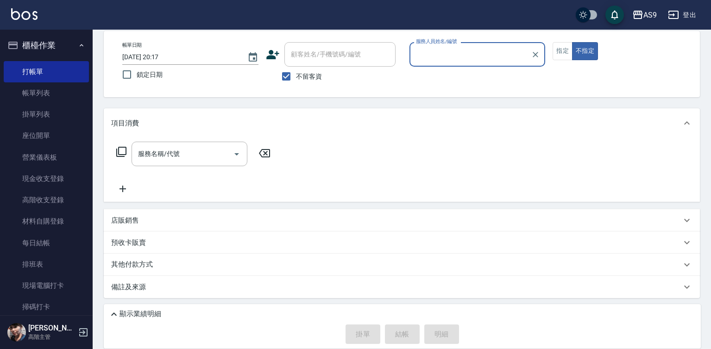
type input "Peggy-7"
drag, startPoint x: 171, startPoint y: 140, endPoint x: 166, endPoint y: 152, distance: 13.3
click at [169, 146] on div "服務名稱/代號 服務名稱/代號" at bounding box center [402, 170] width 596 height 64
click at [160, 156] on div "服務名稱/代號 服務名稱/代號" at bounding box center [190, 154] width 116 height 25
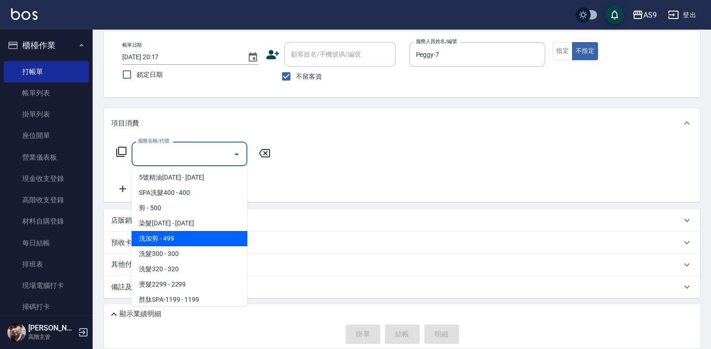
click at [171, 242] on span "洗加剪 - 499" at bounding box center [190, 238] width 116 height 15
type input "洗加剪(洗加剪)"
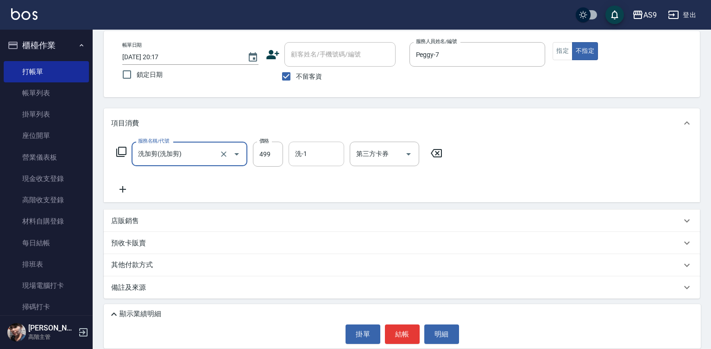
click at [314, 153] on input "洗-1" at bounding box center [316, 154] width 47 height 16
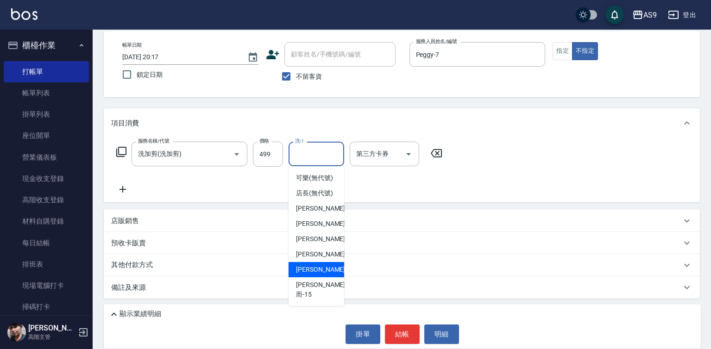
click at [320, 275] on span "[PERSON_NAME] -13" at bounding box center [325, 270] width 58 height 10
type input "[PERSON_NAME]-13"
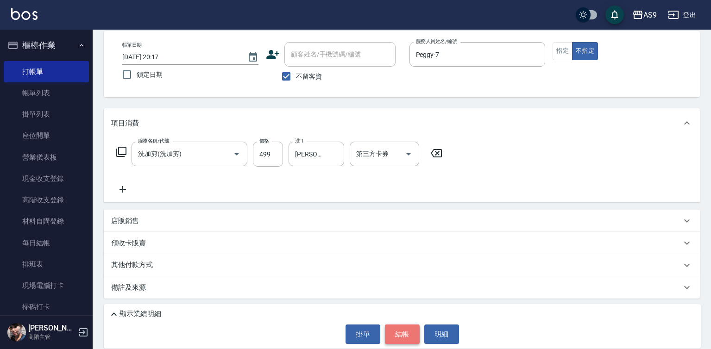
click at [401, 334] on button "結帳" at bounding box center [402, 334] width 35 height 19
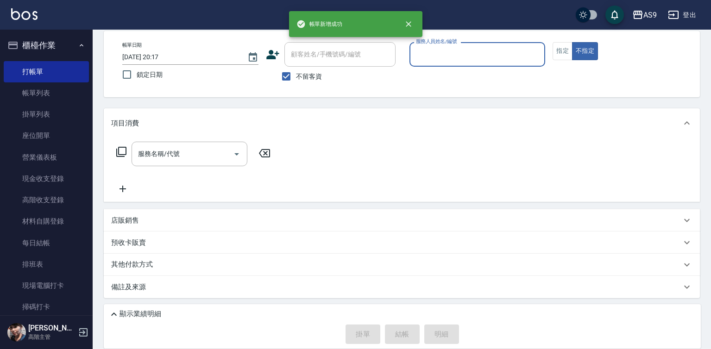
scroll to position [184, 0]
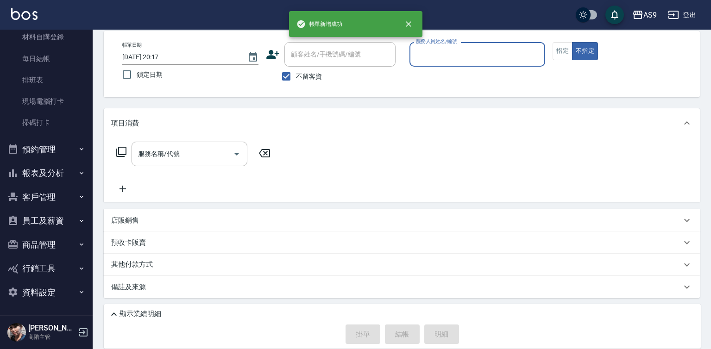
click at [56, 172] on button "報表及分析" at bounding box center [46, 173] width 85 height 24
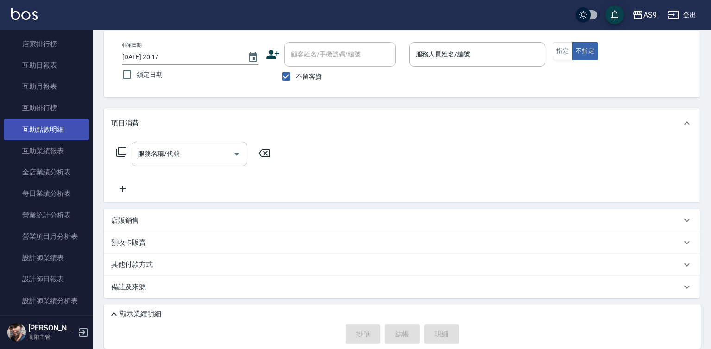
scroll to position [462, 0]
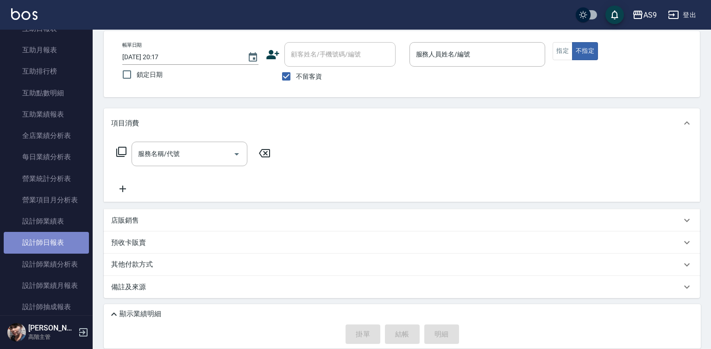
click at [57, 241] on link "設計師日報表" at bounding box center [46, 242] width 85 height 21
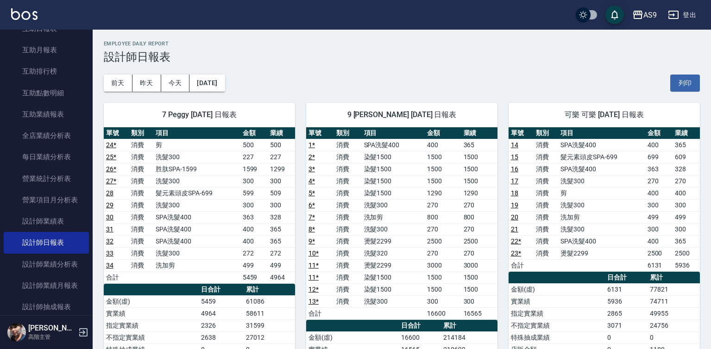
click at [313, 264] on link "11 *" at bounding box center [313, 265] width 10 height 7
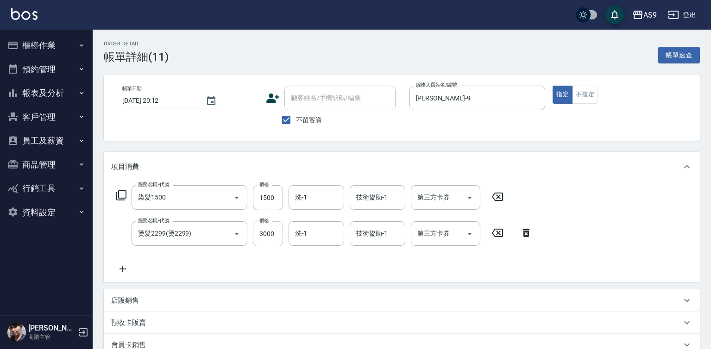
click at [273, 236] on input "3000" at bounding box center [268, 233] width 30 height 25
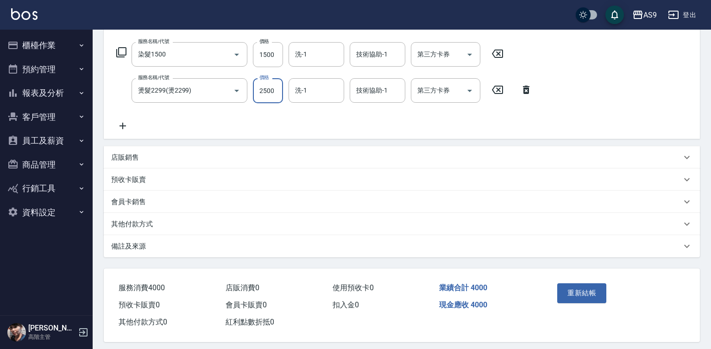
scroll to position [151, 0]
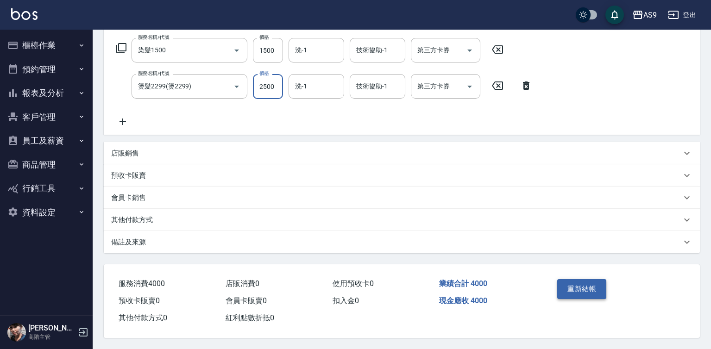
type input "2500"
click at [590, 288] on button "重新結帳" at bounding box center [581, 288] width 49 height 19
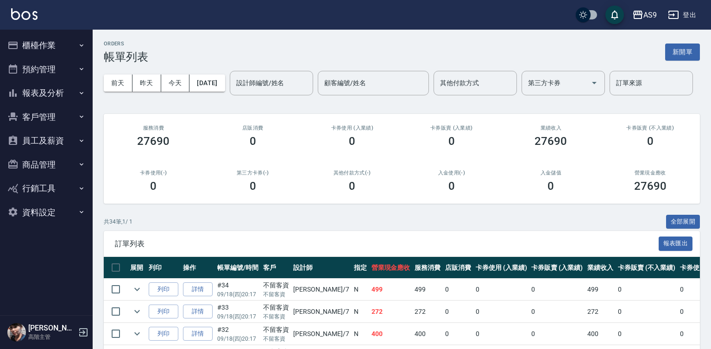
click at [50, 85] on button "報表及分析" at bounding box center [46, 93] width 85 height 24
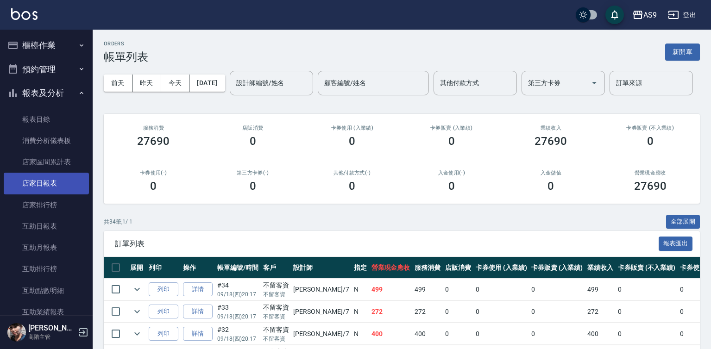
scroll to position [324, 0]
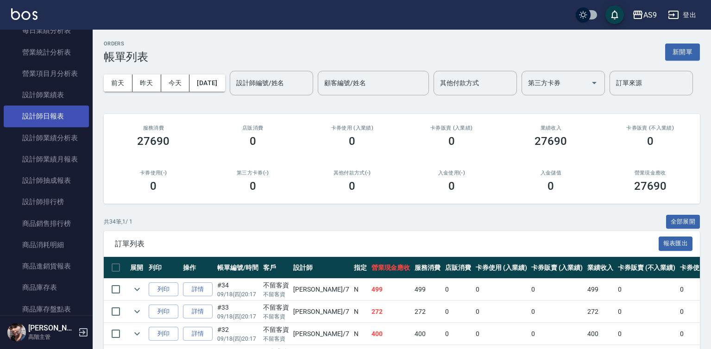
click at [58, 121] on link "設計師日報表" at bounding box center [46, 116] width 85 height 21
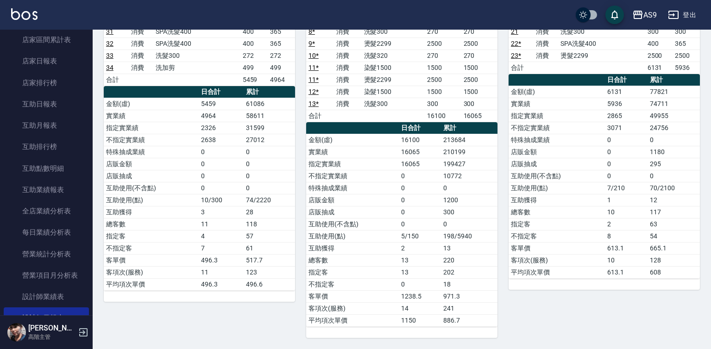
scroll to position [124, 0]
click at [54, 97] on link "互助日報表" at bounding box center [46, 102] width 85 height 21
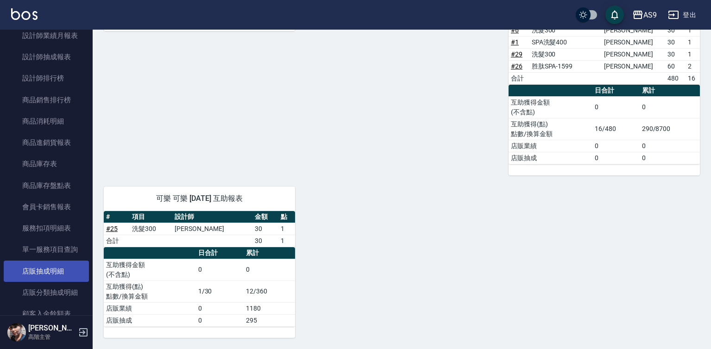
scroll to position [633, 0]
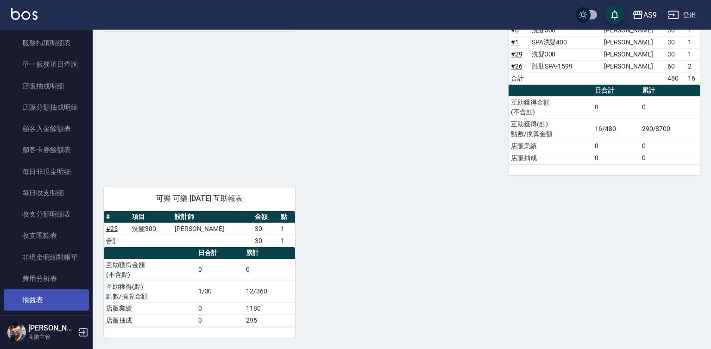
click at [38, 296] on link "損益表" at bounding box center [46, 299] width 85 height 21
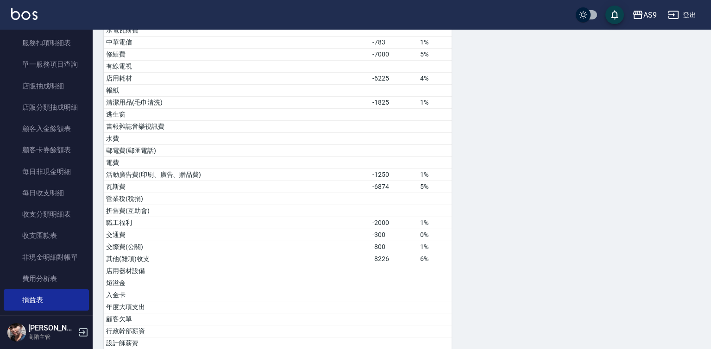
scroll to position [463, 0]
